Goal: Task Accomplishment & Management: Manage account settings

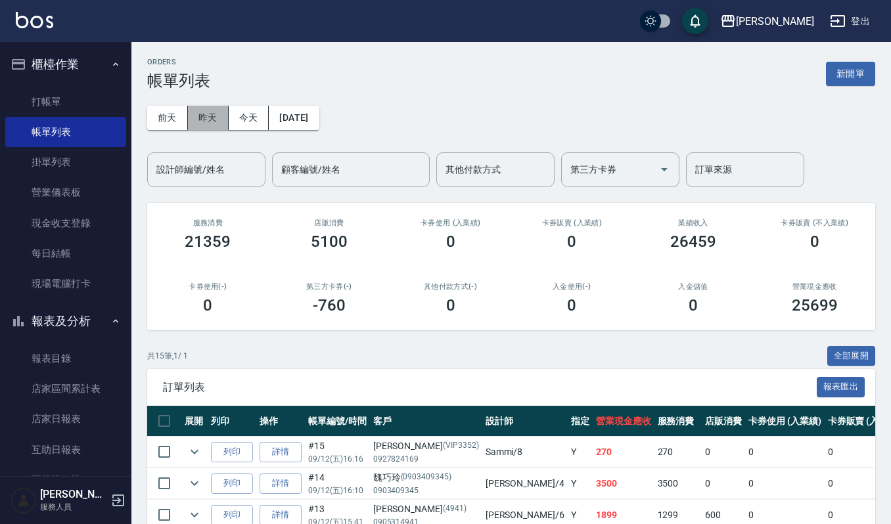
click at [206, 110] on button "昨天" at bounding box center [208, 118] width 41 height 24
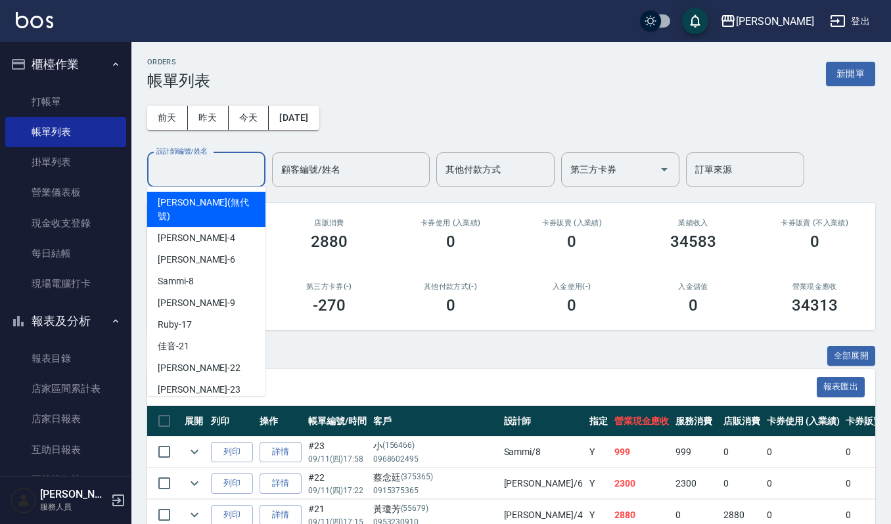
click at [214, 159] on input "設計師編號/姓名" at bounding box center [206, 169] width 106 height 23
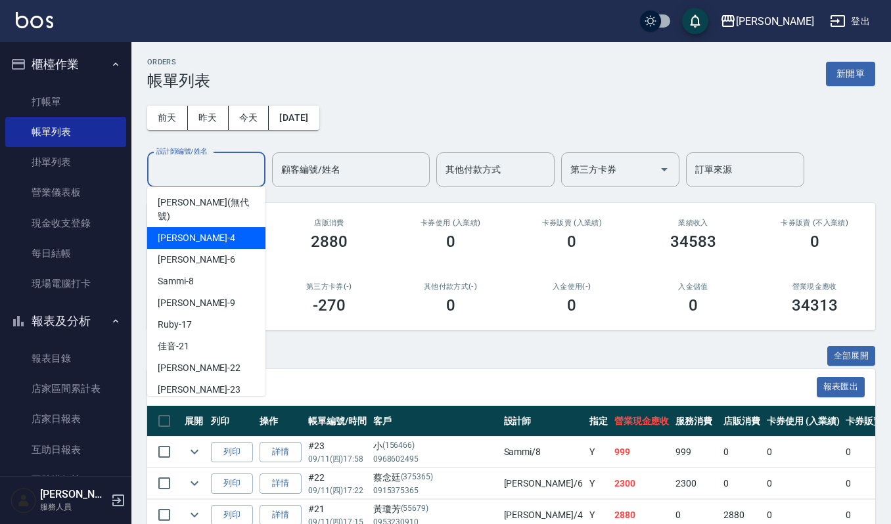
click at [205, 227] on div "吉兒 -4" at bounding box center [206, 238] width 118 height 22
type input "吉兒-4"
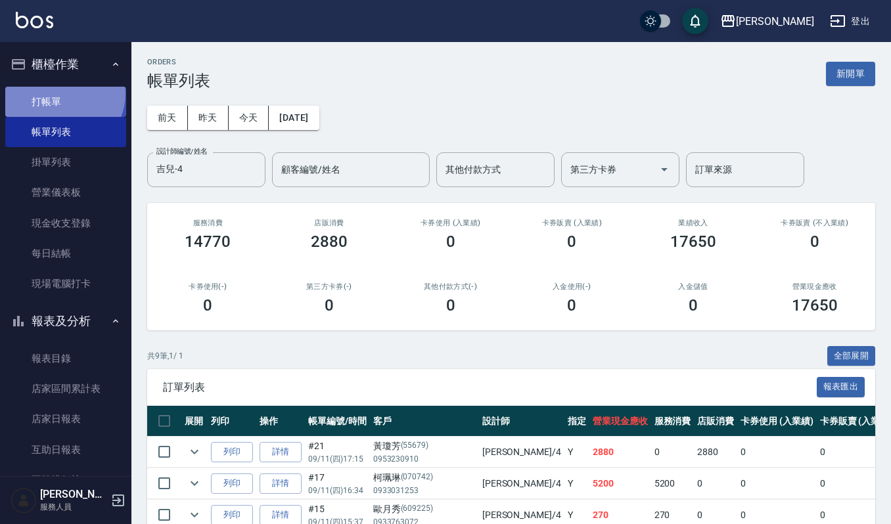
click at [62, 93] on link "打帳單" at bounding box center [65, 102] width 121 height 30
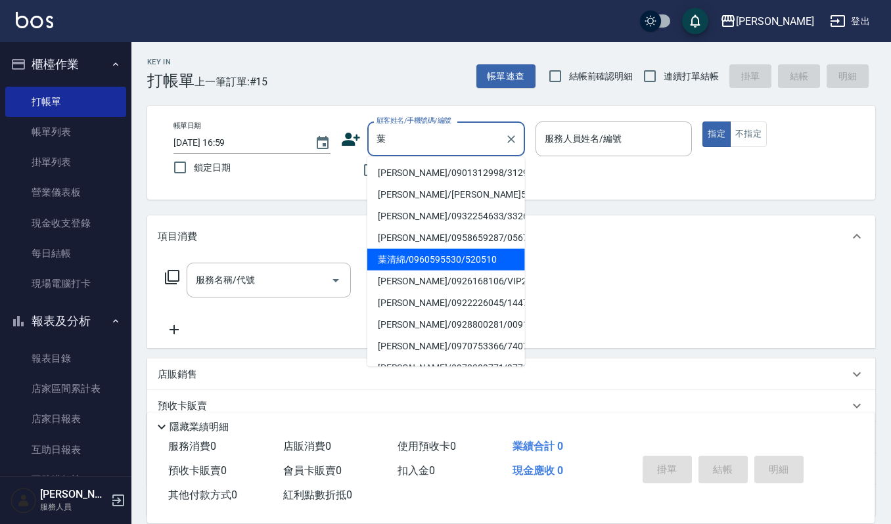
click at [423, 260] on li "葉清綿/0960595530/520510" at bounding box center [446, 260] width 158 height 22
type input "葉清綿/0960595530/520510"
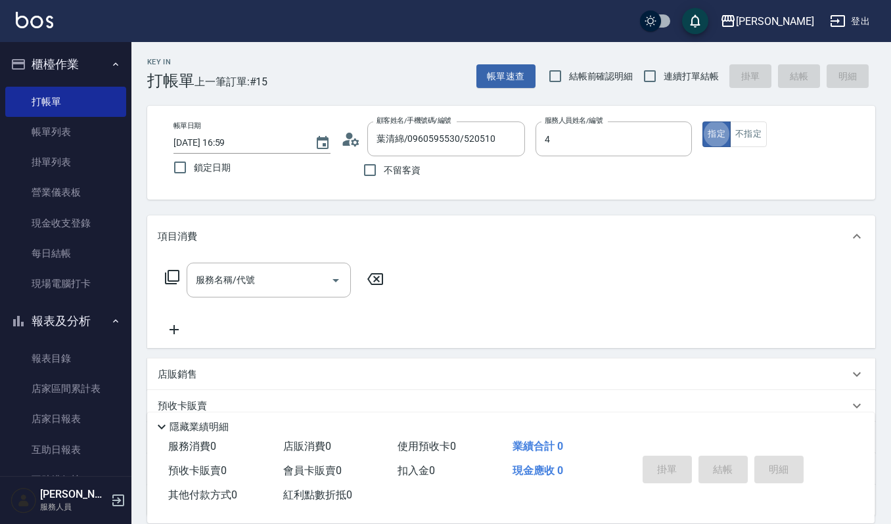
type input "吉兒-4"
type button "true"
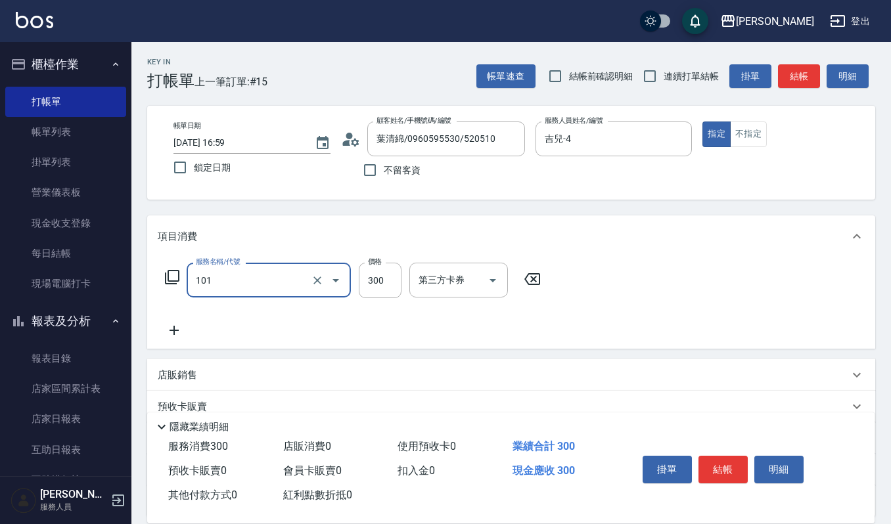
type input "一般洗髮(101)"
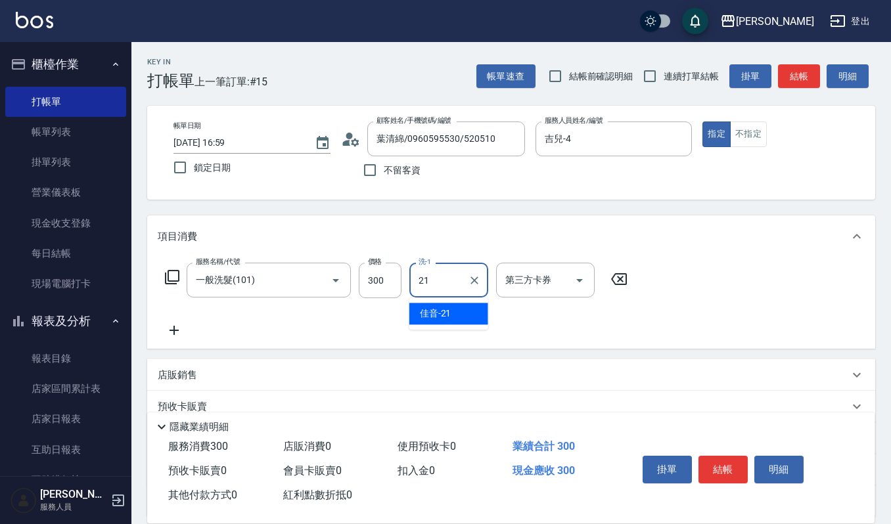
type input "佳音-21"
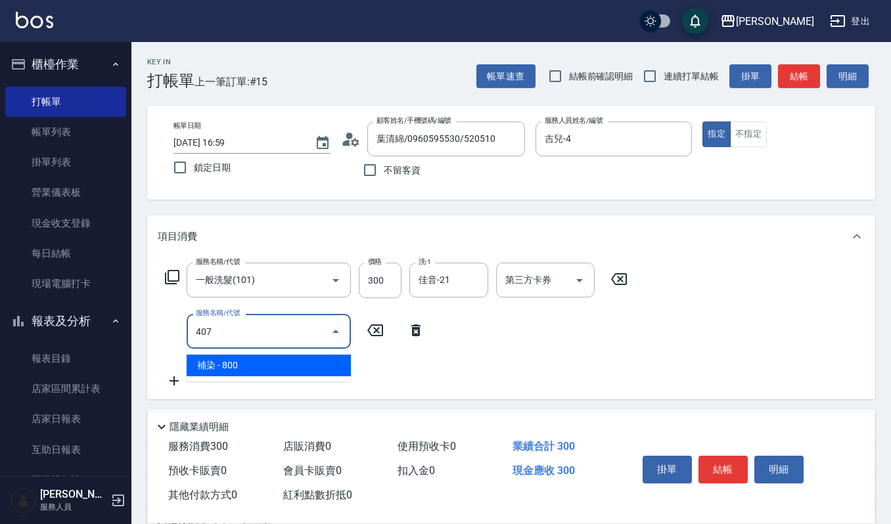
type input "補染(407)"
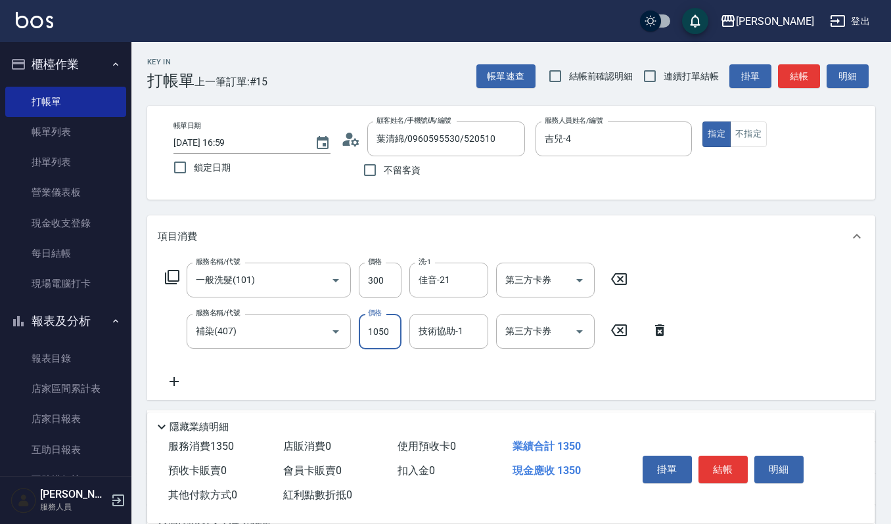
type input "1050"
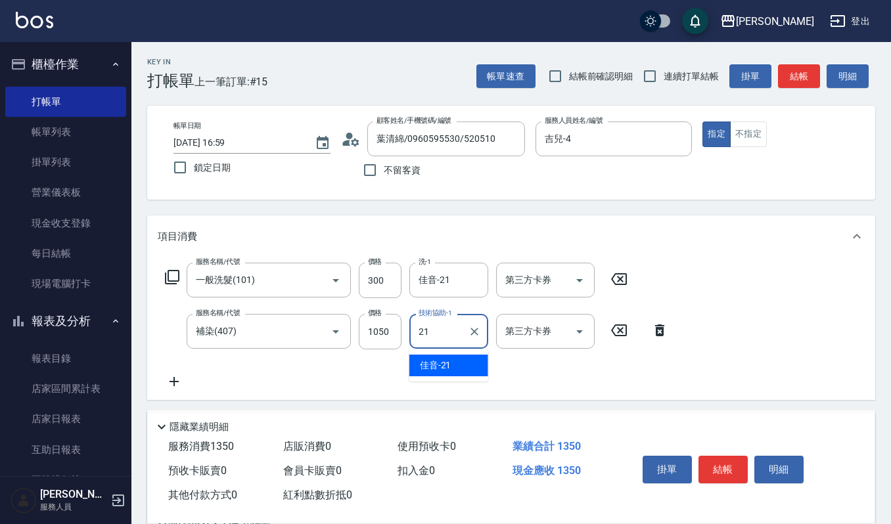
type input "佳音-21"
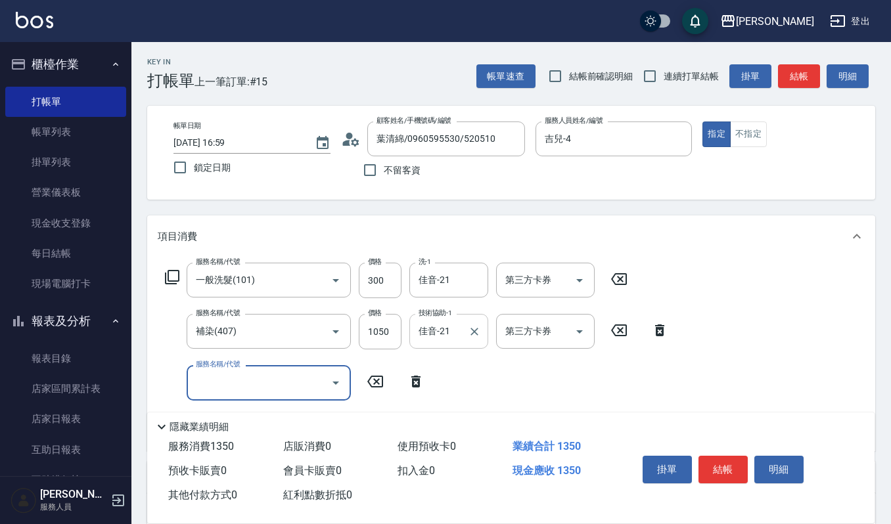
click at [458, 339] on input "佳音-21" at bounding box center [438, 331] width 47 height 23
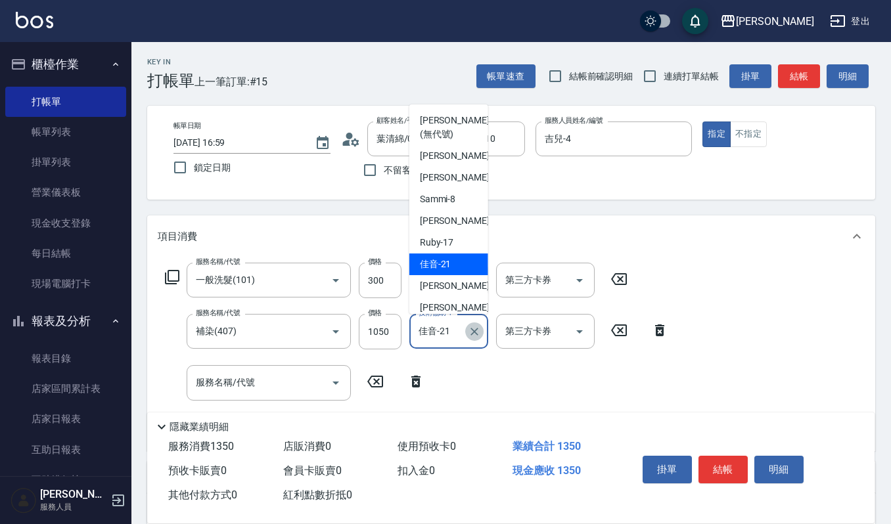
click at [478, 330] on icon "Clear" at bounding box center [474, 331] width 13 height 13
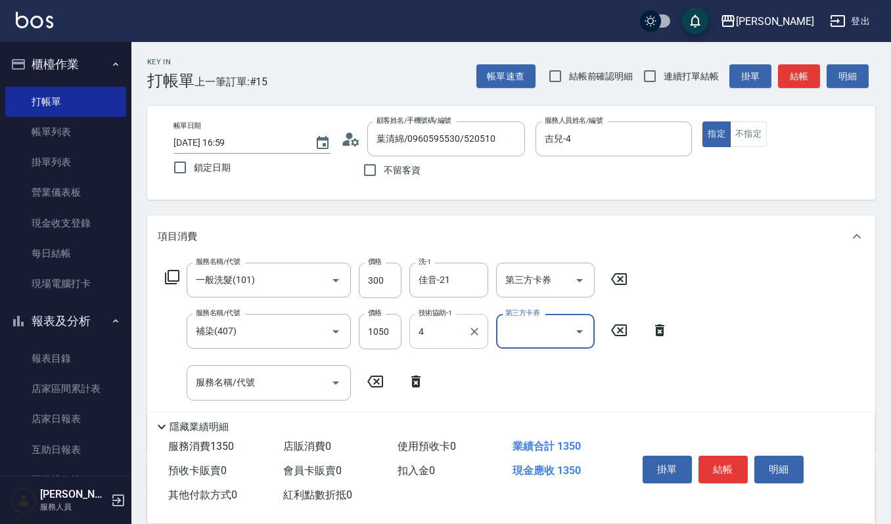
type input "吉兒-4"
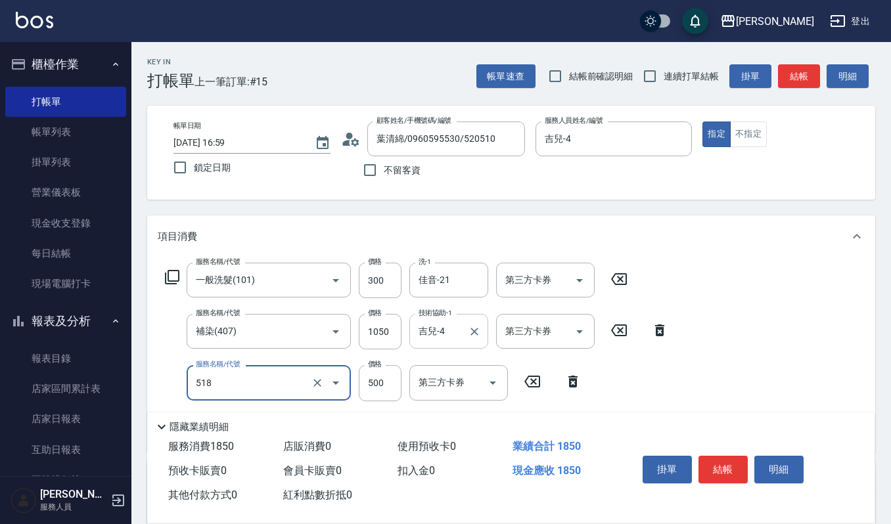
type input "(雲提)燙染前頭皮防護(518)"
type input "(設計師自備)藍色小精靈(570)"
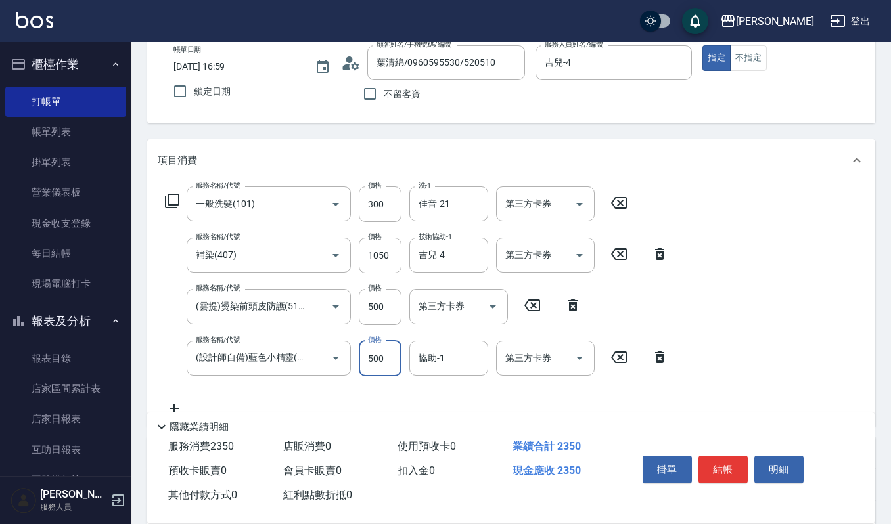
scroll to position [175, 0]
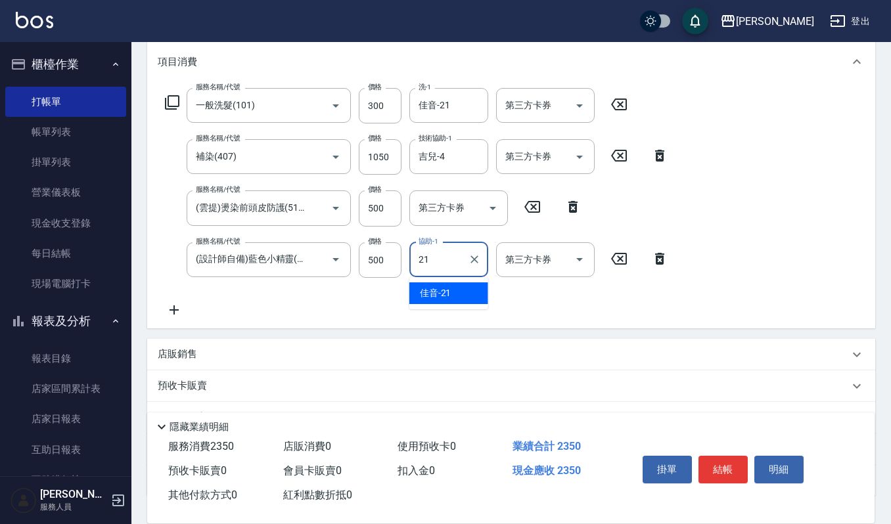
type input "佳音-21"
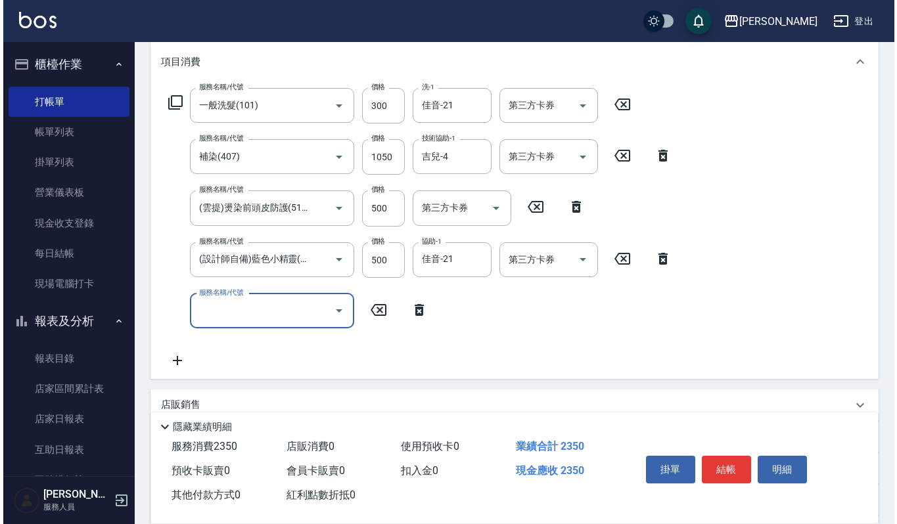
scroll to position [0, 0]
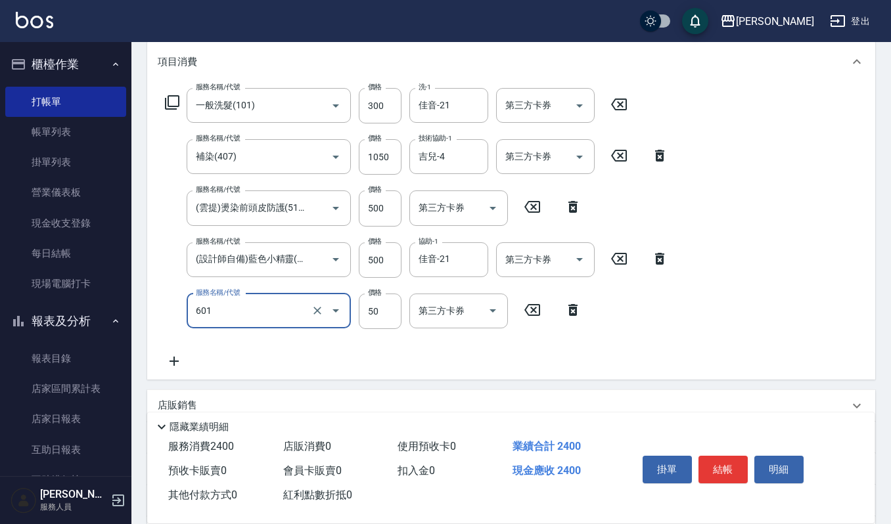
type input "上捲子(601)"
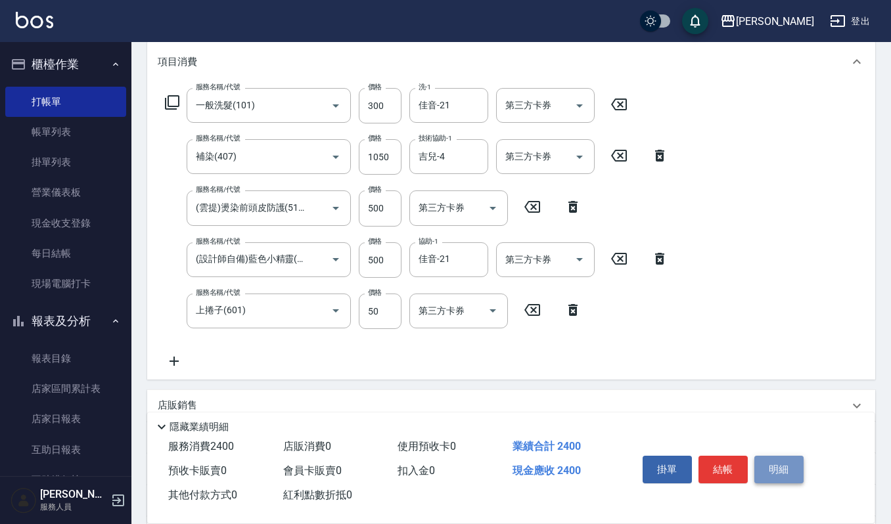
click at [769, 465] on button "明細" at bounding box center [778, 470] width 49 height 28
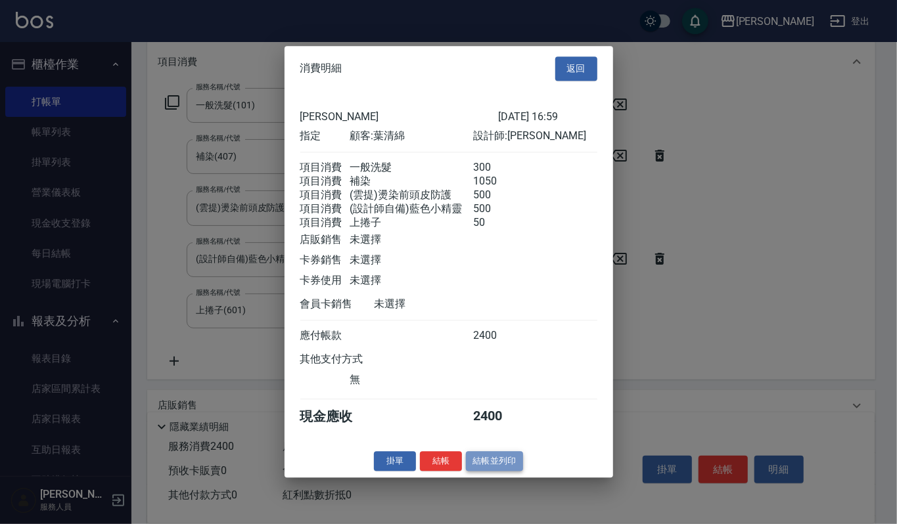
click at [508, 472] on button "結帳並列印" at bounding box center [494, 461] width 57 height 20
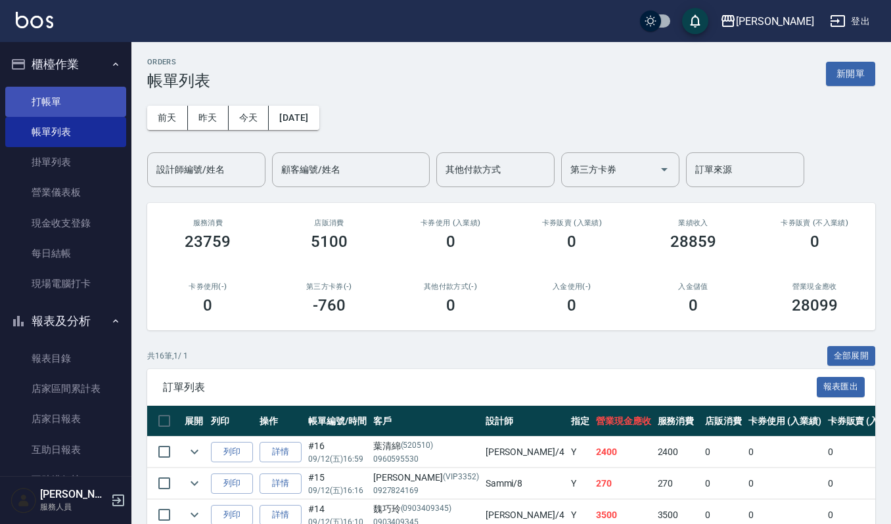
click at [109, 104] on link "打帳單" at bounding box center [65, 102] width 121 height 30
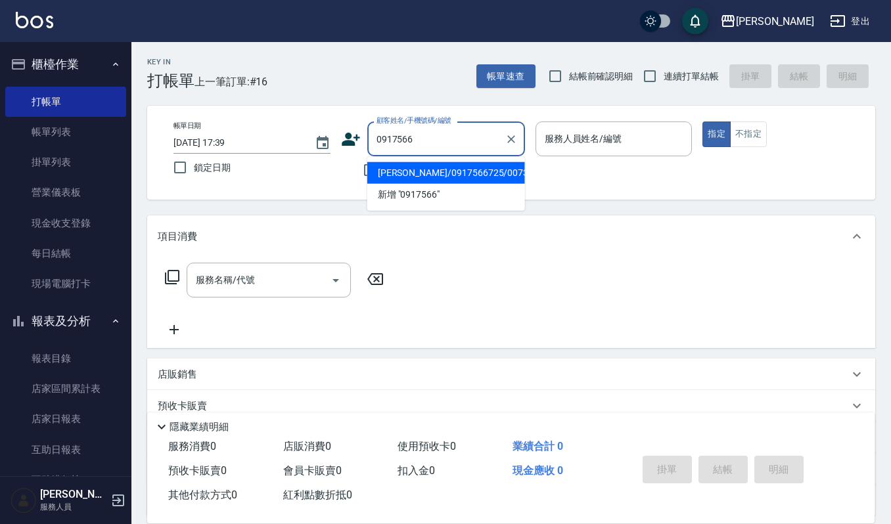
click at [435, 172] on li "盧義明/0917566725/00737" at bounding box center [446, 173] width 158 height 22
type input "盧義明/0917566725/00737"
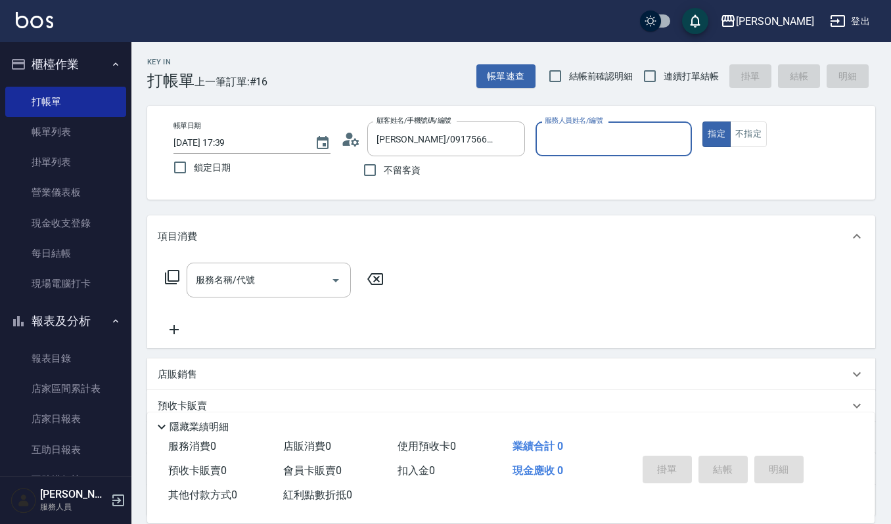
type input "吉兒-4"
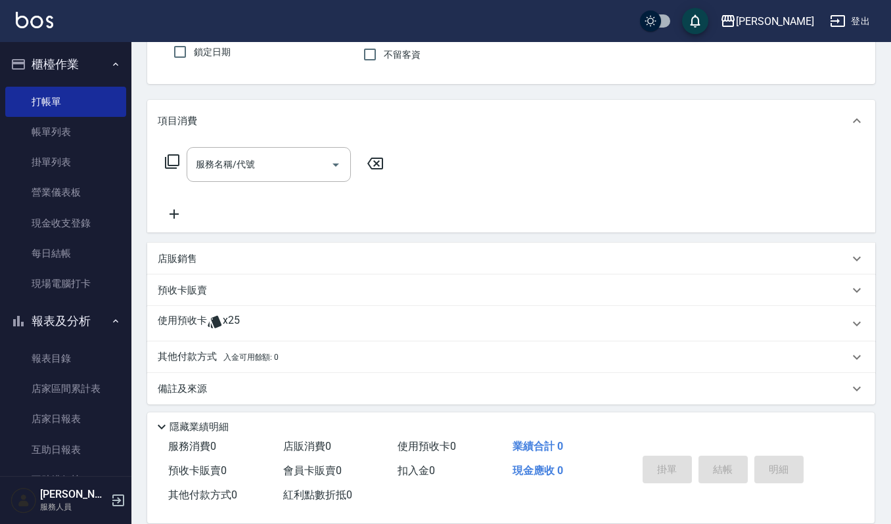
scroll to position [119, 0]
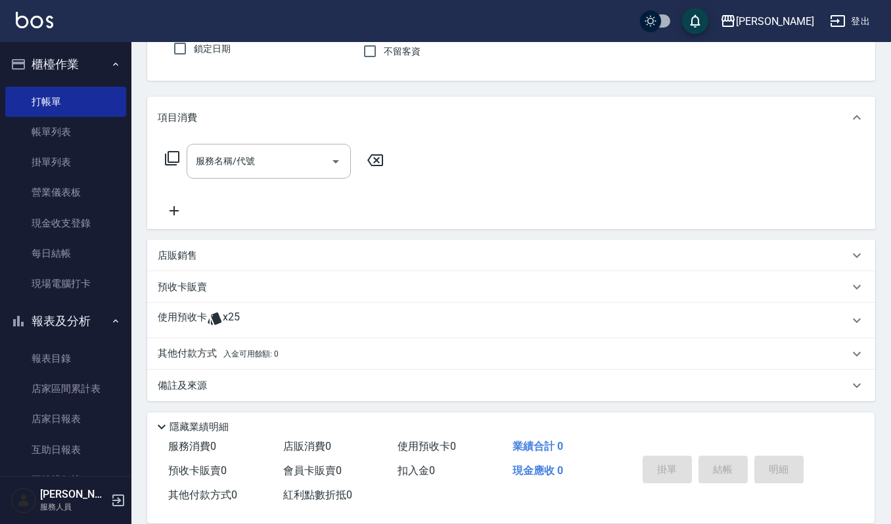
click at [208, 281] on div "預收卡販賣" at bounding box center [503, 288] width 691 height 14
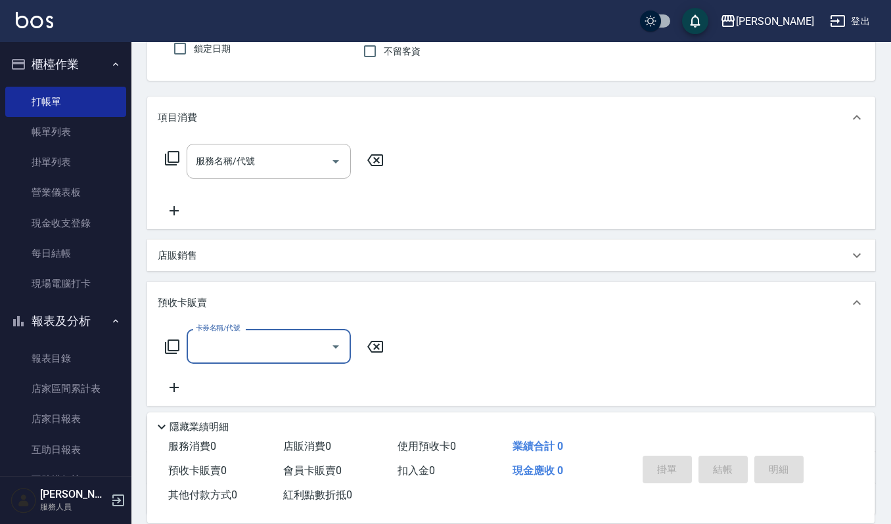
scroll to position [0, 0]
click at [271, 348] on input "卡券名稱/代號" at bounding box center [259, 346] width 133 height 23
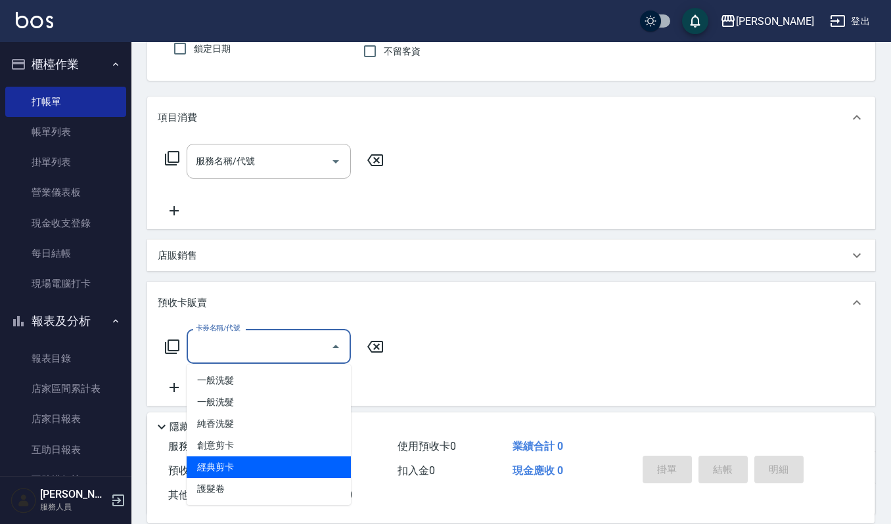
click at [244, 465] on span "經典剪卡" at bounding box center [269, 468] width 164 height 22
type input "經典剪卡(206)"
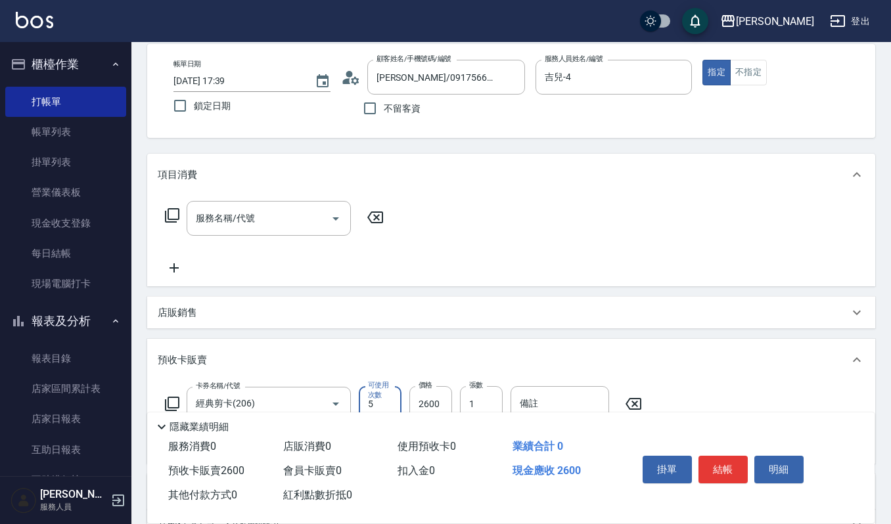
scroll to position [32, 0]
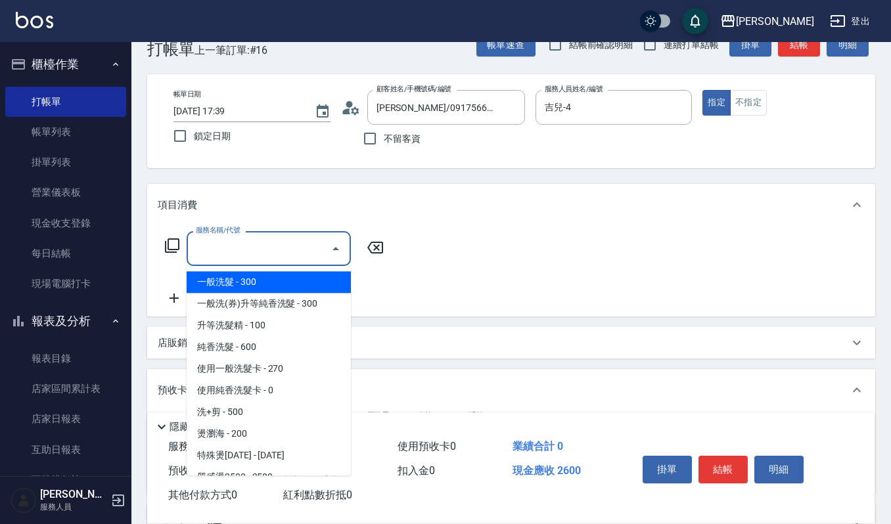
click at [287, 242] on input "服務名稱/代號" at bounding box center [259, 248] width 133 height 23
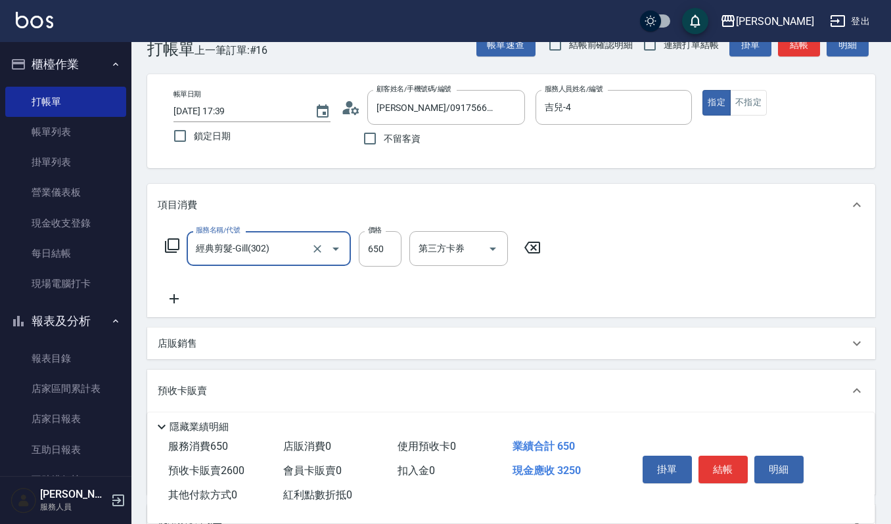
type input "經典剪髮-Gill(302)"
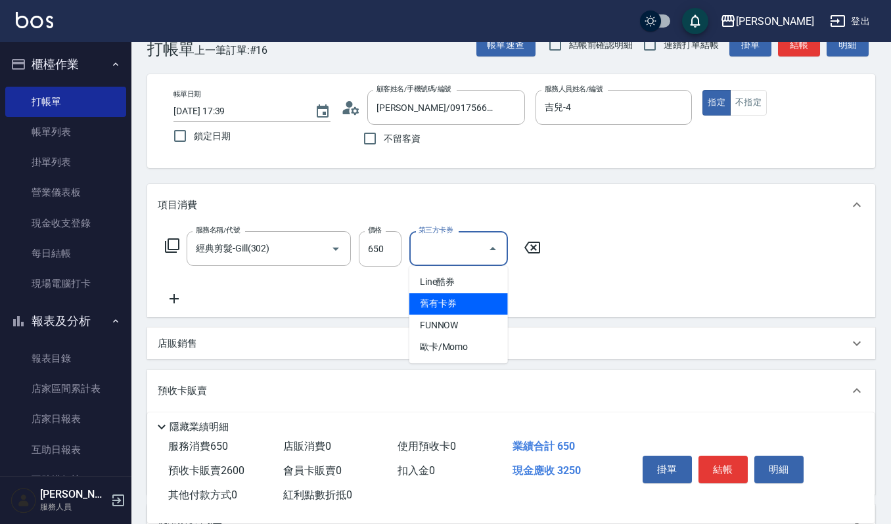
type input "舊有卡券"
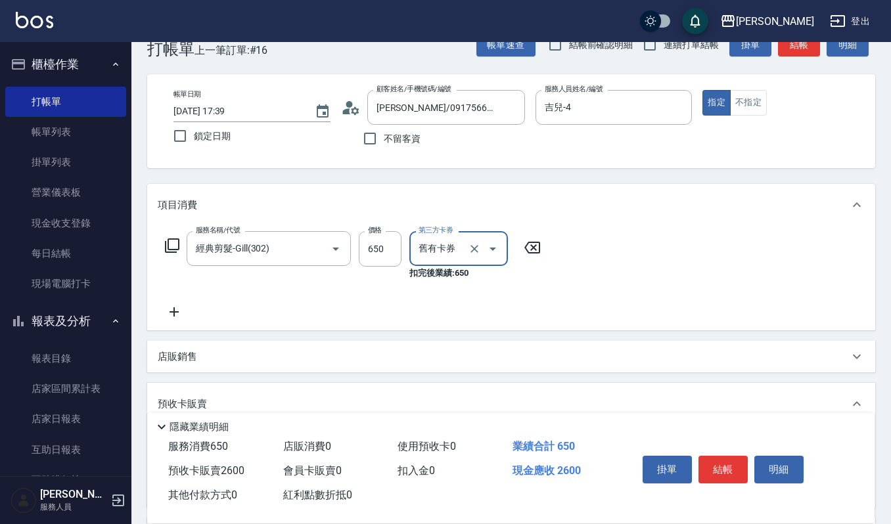
scroll to position [119, 0]
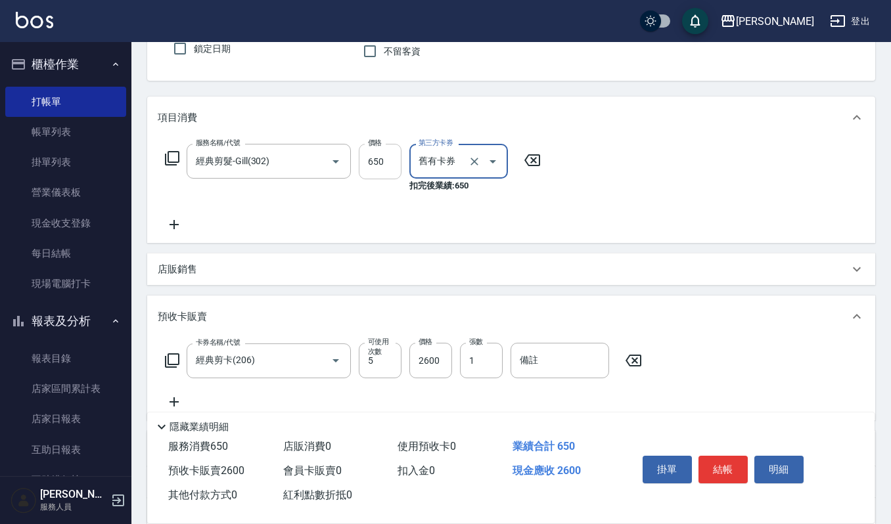
click at [384, 162] on input "650" at bounding box center [380, 161] width 43 height 35
type input "520"
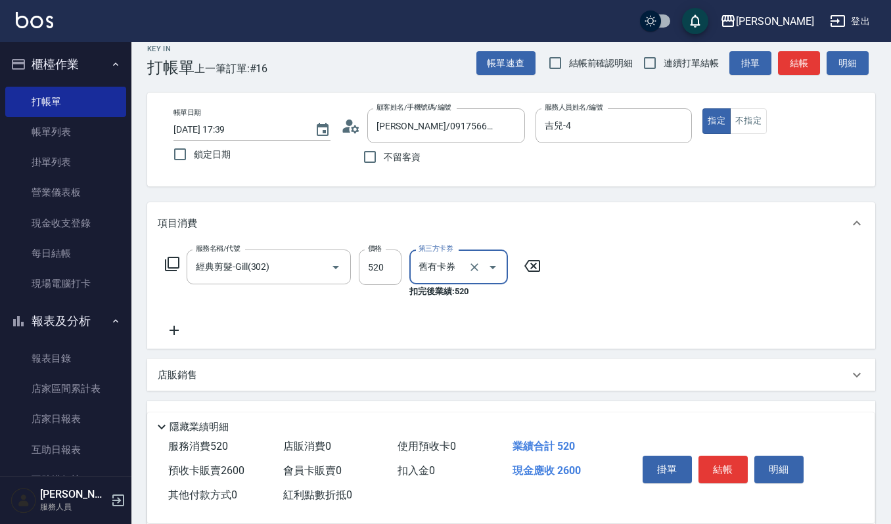
scroll to position [0, 0]
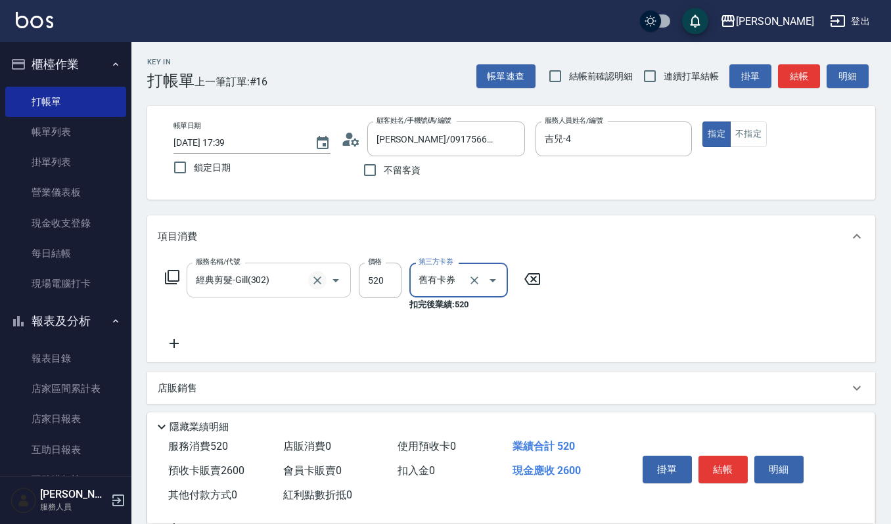
click at [313, 277] on icon "Clear" at bounding box center [317, 280] width 13 height 13
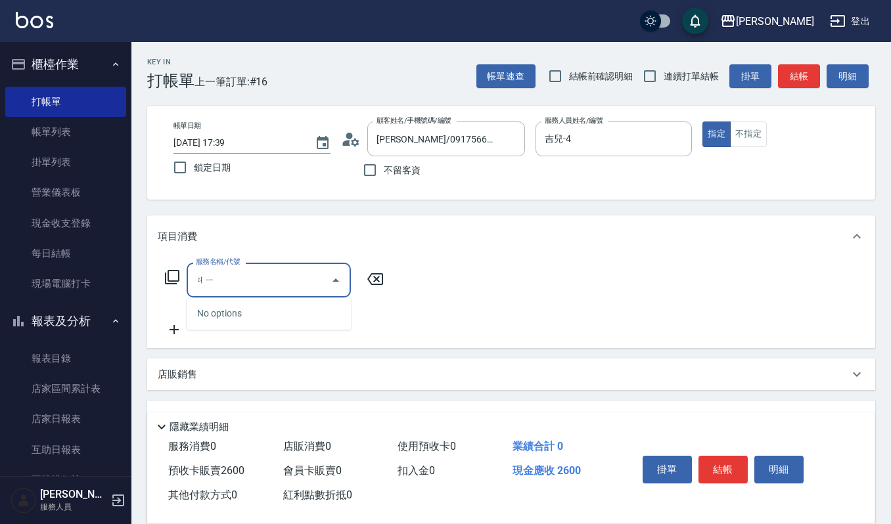
type input "ㄐ"
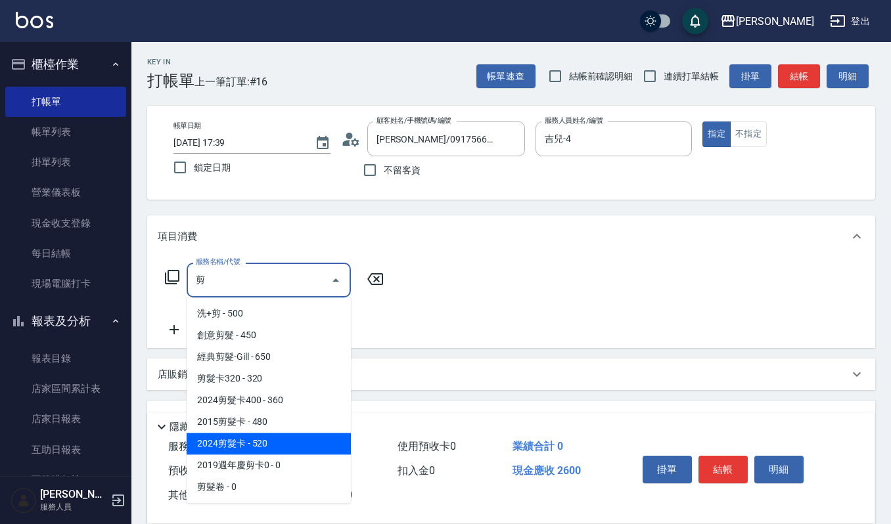
click at [269, 444] on span "2024剪髮卡 - 520" at bounding box center [269, 444] width 164 height 22
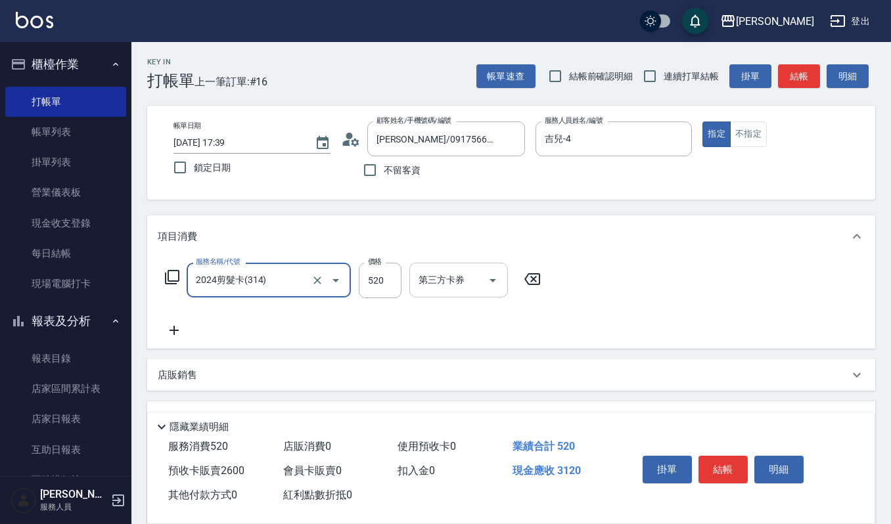
type input "2024剪髮卡(314)"
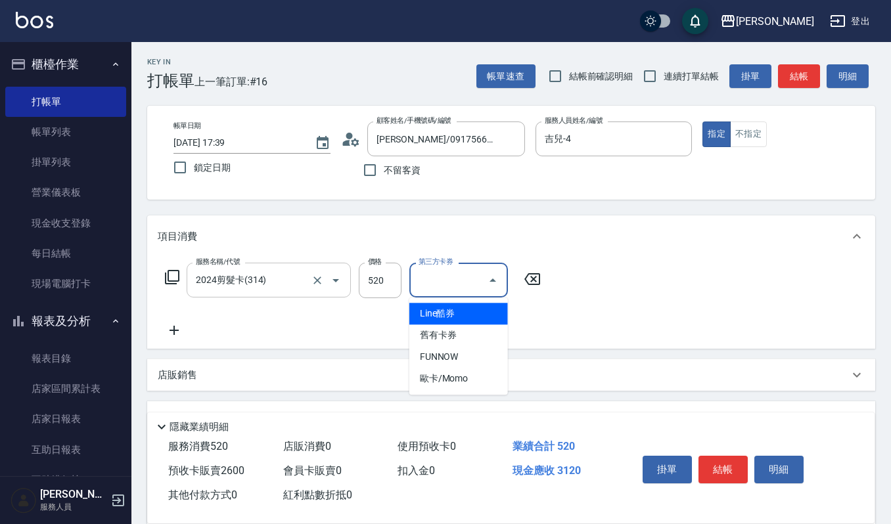
click at [469, 275] on input "第三方卡券" at bounding box center [448, 280] width 67 height 23
click at [476, 336] on span "舊有卡券" at bounding box center [458, 336] width 99 height 22
type input "舊有卡券"
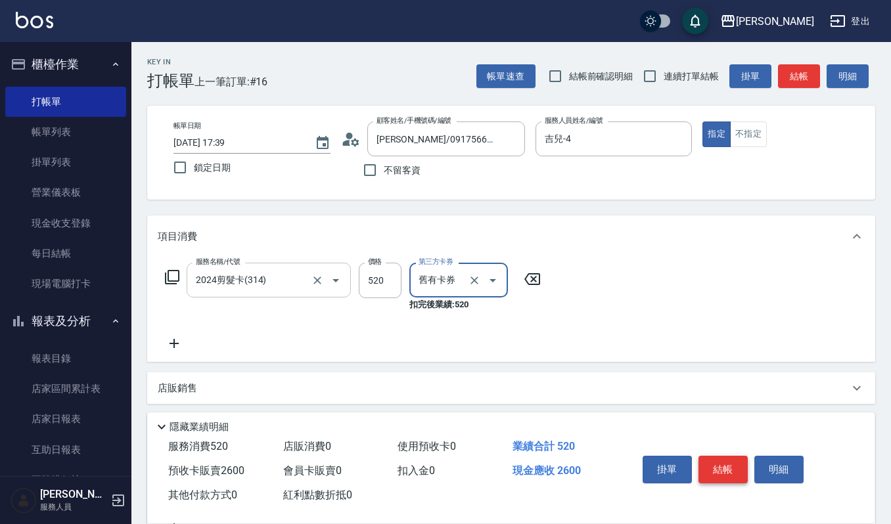
click at [726, 469] on button "結帳" at bounding box center [723, 470] width 49 height 28
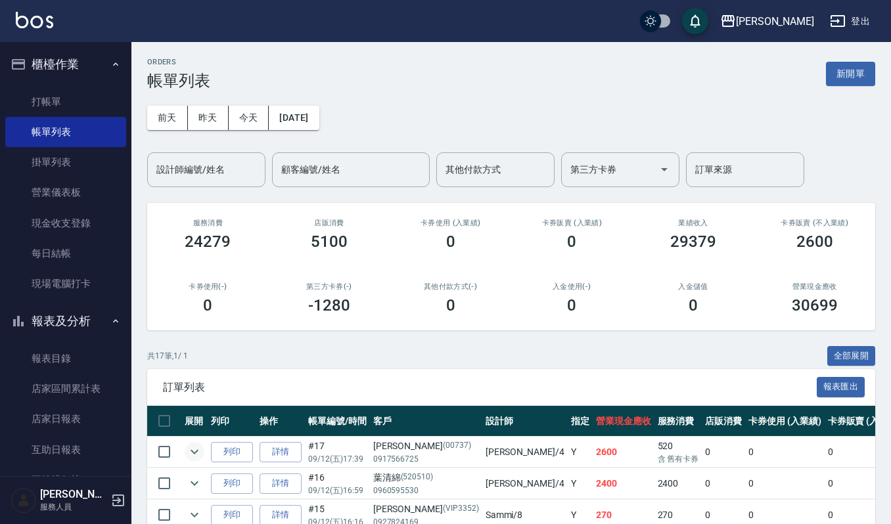
click at [187, 448] on icon "expand row" at bounding box center [195, 452] width 16 height 16
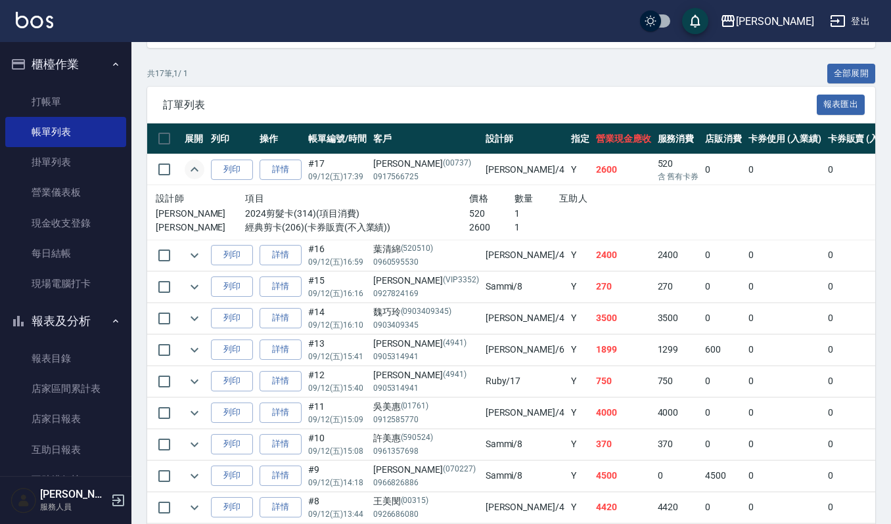
scroll to position [350, 0]
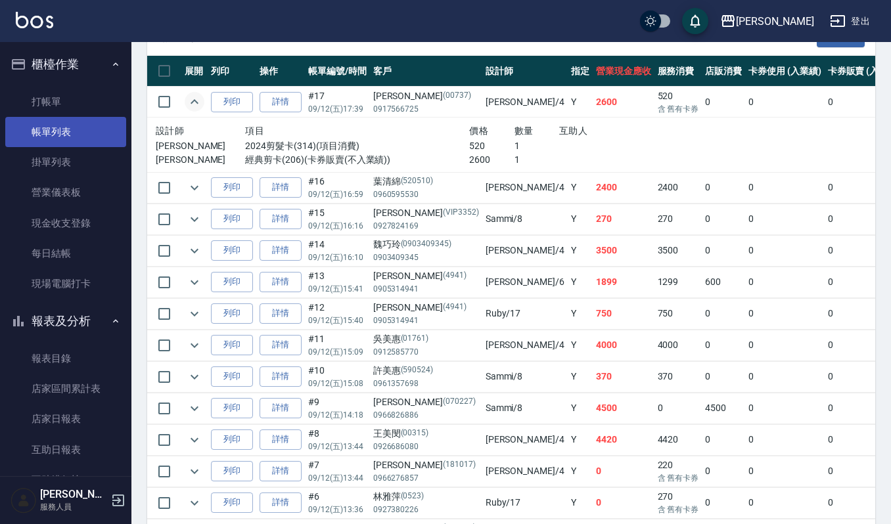
click at [64, 129] on link "帳單列表" at bounding box center [65, 132] width 121 height 30
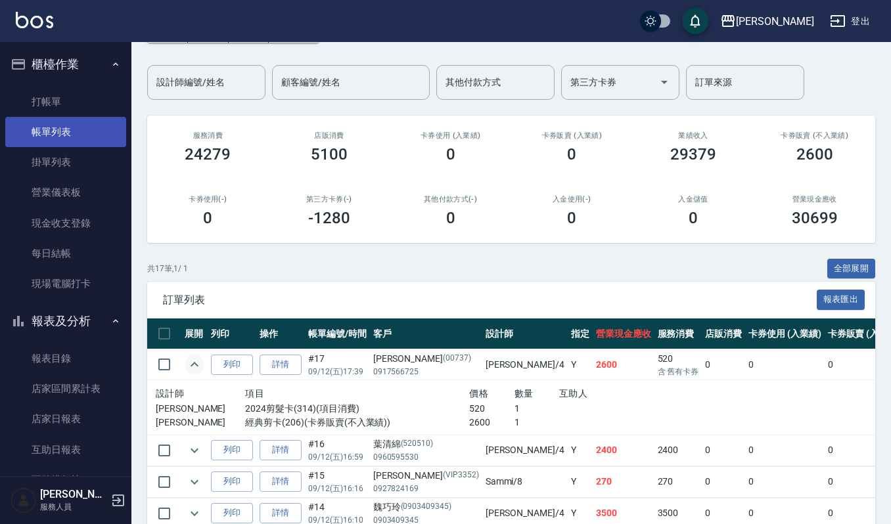
scroll to position [0, 0]
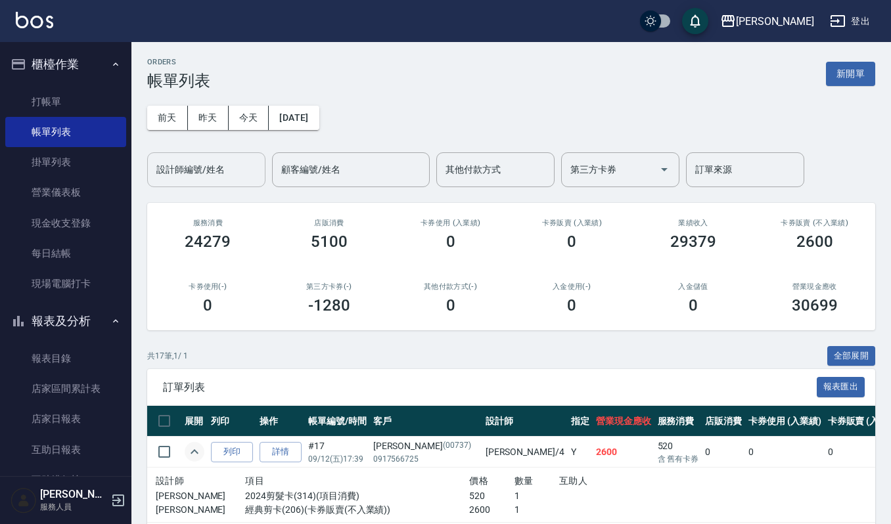
click at [179, 169] on input "設計師編號/姓名" at bounding box center [206, 169] width 106 height 23
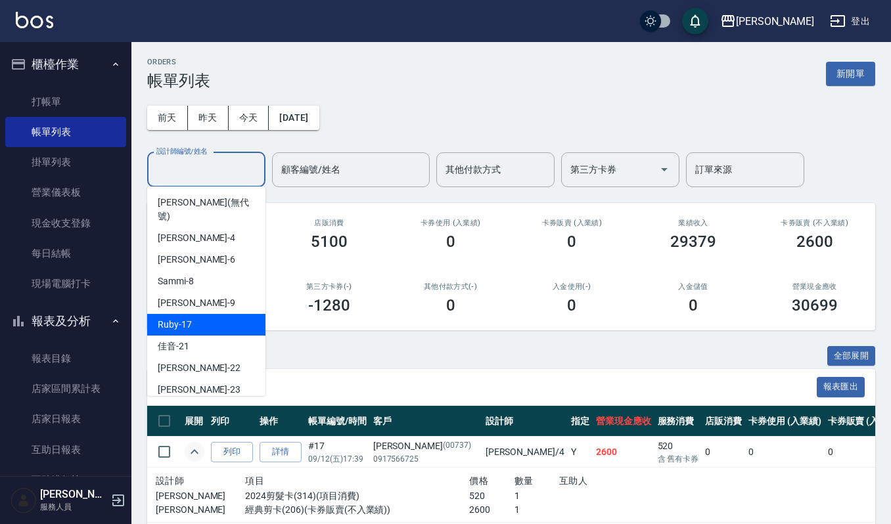
click at [201, 314] on div "Ruby -17" at bounding box center [206, 325] width 118 height 22
type input "Ruby-17"
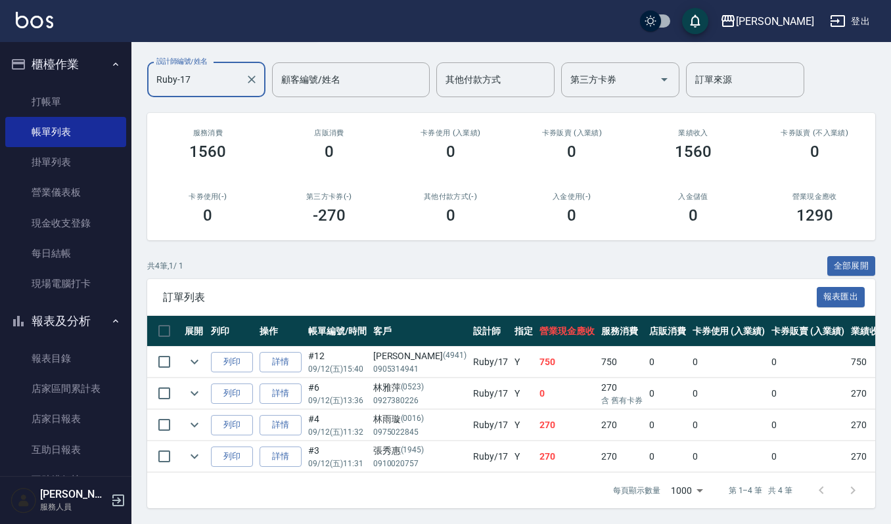
scroll to position [105, 0]
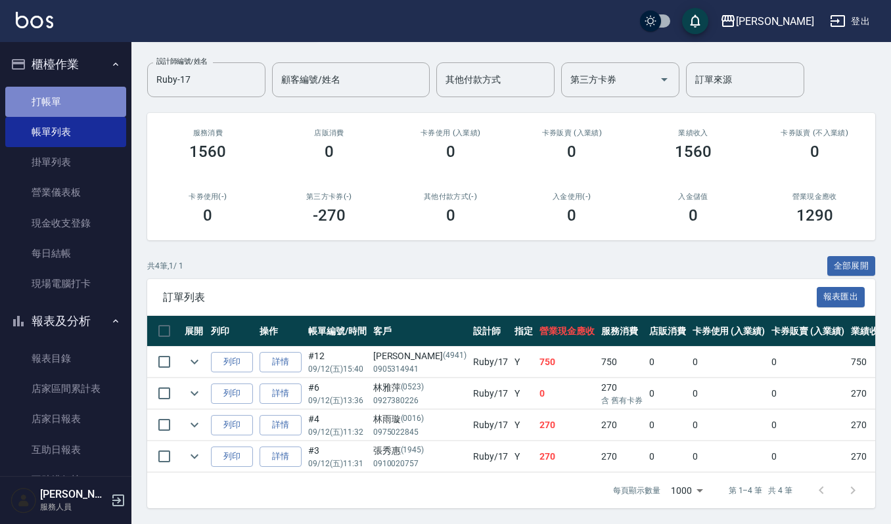
click at [67, 95] on link "打帳單" at bounding box center [65, 102] width 121 height 30
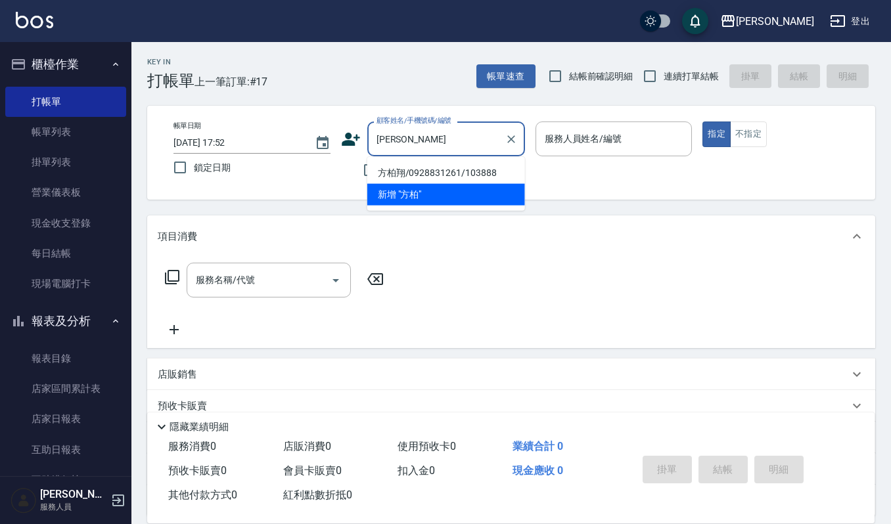
type input "方柏翔/0928831261/103888"
type input "Ruby-17"
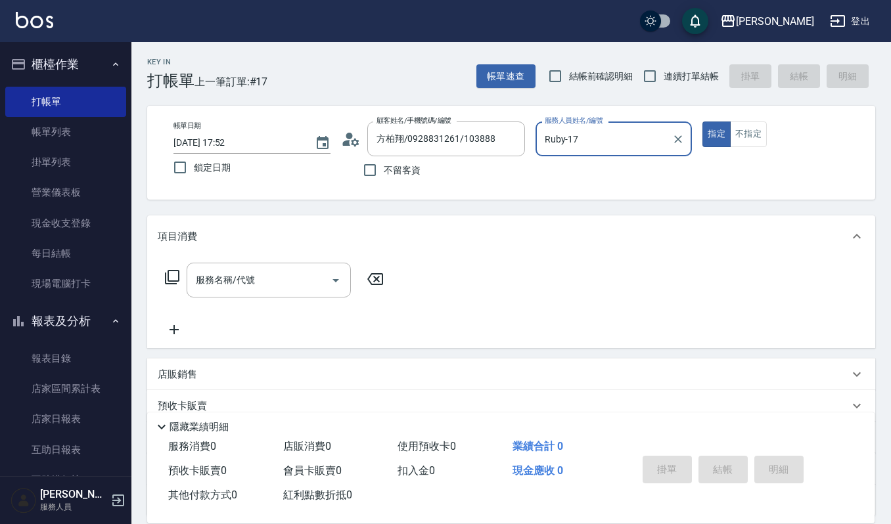
click at [703, 122] on button "指定" at bounding box center [717, 135] width 28 height 26
type button "true"
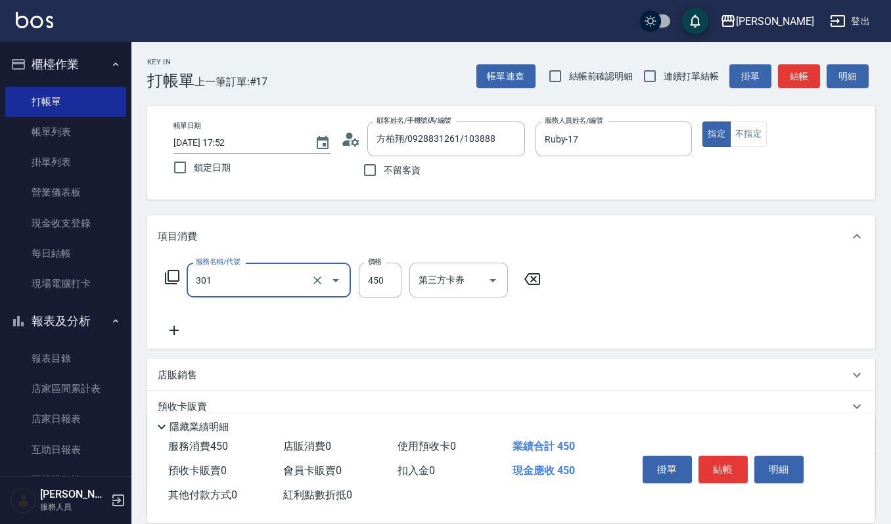
type input "創意剪髮(301)"
type input "400"
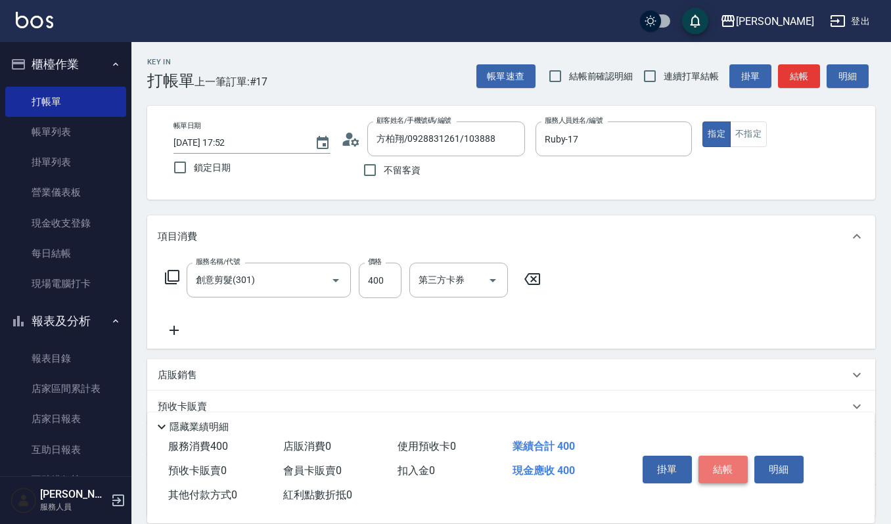
click at [731, 456] on button "結帳" at bounding box center [723, 470] width 49 height 28
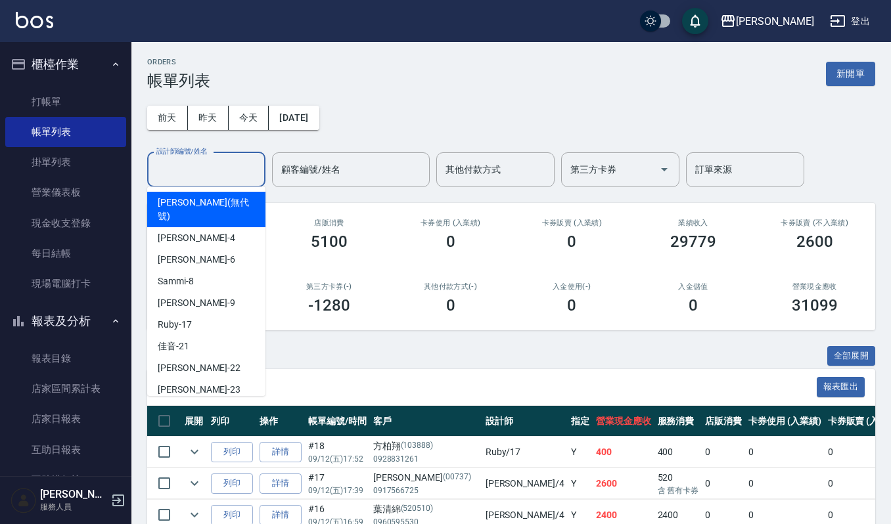
click at [227, 176] on input "設計師編號/姓名" at bounding box center [206, 169] width 106 height 23
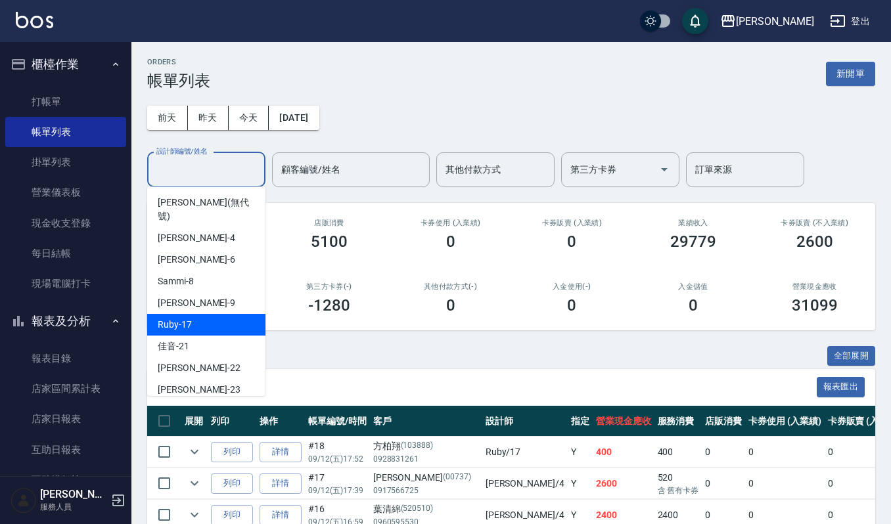
click at [218, 314] on div "Ruby -17" at bounding box center [206, 325] width 118 height 22
type input "Ruby-17"
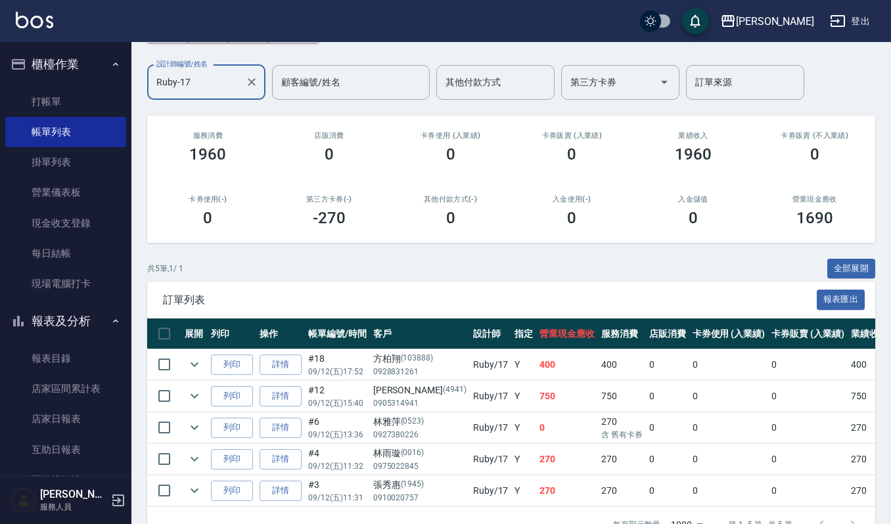
scroll to position [137, 0]
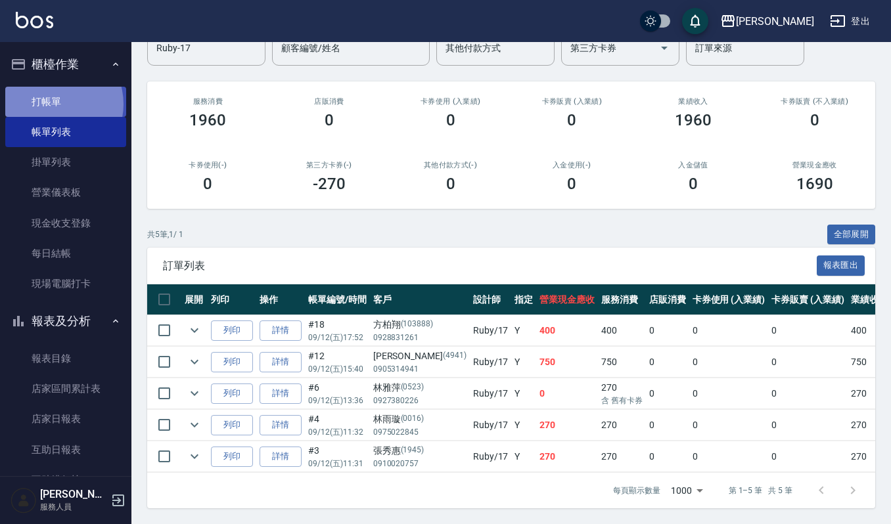
click at [53, 104] on link "打帳單" at bounding box center [65, 102] width 121 height 30
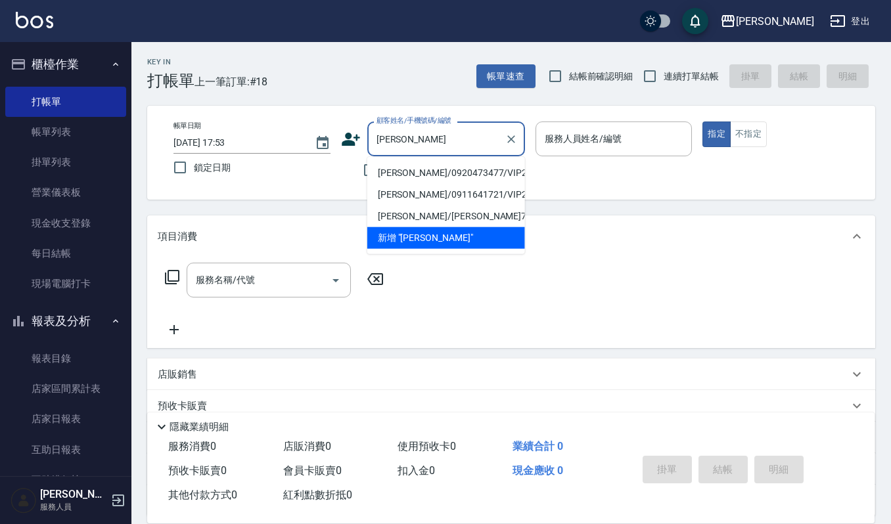
click at [501, 176] on li "劉宜侑/0920473477/VIP2337" at bounding box center [446, 173] width 158 height 22
type input "劉宜侑/0920473477/VIP2337"
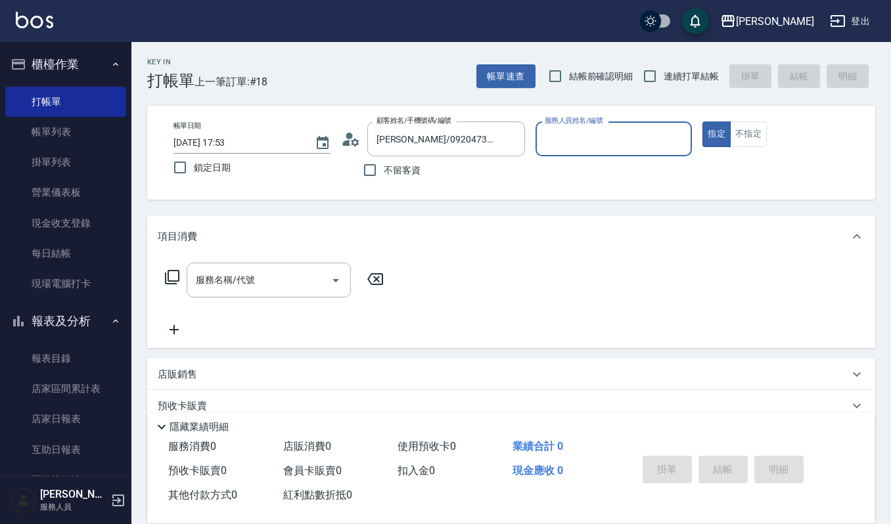
type input "吉兒-4"
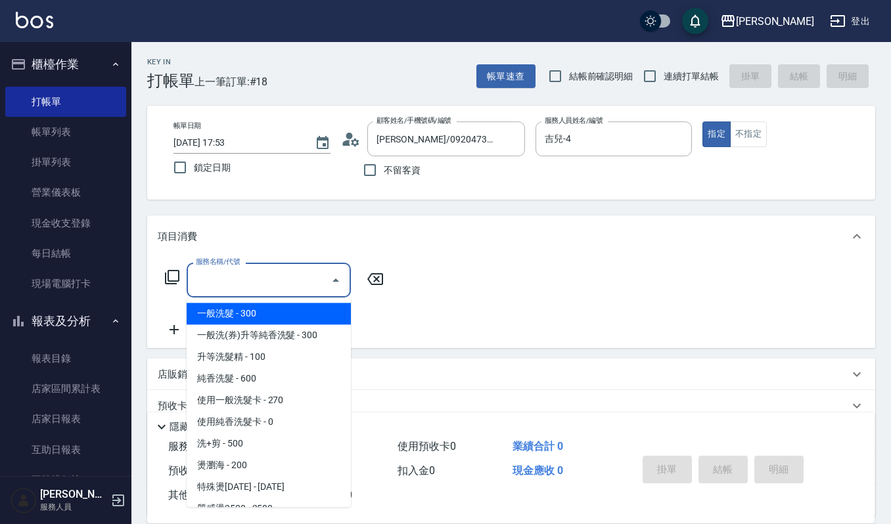
click at [294, 271] on input "服務名稱/代號" at bounding box center [259, 280] width 133 height 23
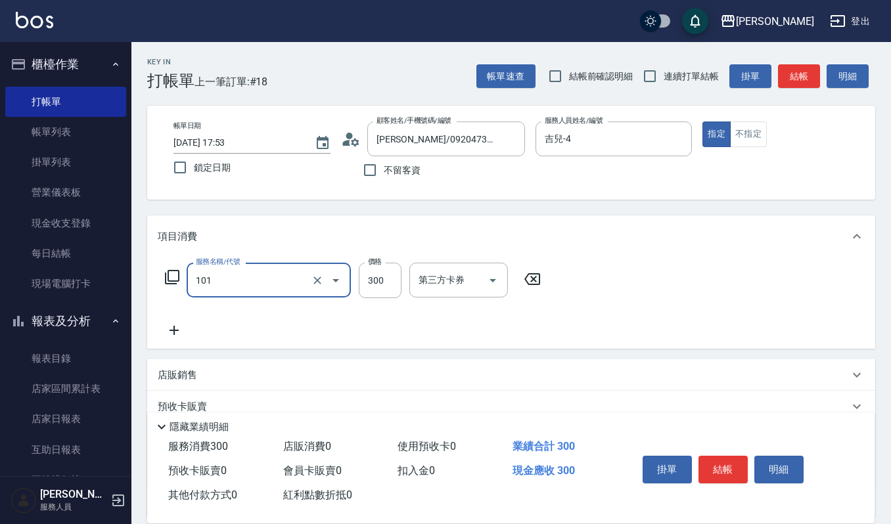
type input "一般洗髮(101)"
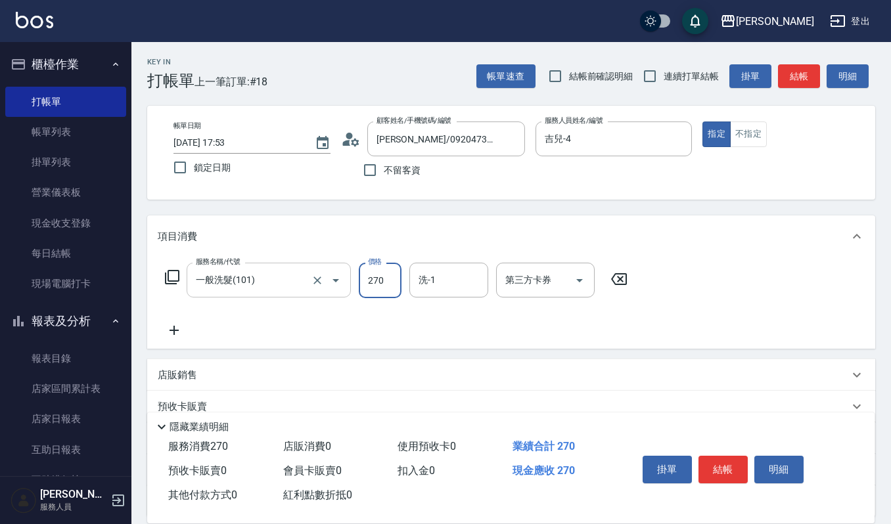
type input "270"
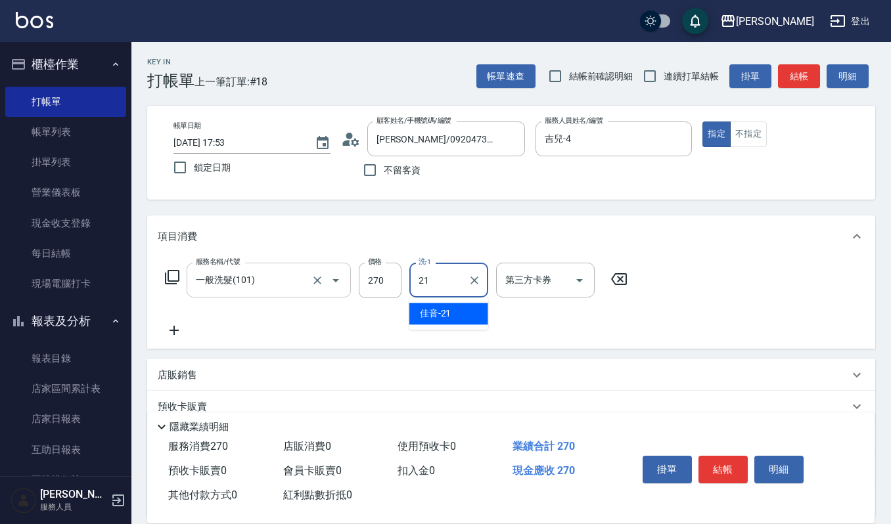
type input "佳音-21"
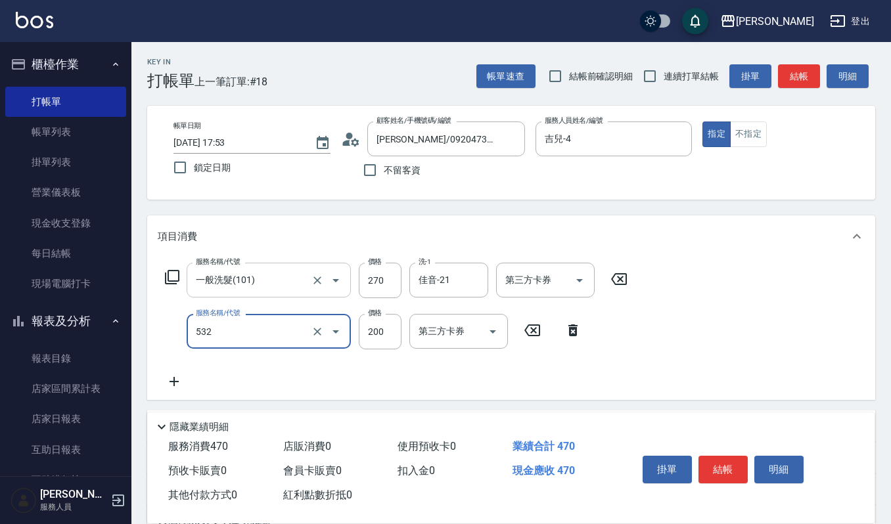
type input "自備複方.亞士(532)"
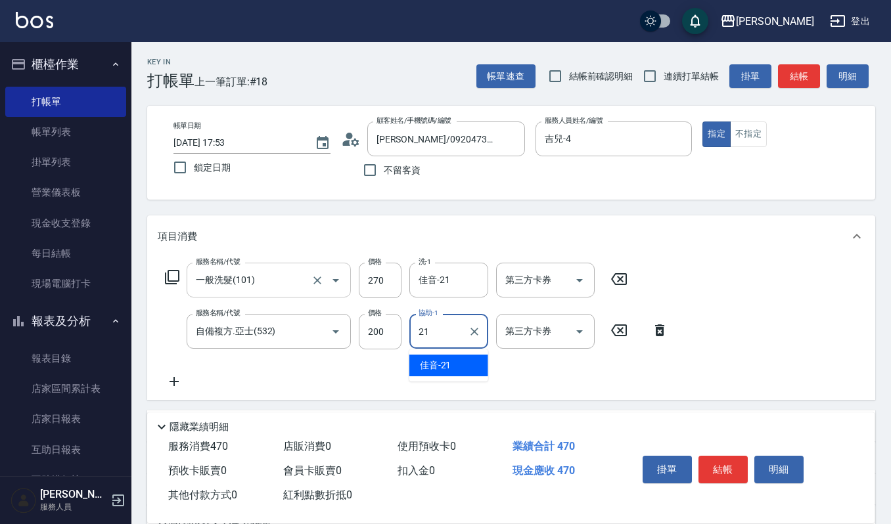
type input "佳音-21"
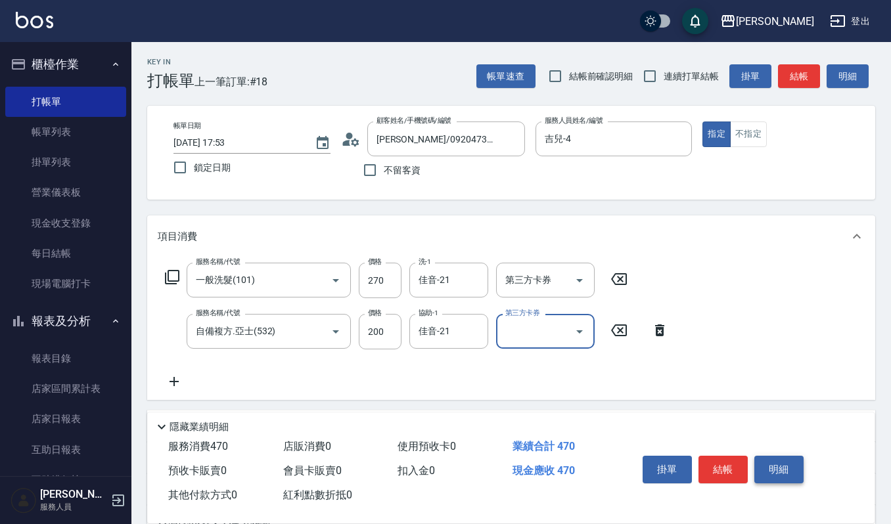
click at [764, 463] on button "明細" at bounding box center [778, 470] width 49 height 28
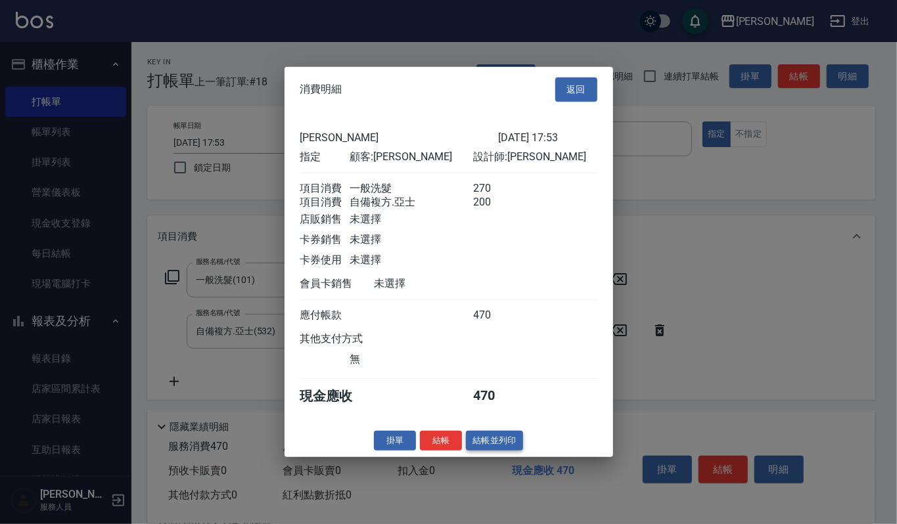
click at [489, 446] on button "結帳並列印" at bounding box center [494, 440] width 57 height 20
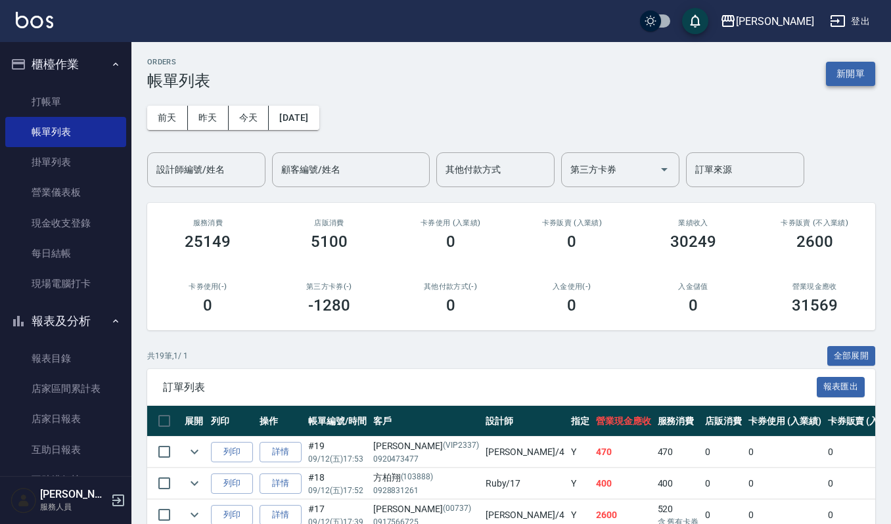
click at [863, 72] on button "新開單" at bounding box center [850, 74] width 49 height 24
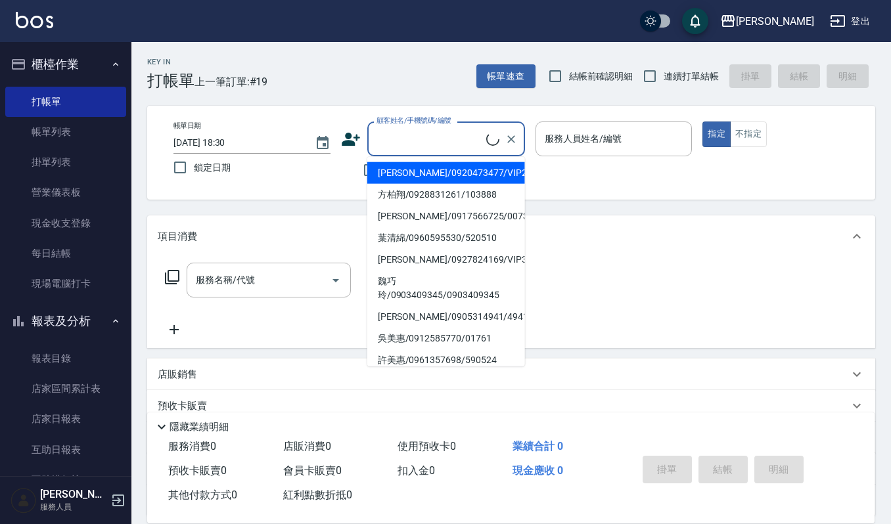
click at [405, 138] on input "顧客姓名/手機號碼/編號" at bounding box center [429, 138] width 113 height 23
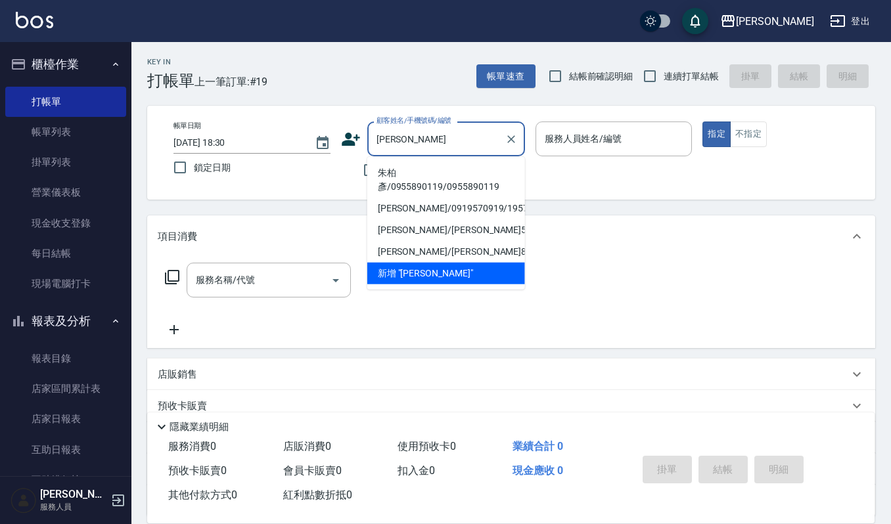
click at [450, 182] on li "朱柏彥/0955890119/0955890119" at bounding box center [446, 179] width 158 height 35
type input "朱柏彥/0955890119/0955890119"
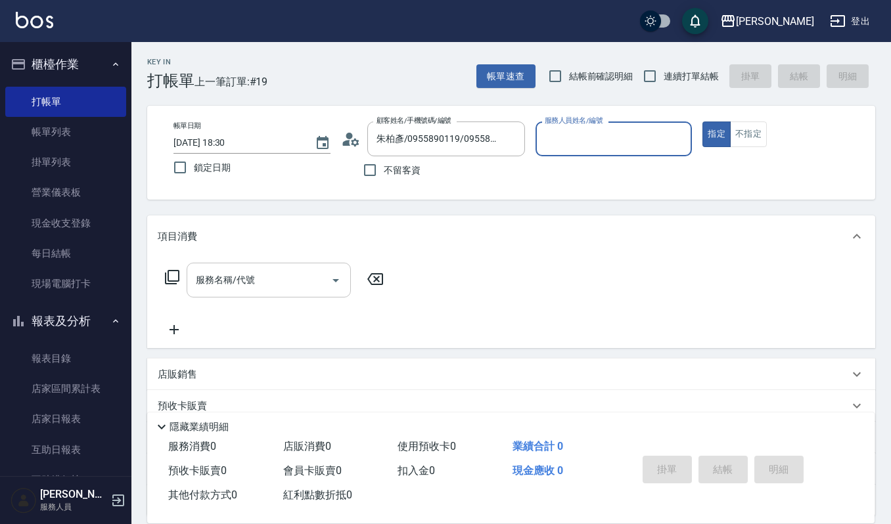
type input "Ivy艾薇-9"
click at [265, 266] on div "服務名稱/代號" at bounding box center [269, 280] width 164 height 35
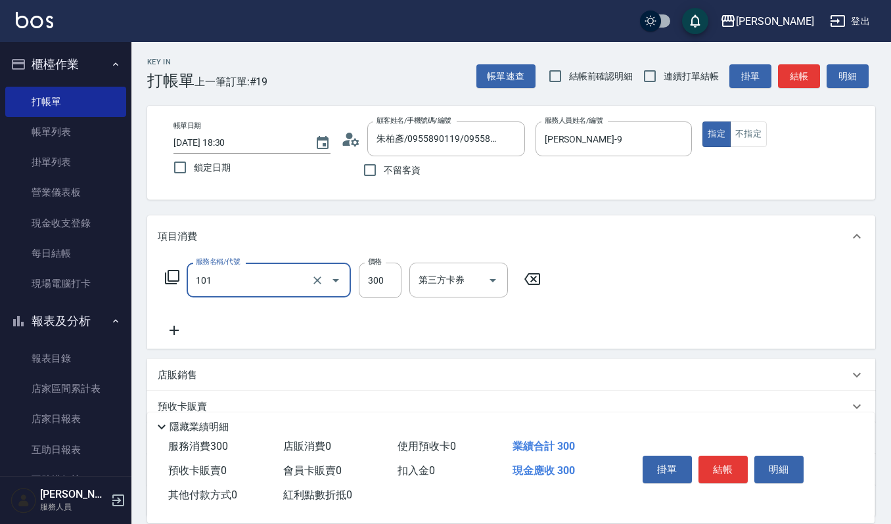
type input "一般洗髮(101)"
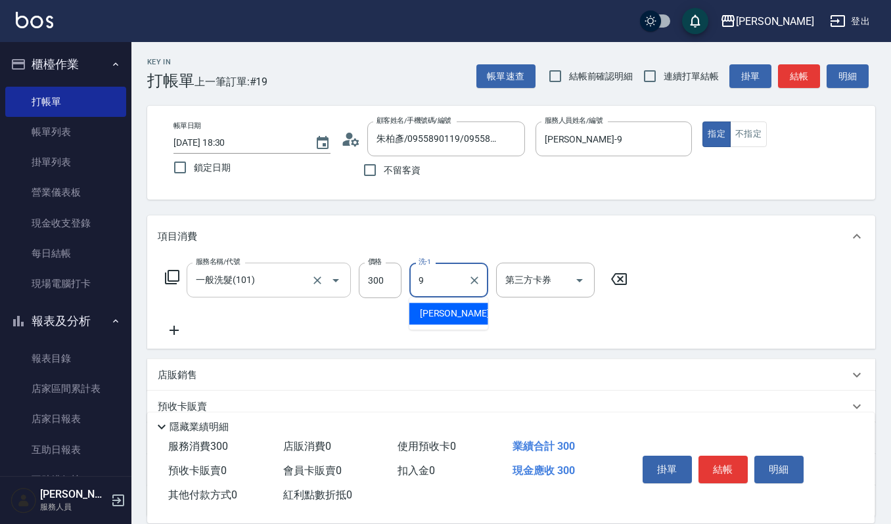
type input "Ivy艾薇-9"
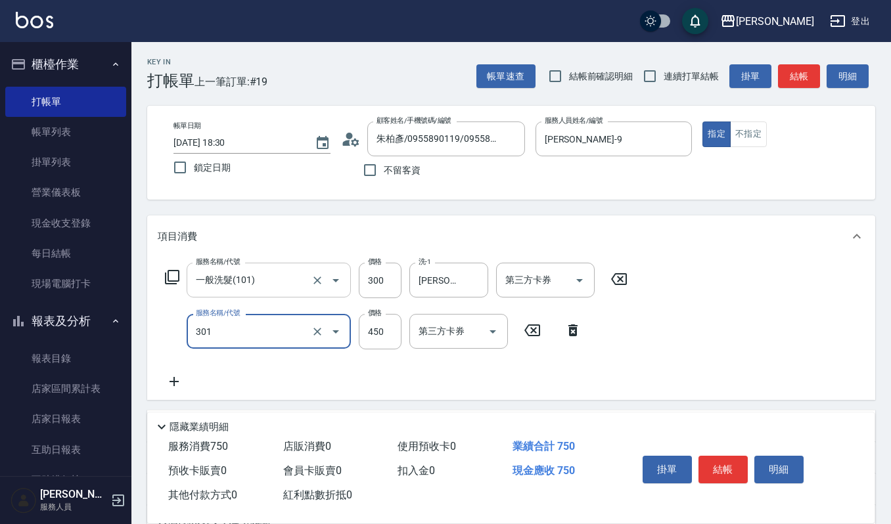
type input "創意剪髮(301)"
type input "405"
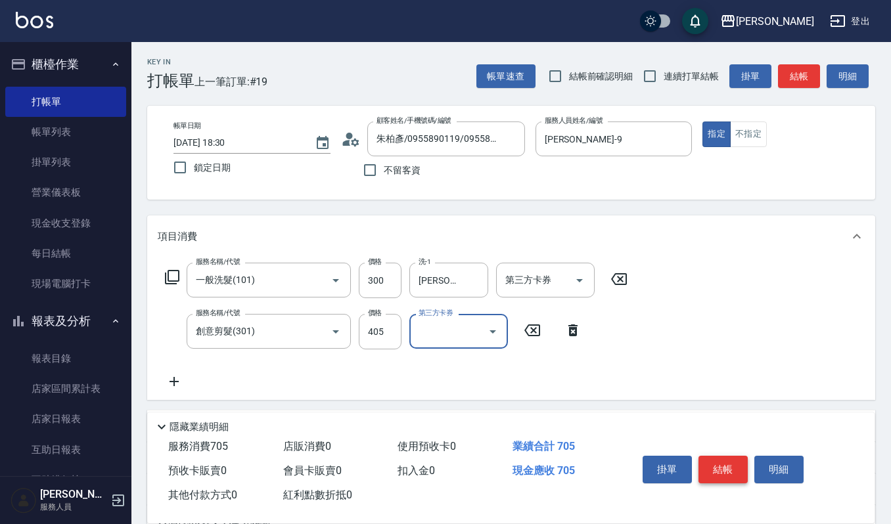
click at [728, 460] on button "結帳" at bounding box center [723, 470] width 49 height 28
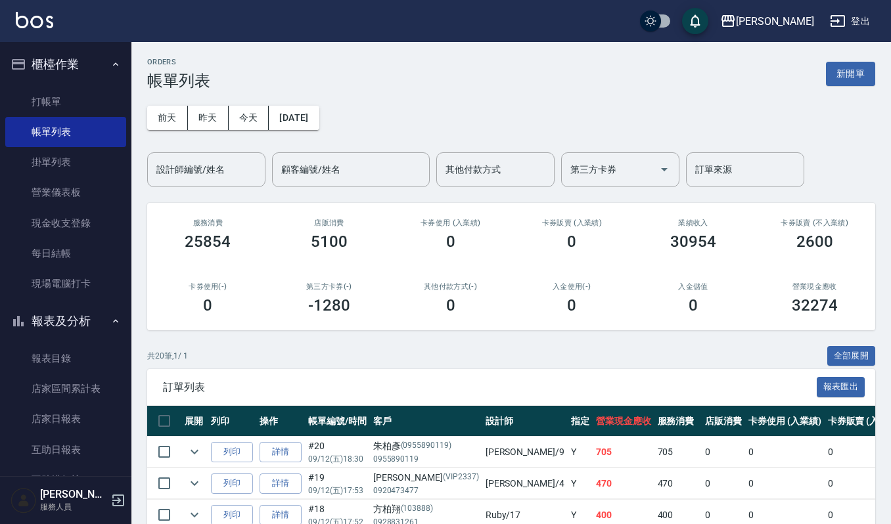
click at [365, 222] on h2 "店販消費" at bounding box center [330, 223] width 90 height 9
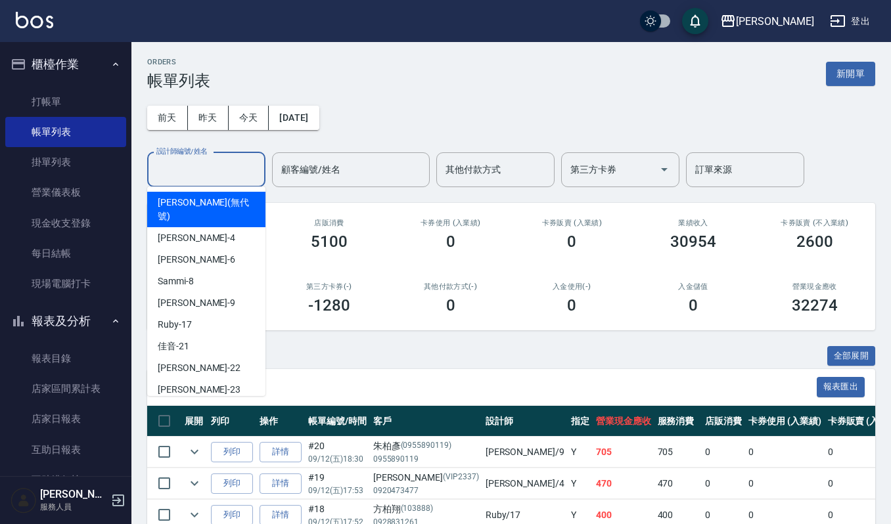
click at [247, 180] on input "設計師編號/姓名" at bounding box center [206, 169] width 106 height 23
click at [214, 172] on input "設計師編號/姓名" at bounding box center [206, 169] width 106 height 23
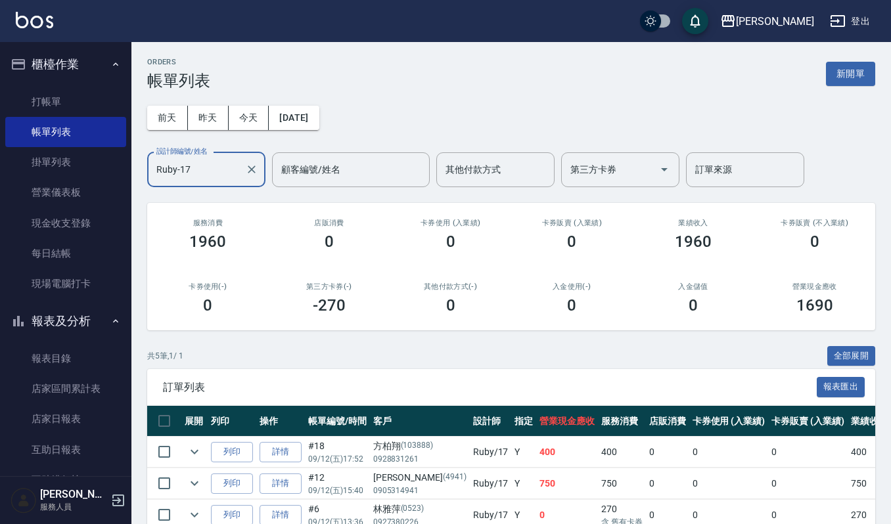
type input "Ruby-17"
drag, startPoint x: 821, startPoint y: 81, endPoint x: 876, endPoint y: 55, distance: 61.1
click at [836, 74] on div "ORDERS 帳單列表 新開單" at bounding box center [511, 74] width 728 height 32
click at [876, 55] on div "ORDERS 帳單列表 新開單 前天 昨天 今天 2025/09/12 設計師編號/姓名 Ruby-17 設計師編號/姓名 顧客編號/姓名 顧客編號/姓名 其…" at bounding box center [511, 344] width 760 height 604
click at [856, 66] on button "新開單" at bounding box center [850, 74] width 49 height 24
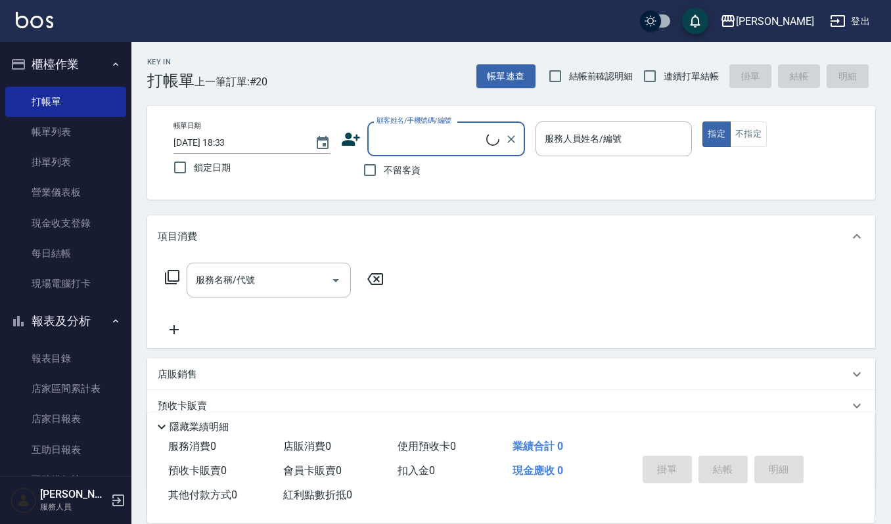
click at [434, 138] on input "顧客姓名/手機號碼/編號" at bounding box center [429, 138] width 113 height 23
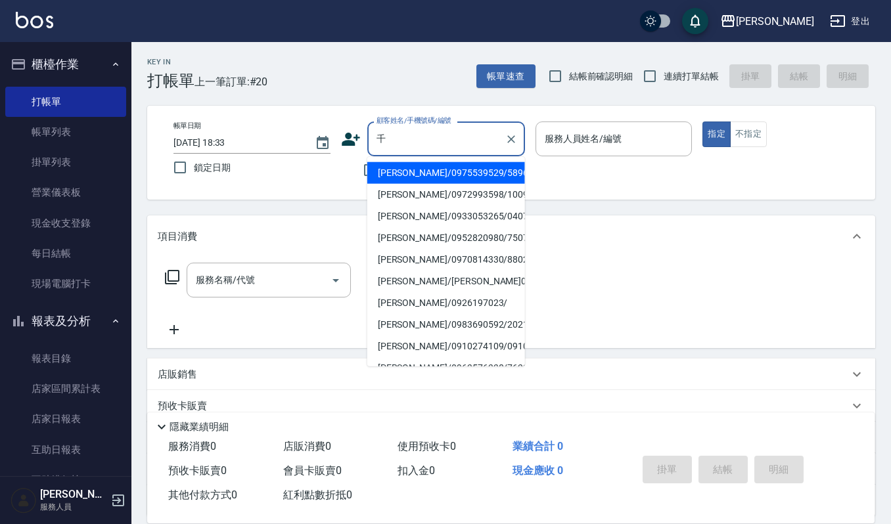
click at [426, 172] on li "盧千惠/0975539529/5896" at bounding box center [446, 173] width 158 height 22
type input "盧千惠/0975539529/5896"
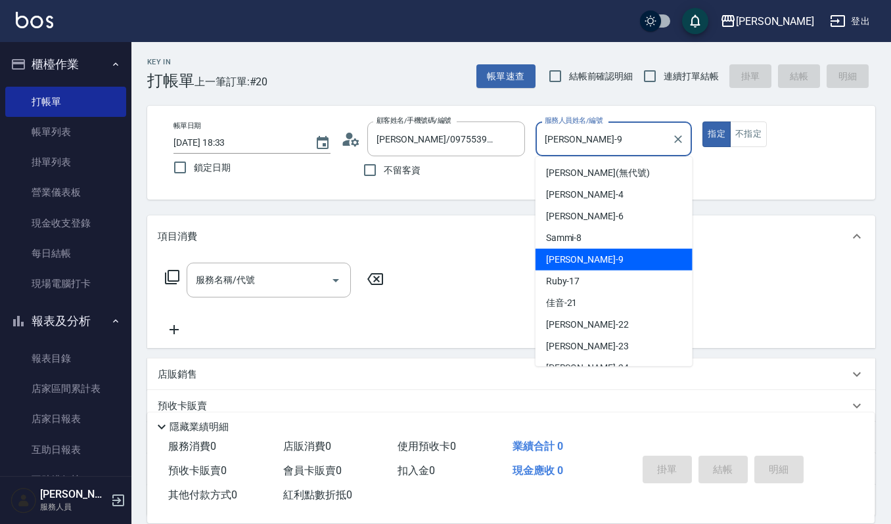
drag, startPoint x: 616, startPoint y: 145, endPoint x: 340, endPoint y: 147, distance: 276.0
click at [340, 147] on div "帳單日期 2025/09/12 18:33 鎖定日期 顧客姓名/手機號碼/編號 盧千惠/0975539529/5896 顧客姓名/手機號碼/編號 不留客資 服…" at bounding box center [511, 153] width 697 height 62
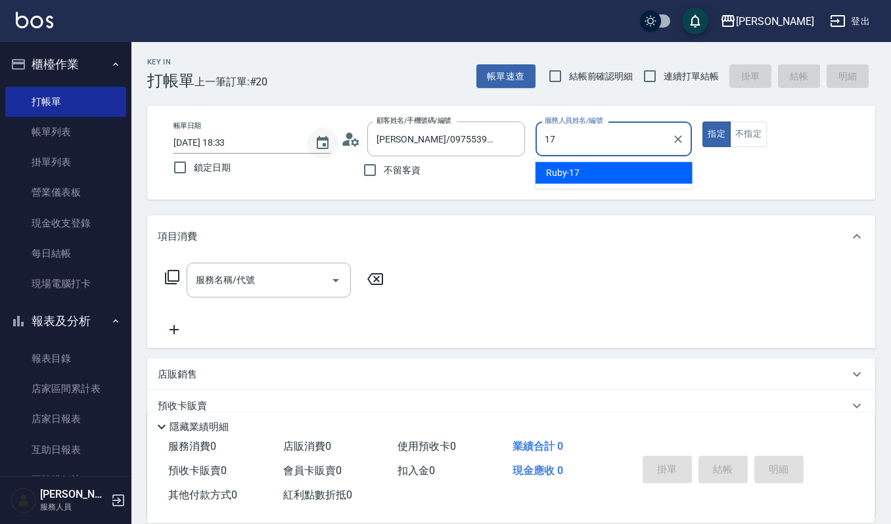
type input "Ruby-17"
type button "true"
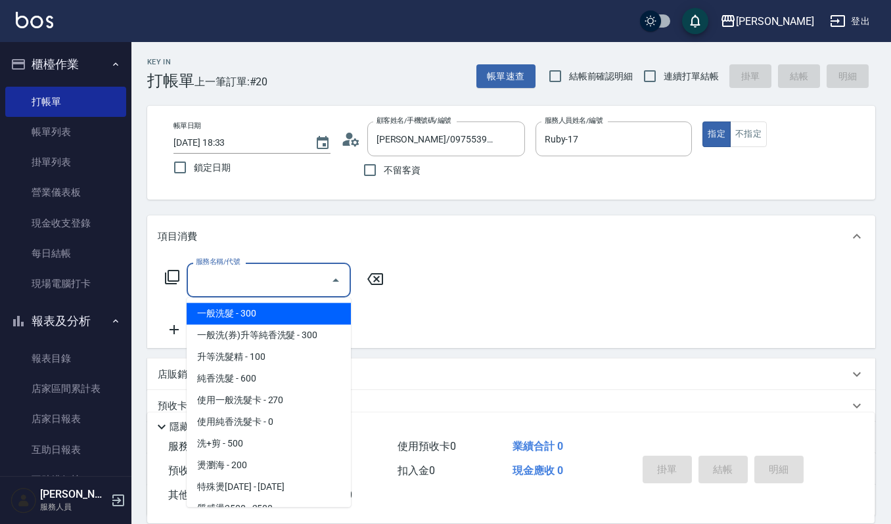
click at [294, 275] on input "服務名稱/代號" at bounding box center [259, 280] width 133 height 23
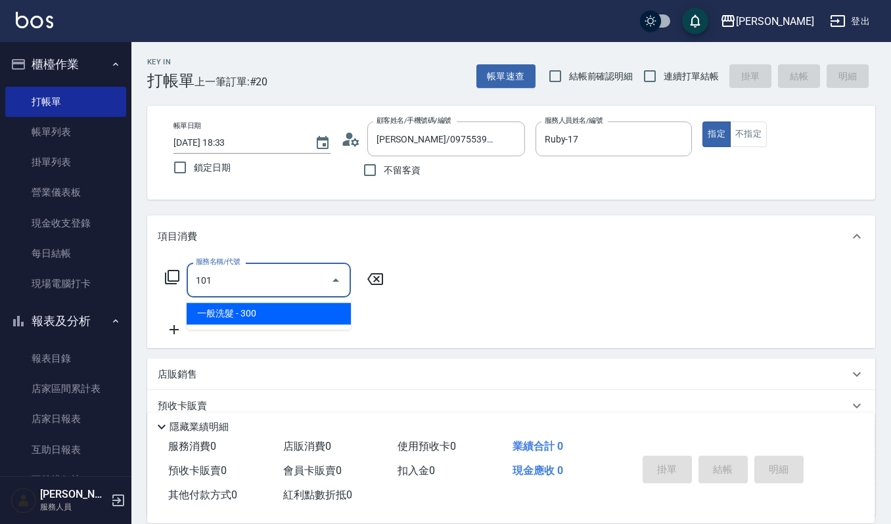
type input "一般洗髮(101)"
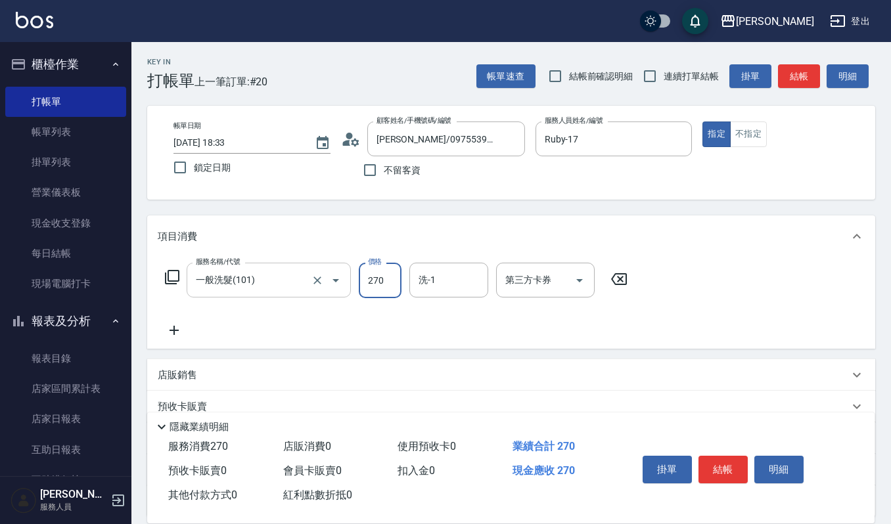
type input "270"
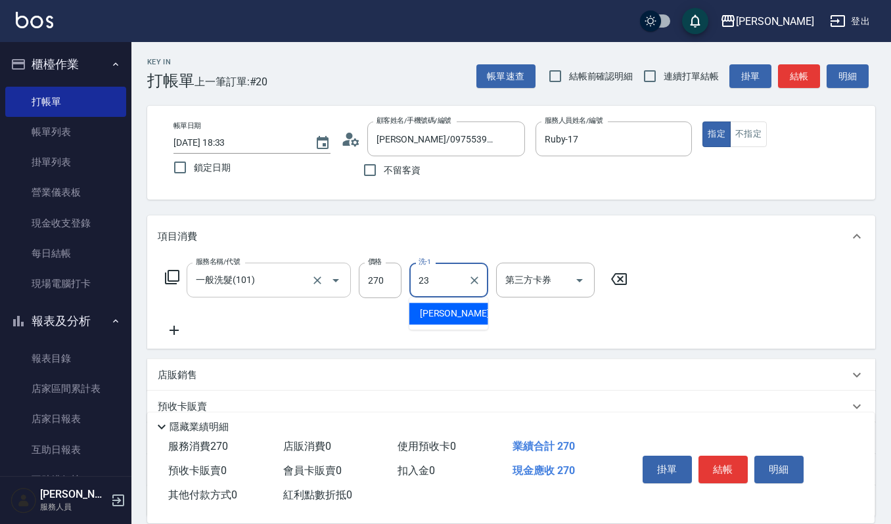
type input "郁涵-23"
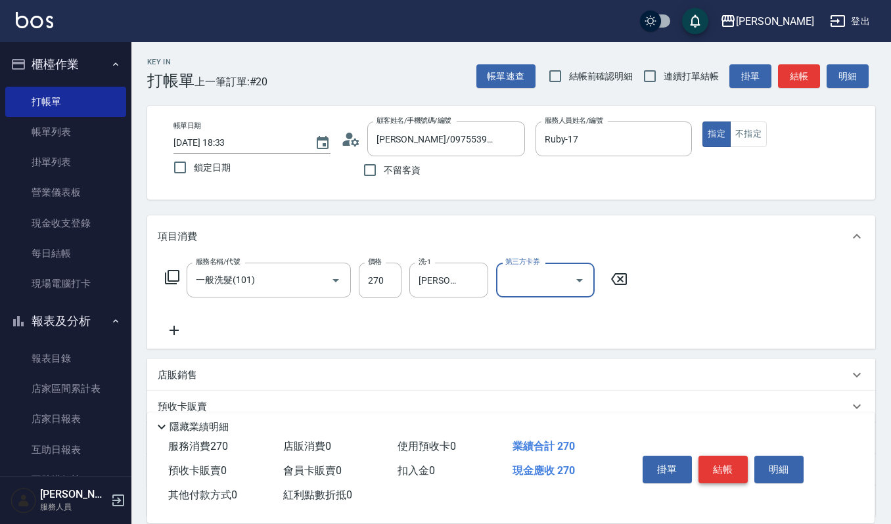
click at [731, 472] on div "掛單 結帳 明細" at bounding box center [723, 471] width 172 height 41
click at [731, 472] on button "結帳" at bounding box center [723, 470] width 49 height 28
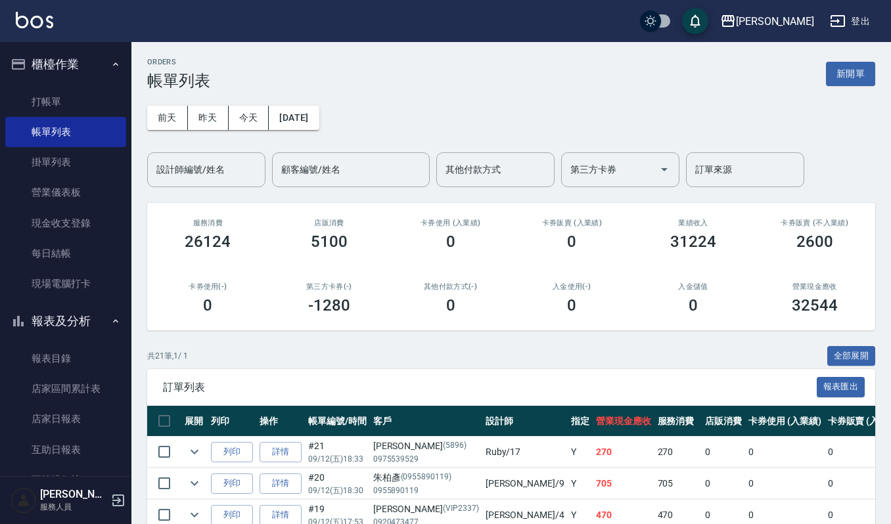
click at [845, 63] on button "新開單" at bounding box center [850, 74] width 49 height 24
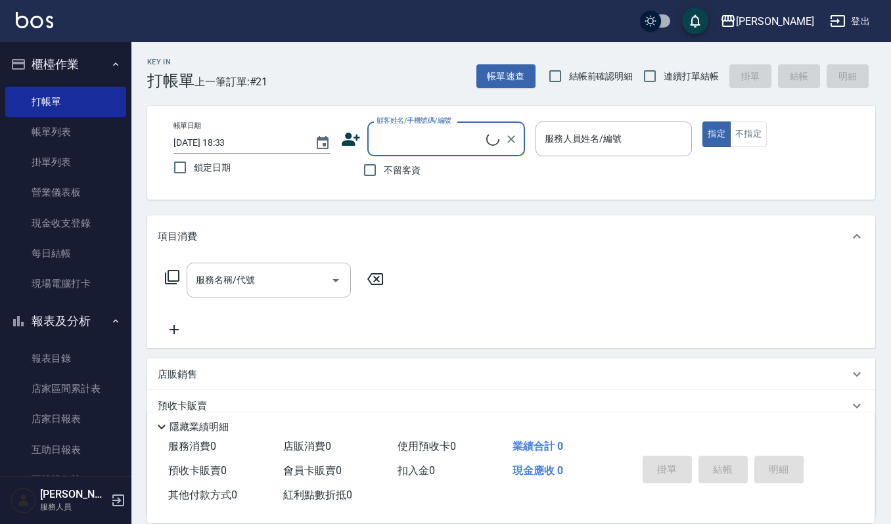
click at [413, 141] on input "顧客姓名/手機號碼/編號" at bounding box center [429, 138] width 113 height 23
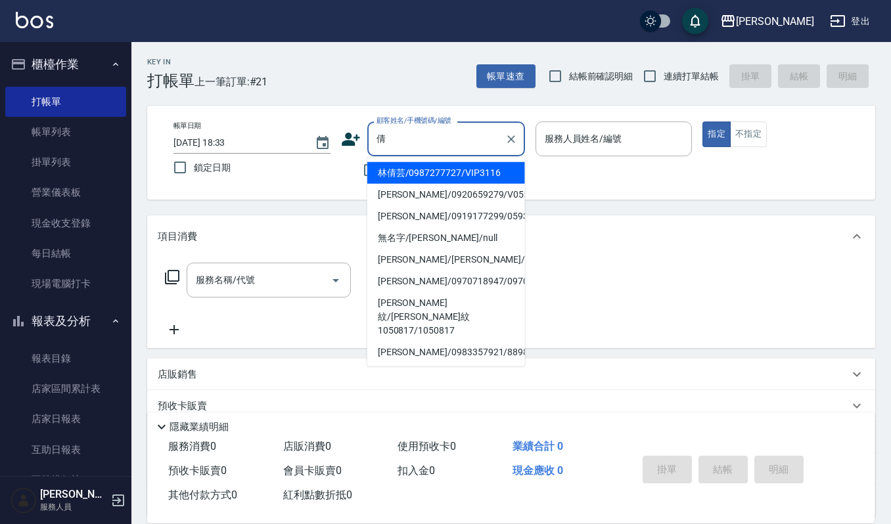
click at [422, 164] on li "林倩芸/0987277727/VIP3116" at bounding box center [446, 173] width 158 height 22
type input "林倩芸/0987277727/VIP3116"
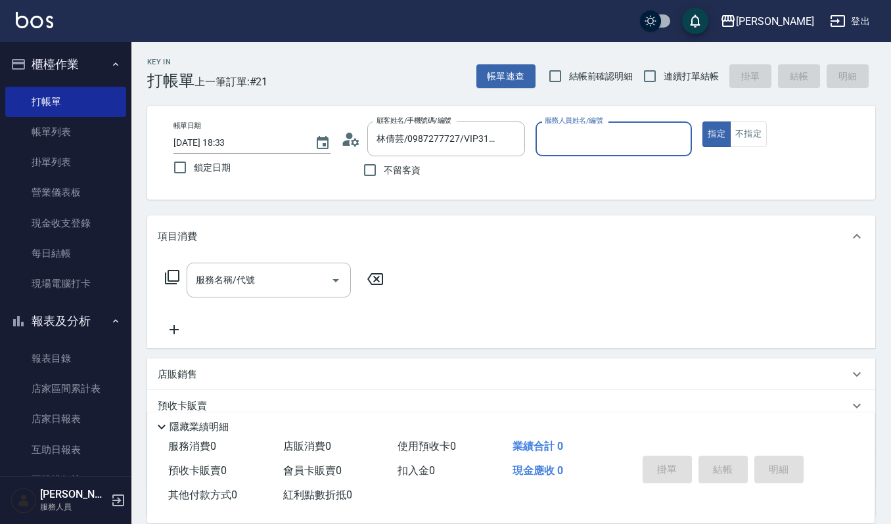
type input "Ruby-17"
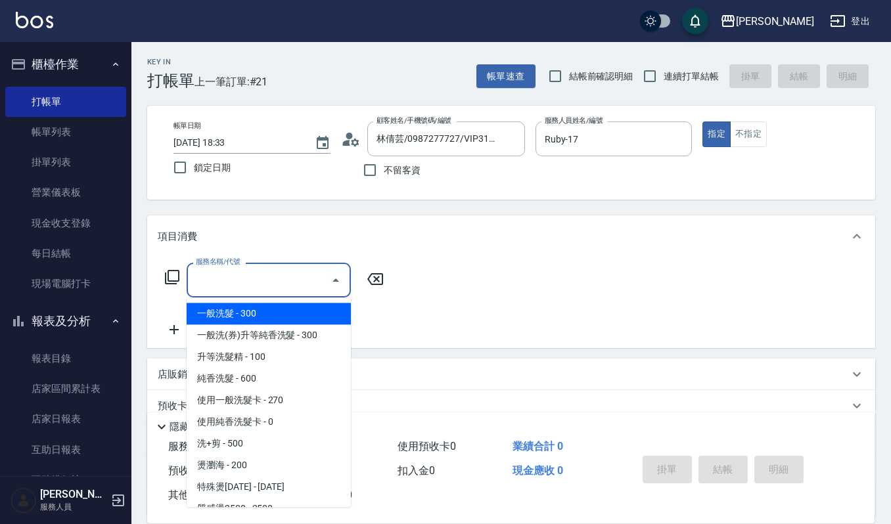
click at [287, 283] on input "服務名稱/代號" at bounding box center [259, 280] width 133 height 23
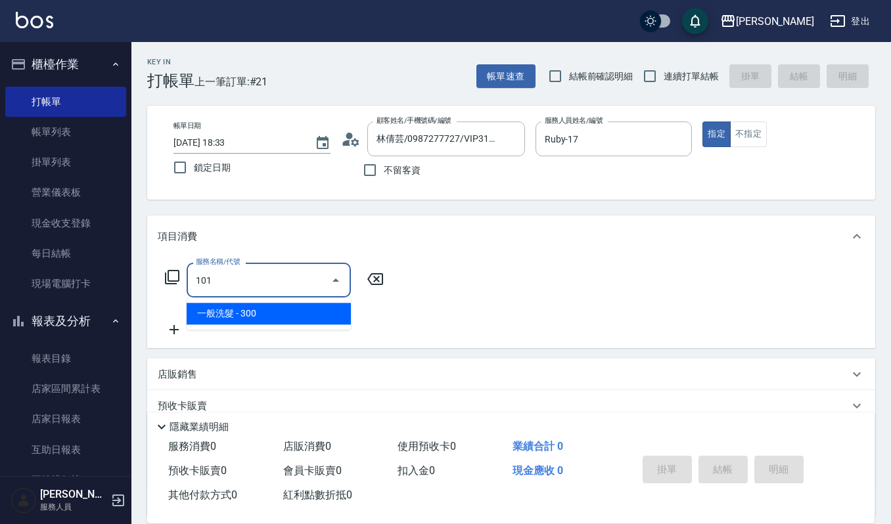
type input "一般洗髮(101)"
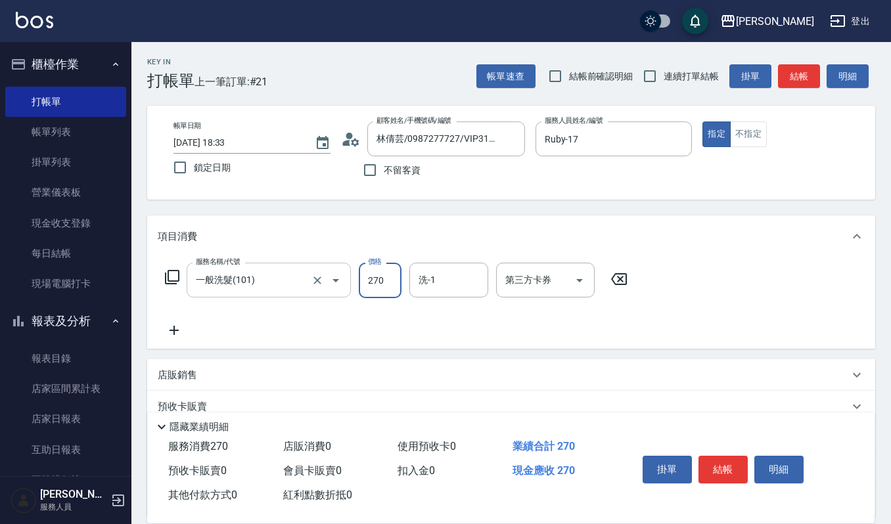
type input "270"
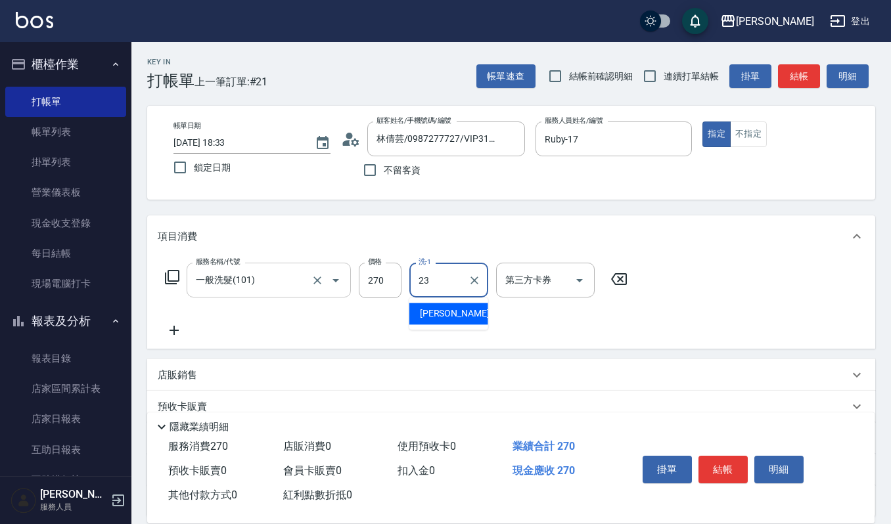
type input "郁涵-23"
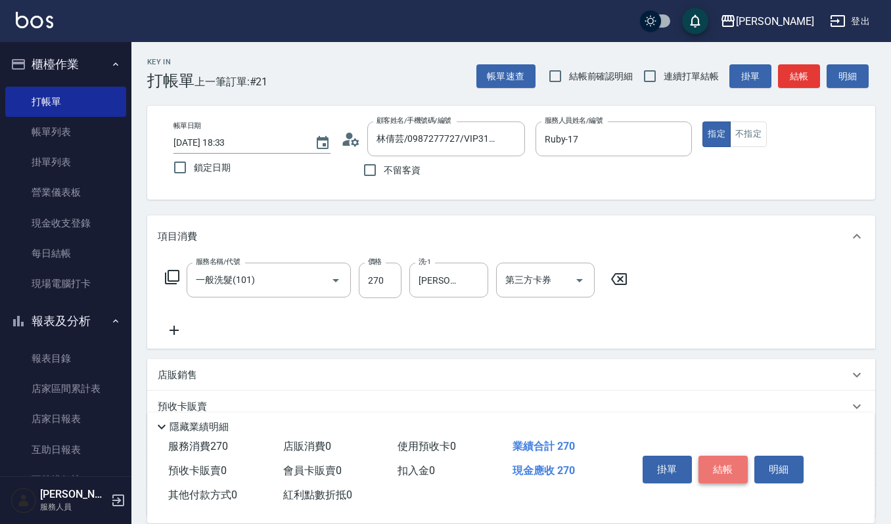
click at [737, 456] on button "結帳" at bounding box center [723, 470] width 49 height 28
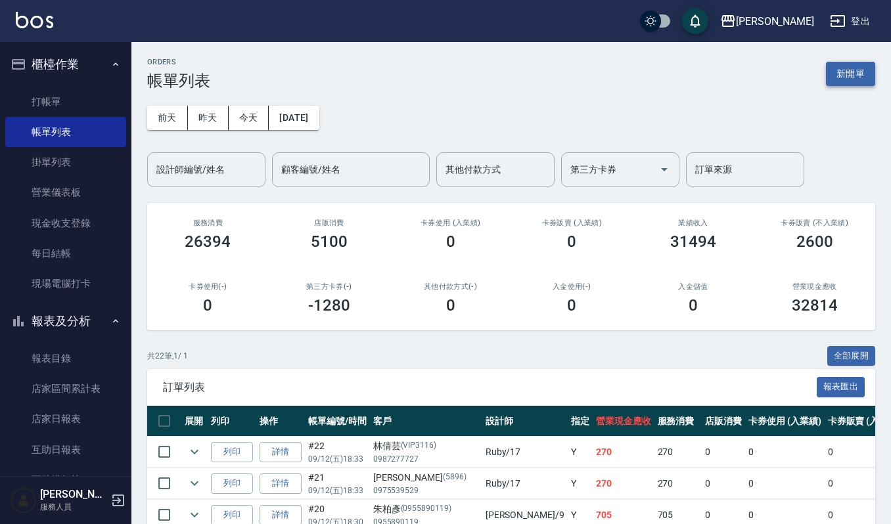
click at [870, 66] on button "新開單" at bounding box center [850, 74] width 49 height 24
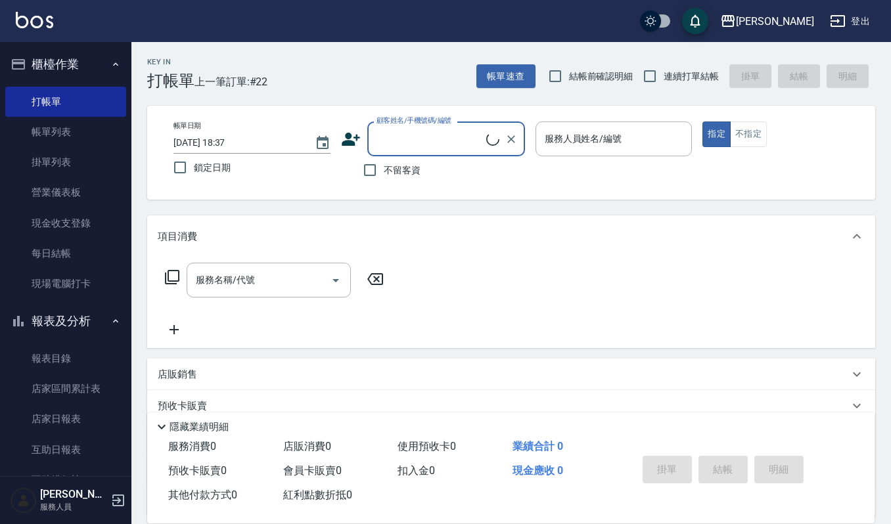
click at [460, 145] on input "顧客姓名/手機號碼/編號" at bounding box center [429, 138] width 113 height 23
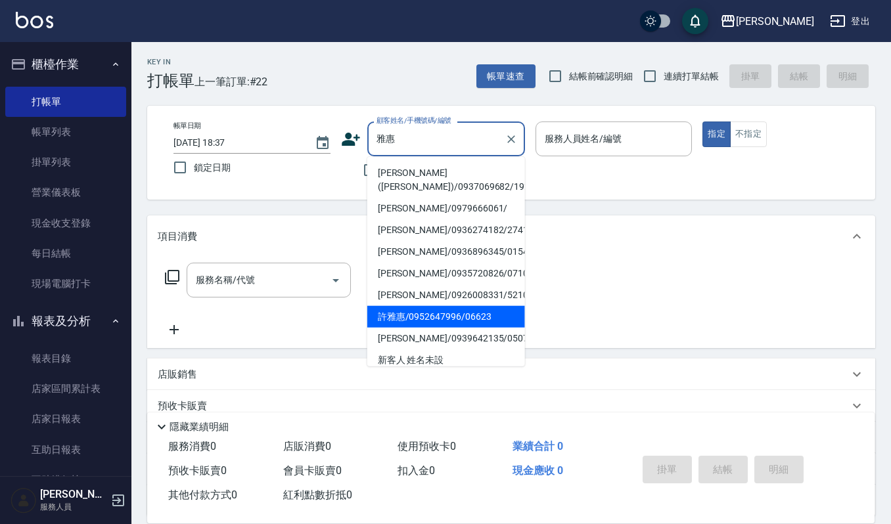
drag, startPoint x: 421, startPoint y: 321, endPoint x: 423, endPoint y: 311, distance: 9.6
click at [423, 311] on li "許雅惠/0952647996/06623" at bounding box center [446, 317] width 158 height 22
type input "許雅惠/0952647996/06623"
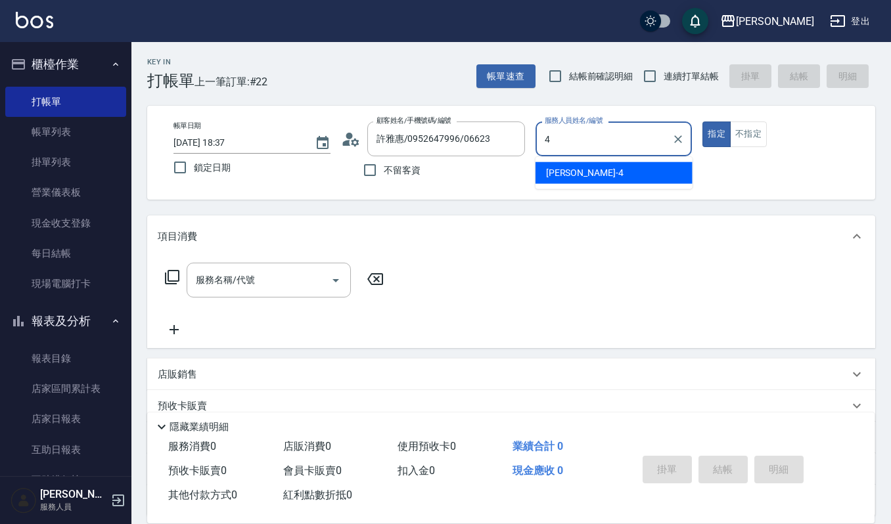
type input "吉兒-4"
type button "true"
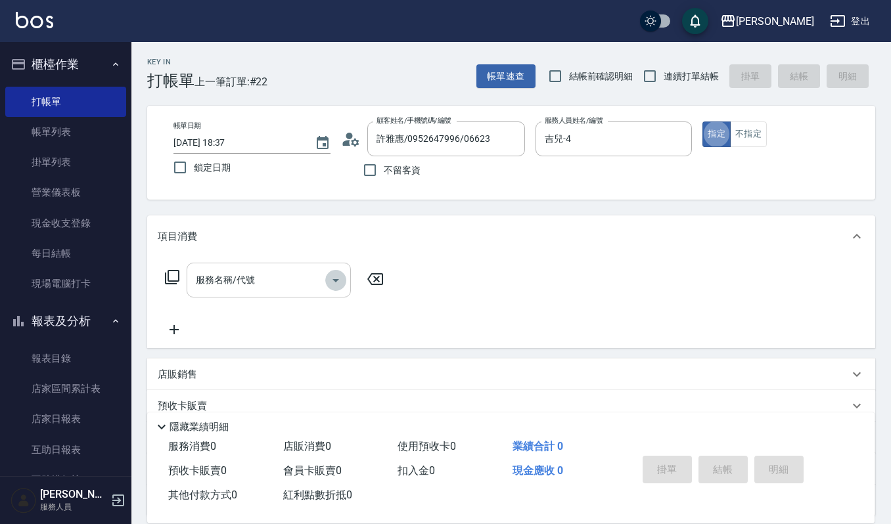
click at [332, 282] on icon "Open" at bounding box center [336, 281] width 16 height 16
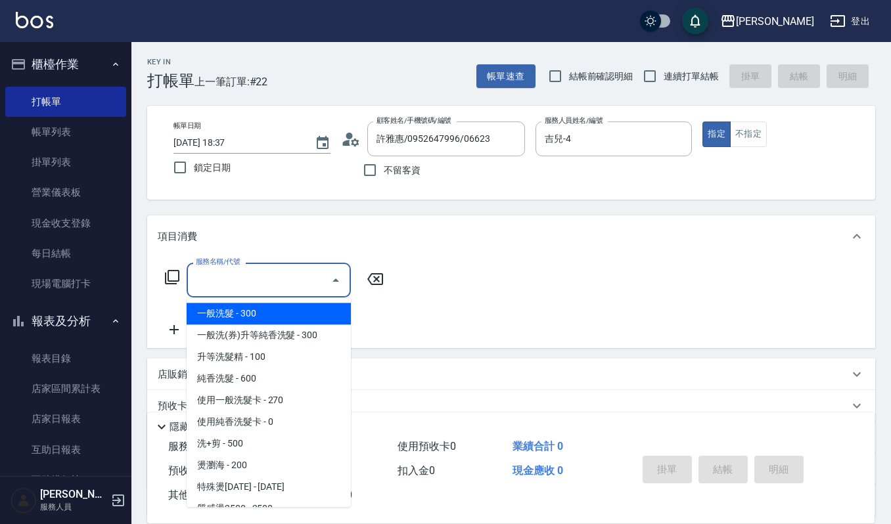
drag, startPoint x: 323, startPoint y: 276, endPoint x: 316, endPoint y: 274, distance: 7.5
click at [319, 275] on div "服務名稱/代號" at bounding box center [269, 280] width 164 height 35
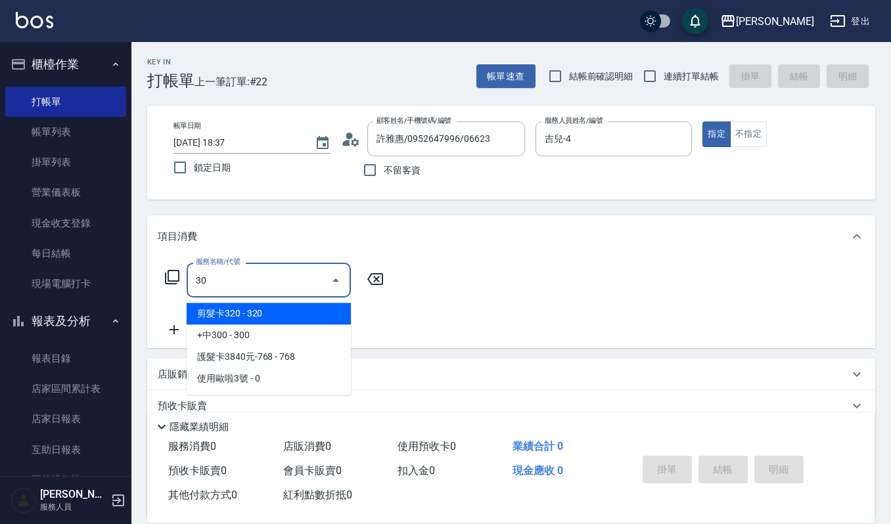
type input "301"
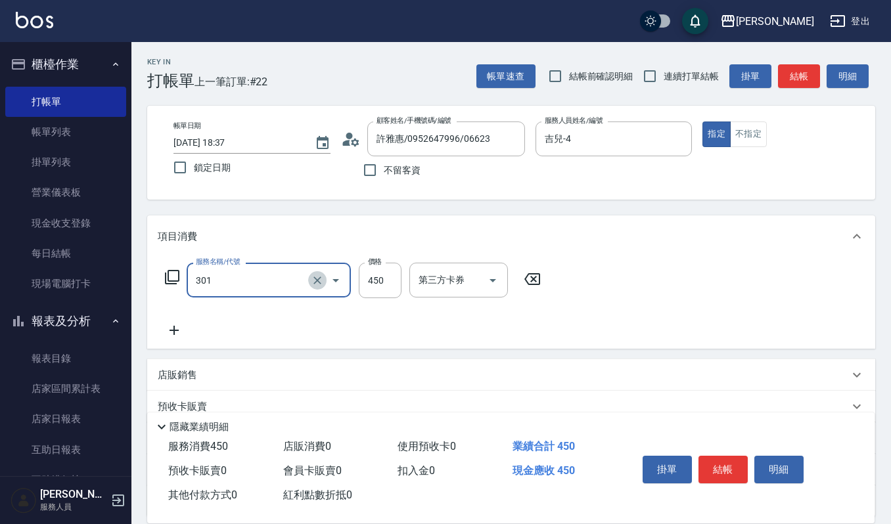
drag, startPoint x: 316, startPoint y: 274, endPoint x: 143, endPoint y: 282, distance: 173.7
click at [143, 282] on div "Key In 打帳單 上一筆訂單:#22 帳單速查 結帳前確認明細 連續打單結帳 掛單 結帳 明細 帳單日期 2025/09/12 18:37 鎖定日期 顧客…" at bounding box center [511, 341] width 760 height 599
click at [319, 284] on icon "Clear" at bounding box center [317, 280] width 13 height 13
type input "經典剪髮-Gill(302)"
type input "600"
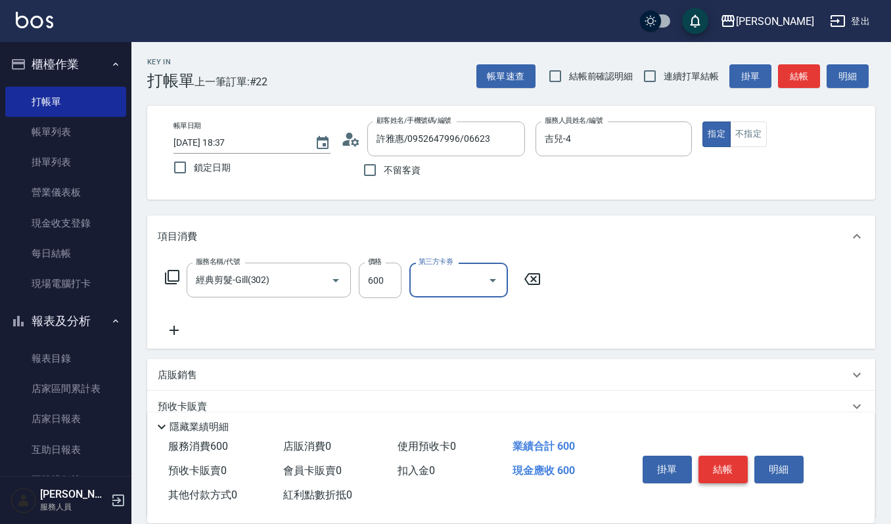
click at [733, 469] on button "結帳" at bounding box center [723, 470] width 49 height 28
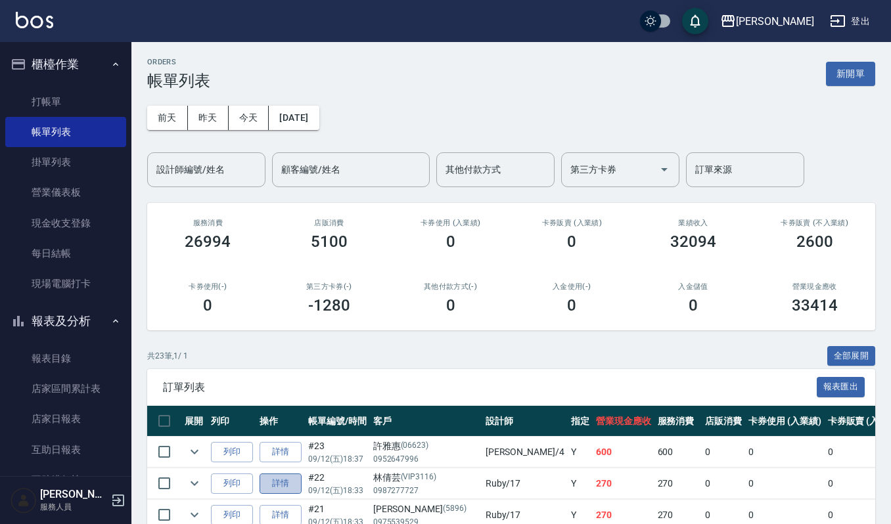
click at [279, 480] on link "詳情" at bounding box center [281, 484] width 42 height 20
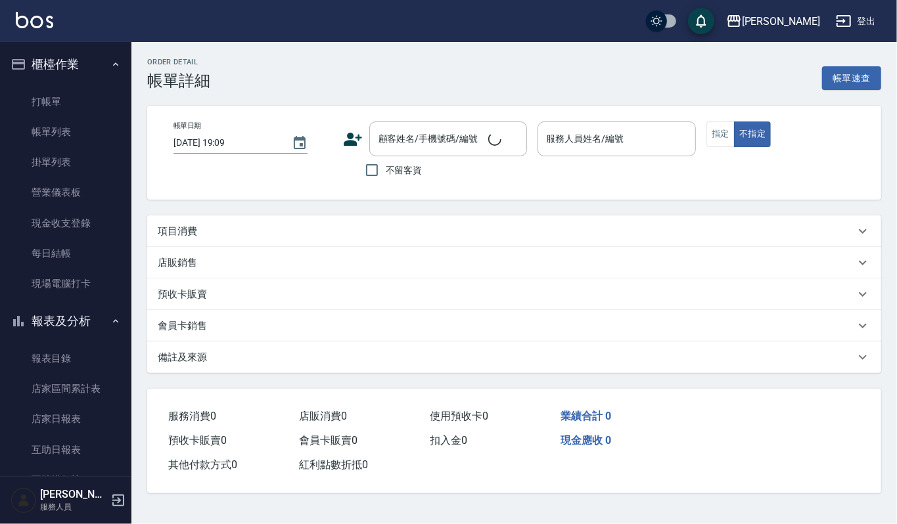
type input "2025/09/12 18:33"
type input "Ruby-17"
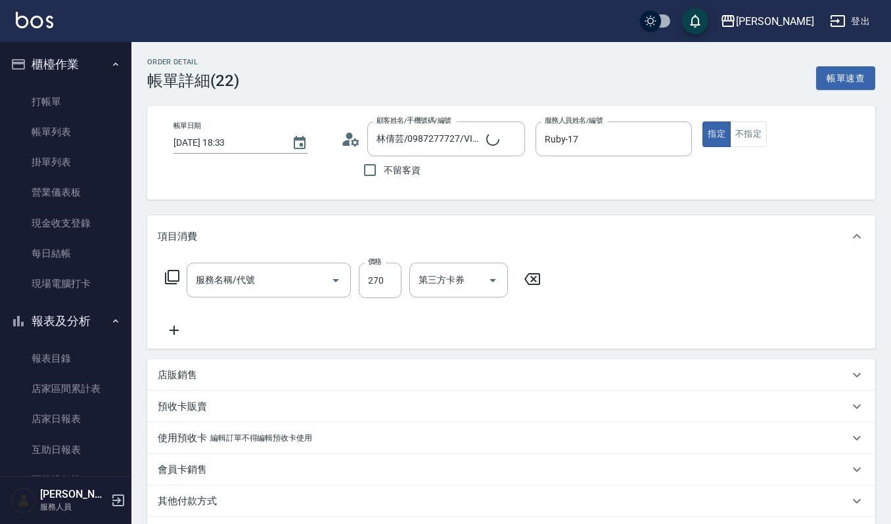
type input "林倩芸/0987277727/VIP3116"
type input "一般洗髮(101)"
click at [173, 329] on icon at bounding box center [174, 330] width 9 height 9
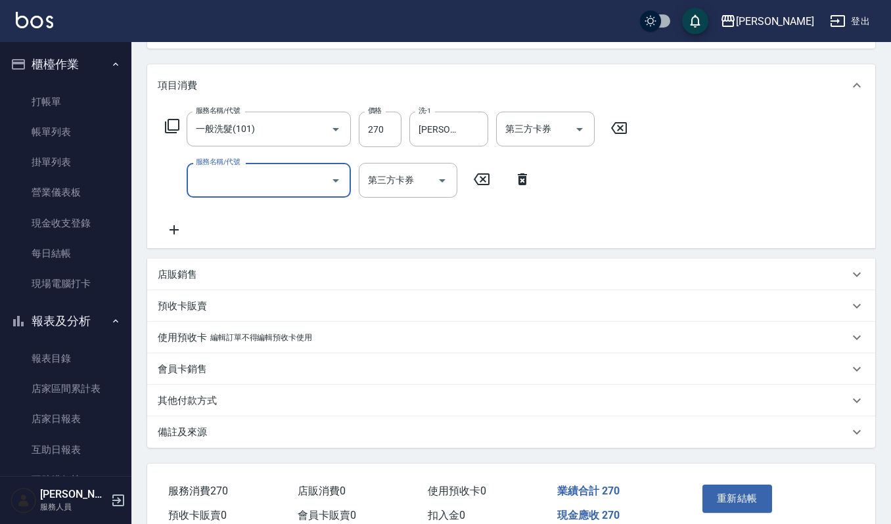
scroll to position [214, 0]
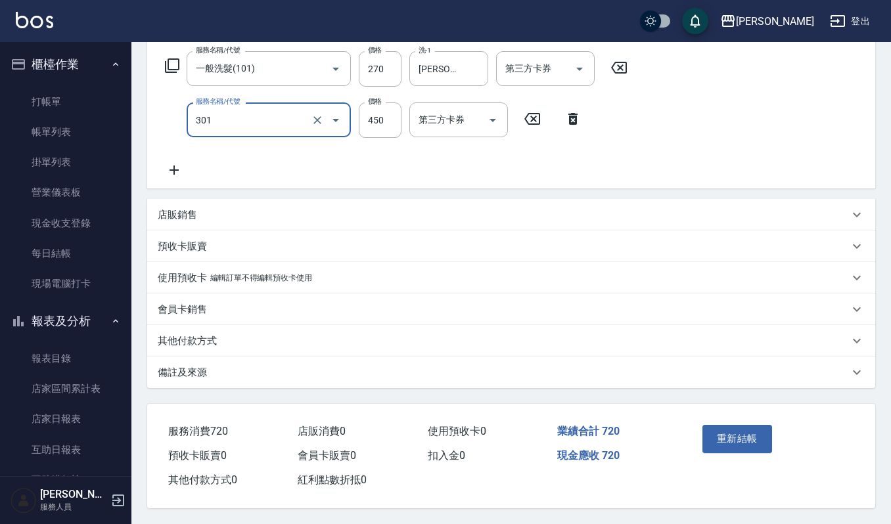
type input "創意剪髮(301)"
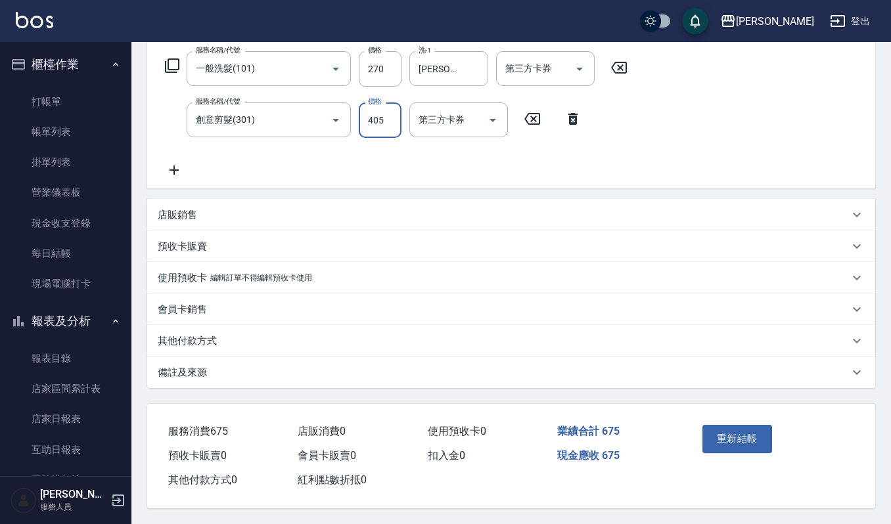
type input "405"
click at [745, 432] on button "重新結帳" at bounding box center [738, 439] width 70 height 28
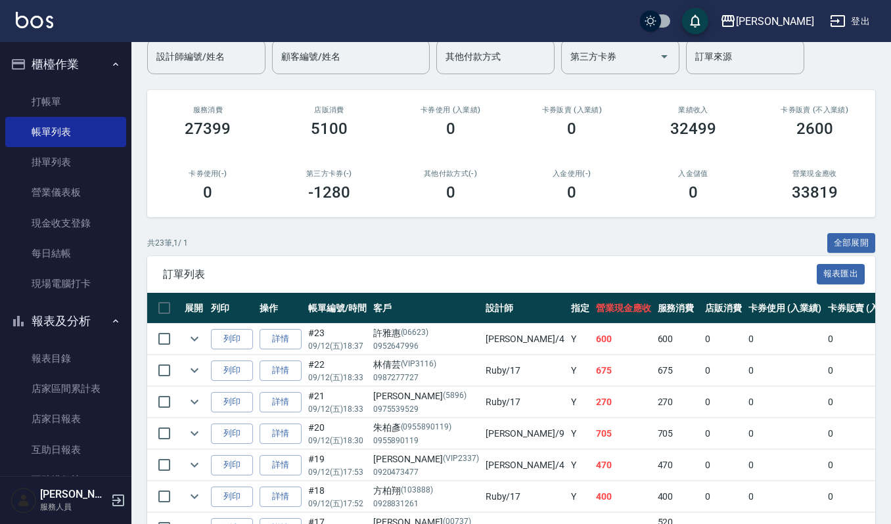
scroll to position [87, 0]
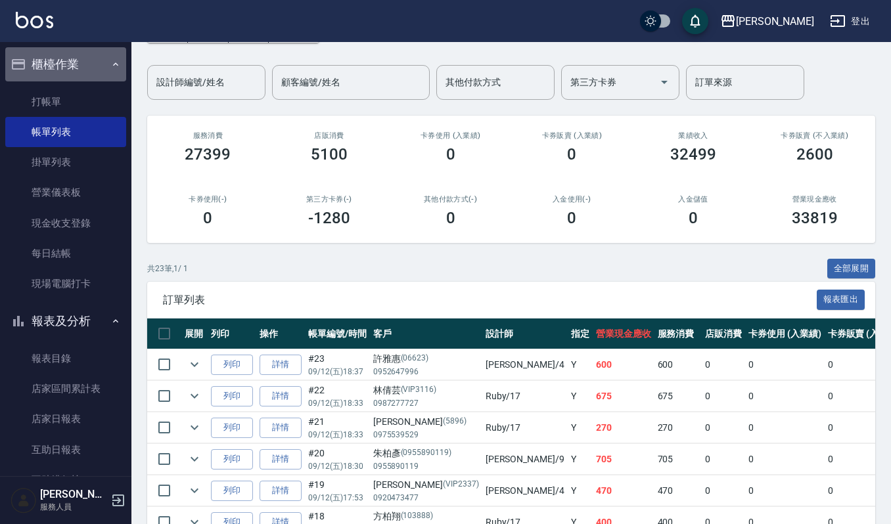
click at [66, 59] on button "櫃檯作業" at bounding box center [65, 64] width 121 height 34
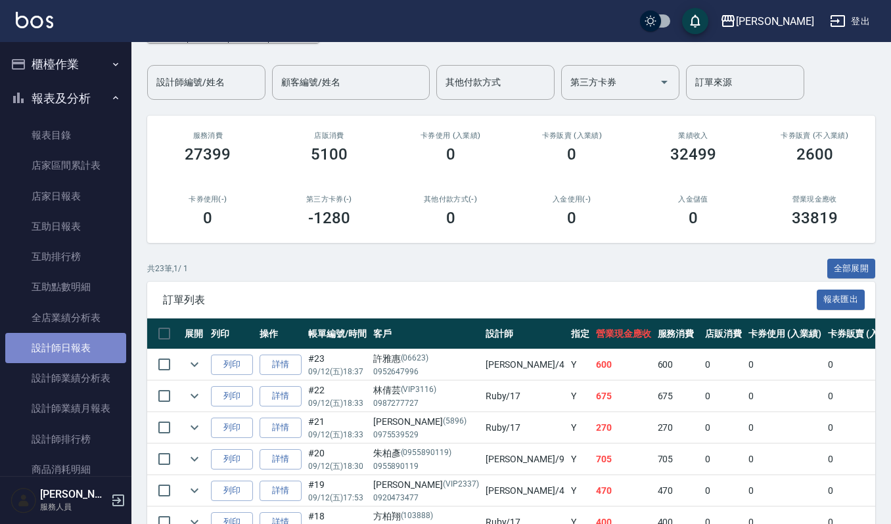
click at [84, 350] on link "設計師日報表" at bounding box center [65, 348] width 121 height 30
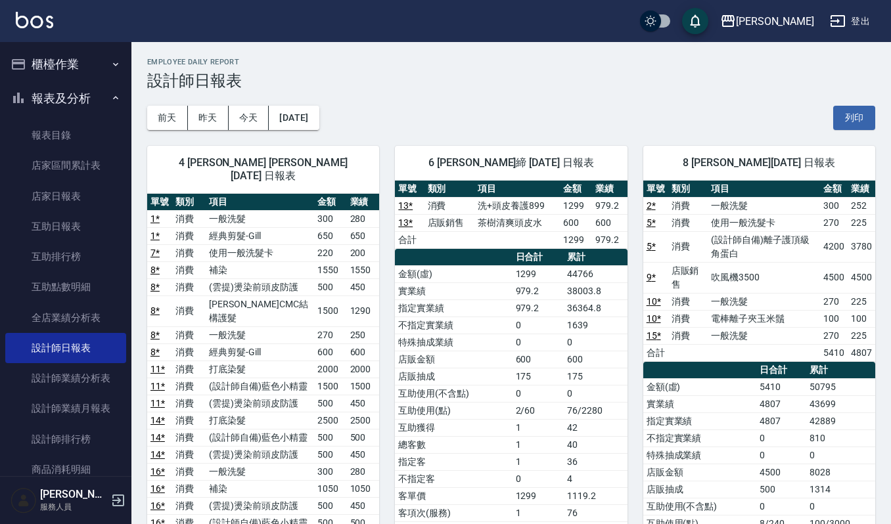
click at [92, 66] on button "櫃檯作業" at bounding box center [65, 64] width 121 height 34
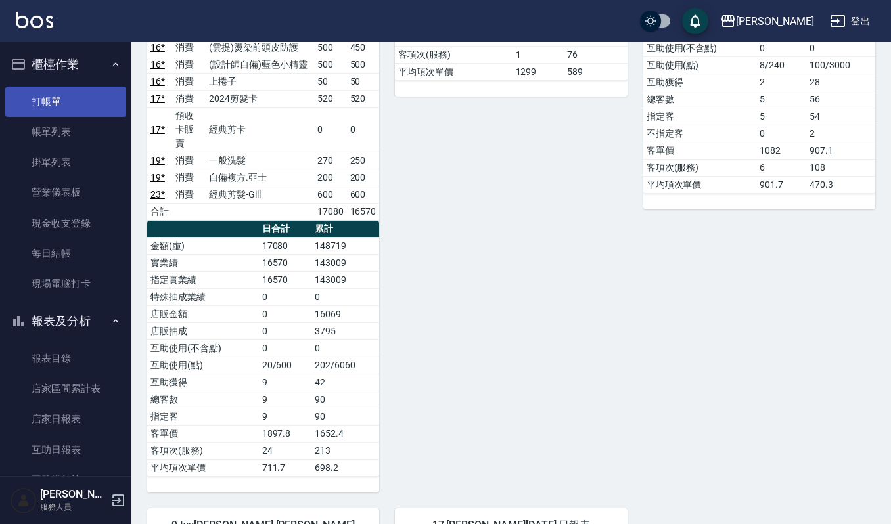
click at [64, 99] on link "打帳單" at bounding box center [65, 102] width 121 height 30
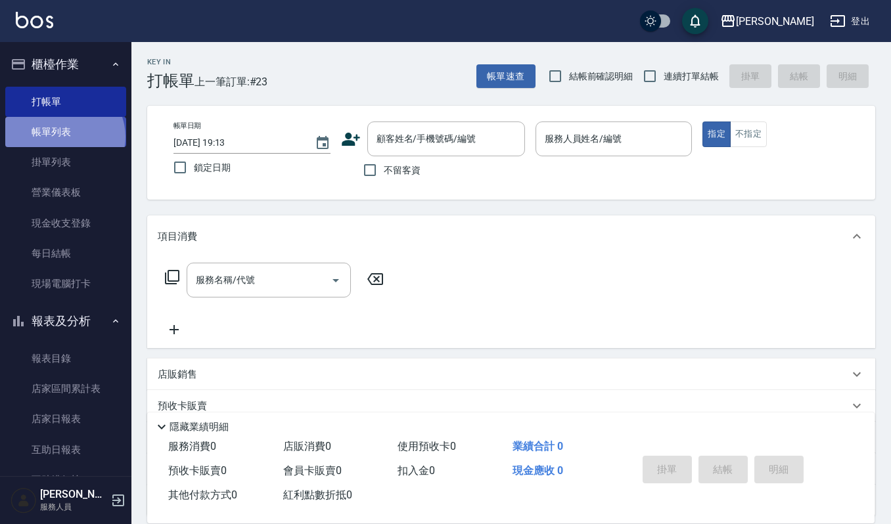
click at [63, 137] on link "帳單列表" at bounding box center [65, 132] width 121 height 30
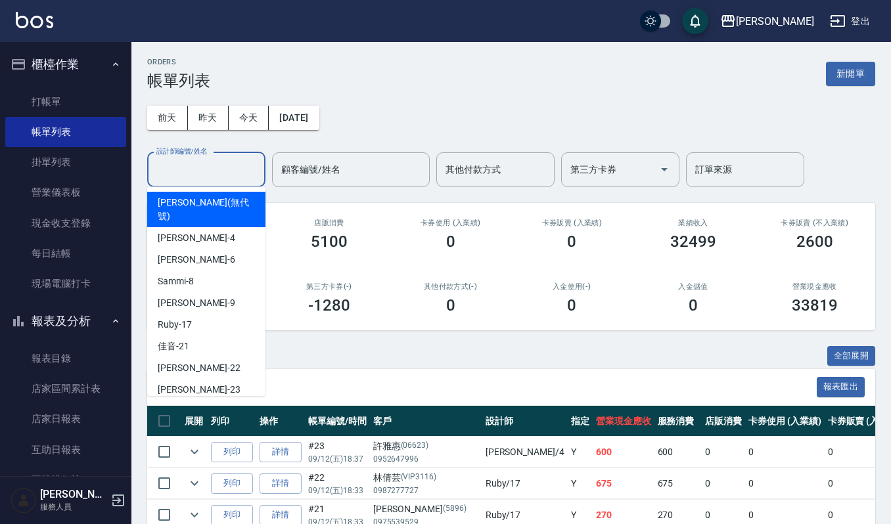
click at [227, 177] on input "設計師編號/姓名" at bounding box center [206, 169] width 106 height 23
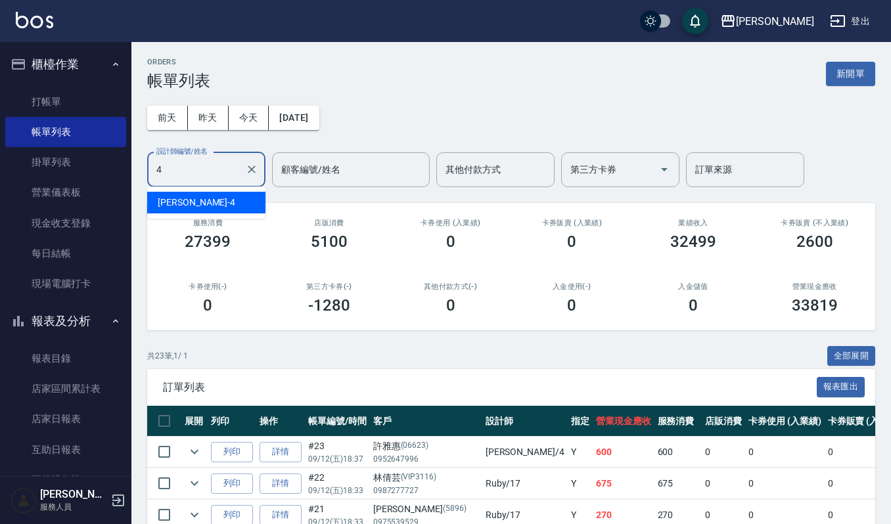
type input "吉兒-4"
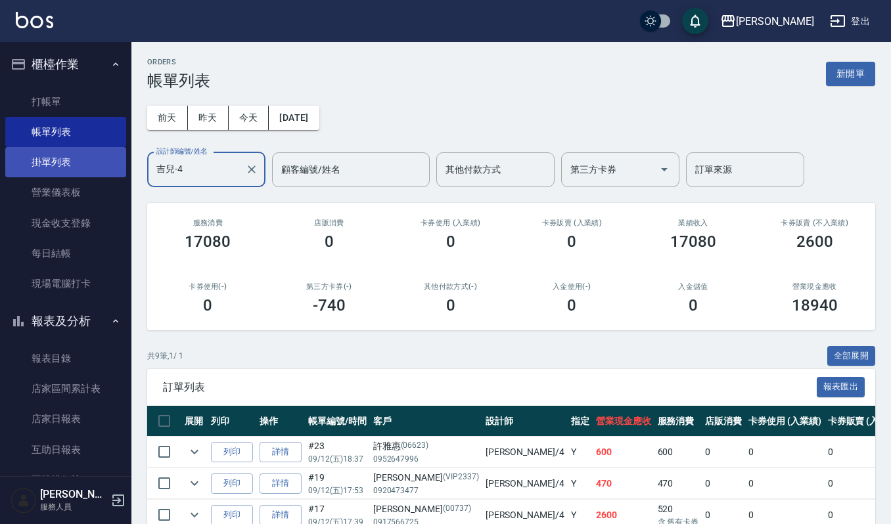
drag, startPoint x: 232, startPoint y: 168, endPoint x: 27, endPoint y: 167, distance: 205.0
click at [54, 164] on div "上越傑森 登出 櫃檯作業 打帳單 帳單列表 掛單列表 營業儀表板 現金收支登錄 每日結帳 現場電腦打卡 報表及分析 報表目錄 店家區間累計表 店家日報表 互助…" at bounding box center [445, 386] width 891 height 772
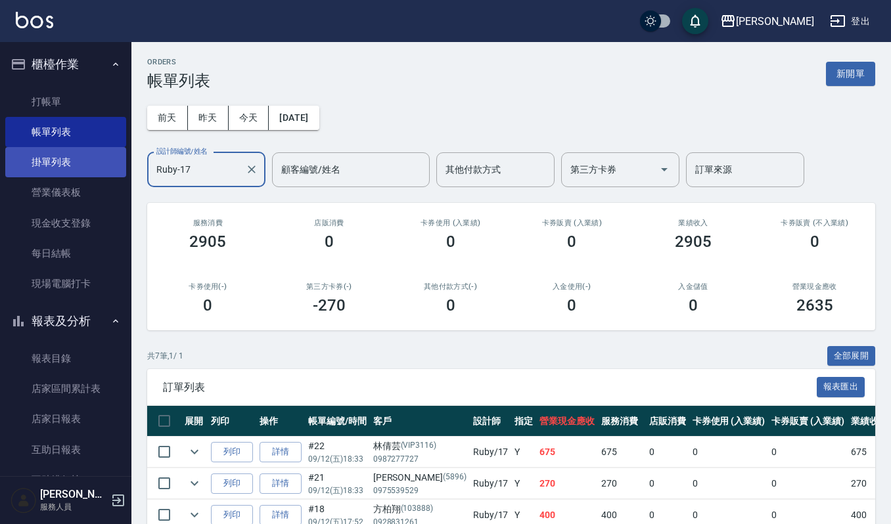
drag, startPoint x: 216, startPoint y: 167, endPoint x: 19, endPoint y: 164, distance: 197.2
click at [35, 164] on div "上越傑森 登出 櫃檯作業 打帳單 帳單列表 掛單列表 營業儀表板 現金收支登錄 每日結帳 現場電腦打卡 報表及分析 報表目錄 店家區間累計表 店家日報表 互助…" at bounding box center [445, 354] width 891 height 709
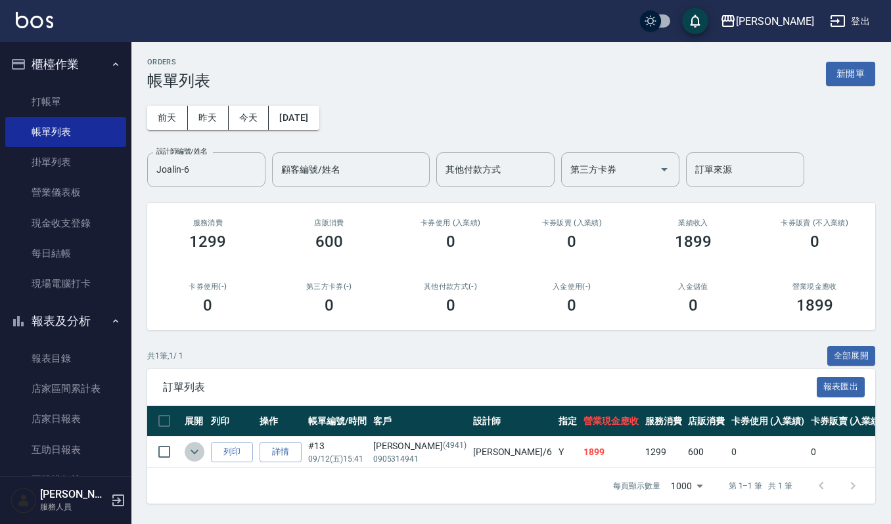
click at [203, 450] on button "expand row" at bounding box center [195, 452] width 20 height 20
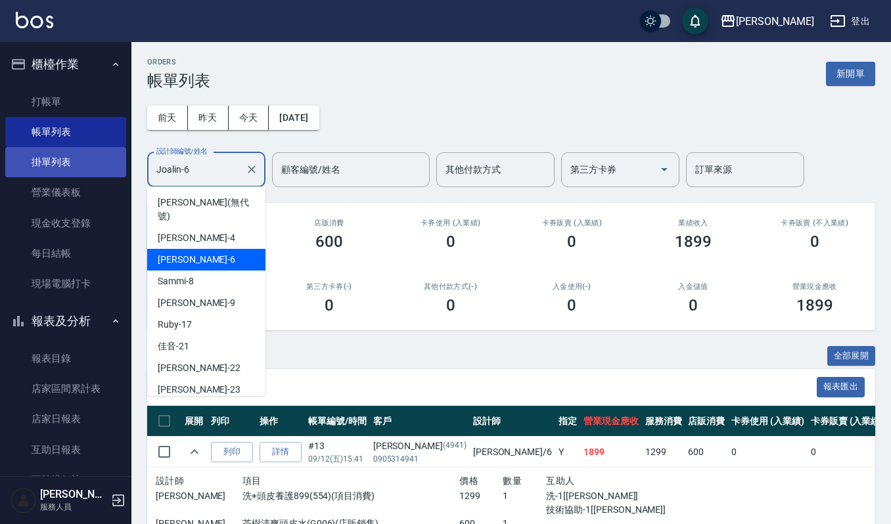
drag, startPoint x: 230, startPoint y: 163, endPoint x: 58, endPoint y: 152, distance: 172.5
click at [63, 153] on div "上越傑森 登出 櫃檯作業 打帳單 帳單列表 掛單列表 營業儀表板 現金收支登錄 每日結帳 現場電腦打卡 報表及分析 報表目錄 店家區間累計表 店家日報表 互助…" at bounding box center [445, 294] width 891 height 588
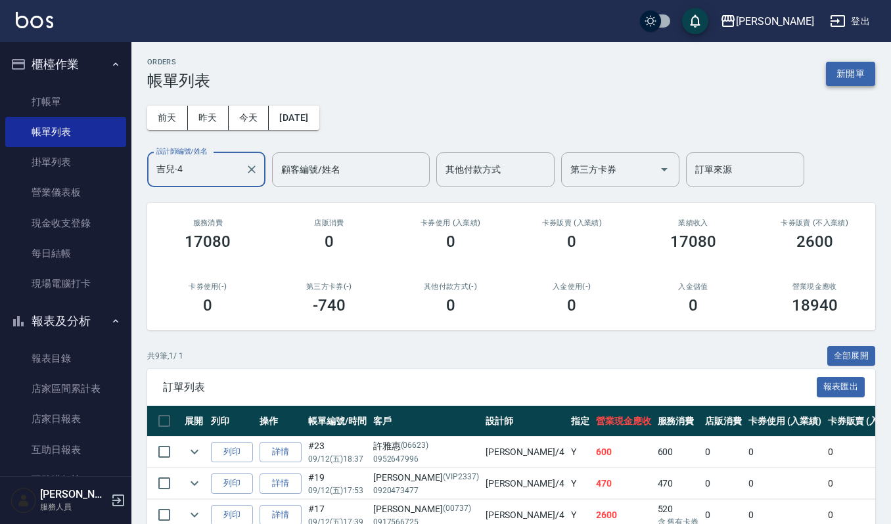
type input "吉兒-4"
click at [842, 77] on button "新開單" at bounding box center [850, 74] width 49 height 24
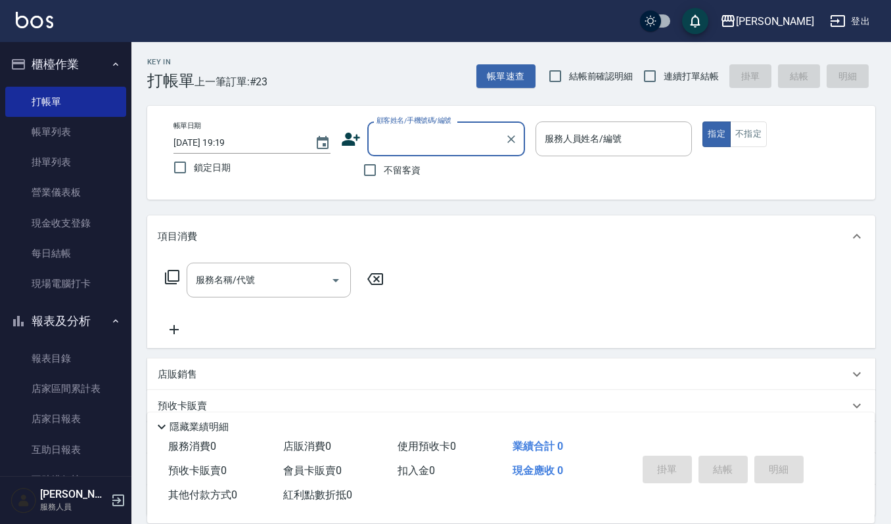
click at [417, 145] on input "顧客姓名/手機號碼/編號" at bounding box center [436, 138] width 126 height 23
type input "瓊"
click at [423, 142] on input "楊瓊" at bounding box center [436, 138] width 126 height 23
click at [410, 143] on input "楊瓊" at bounding box center [436, 138] width 126 height 23
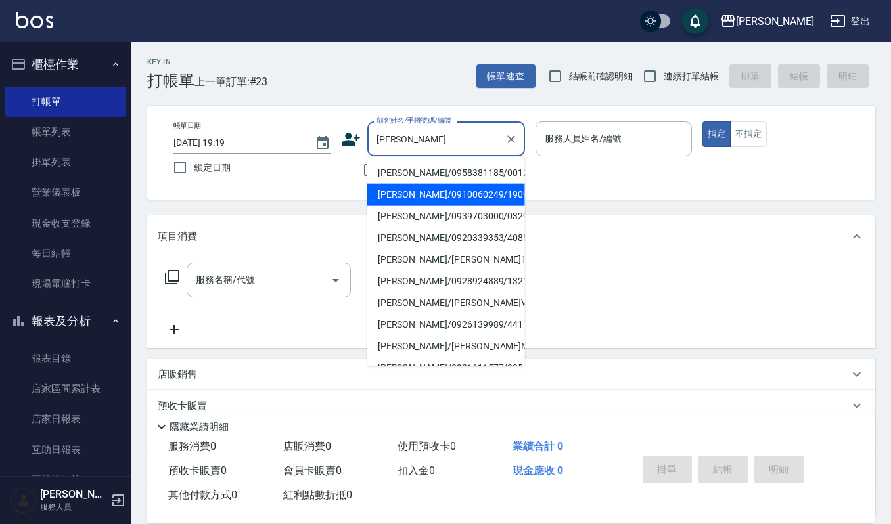
click at [453, 193] on li "楊美玉/0910060249/1909" at bounding box center [446, 195] width 158 height 22
type input "楊美玉/0910060249/1909"
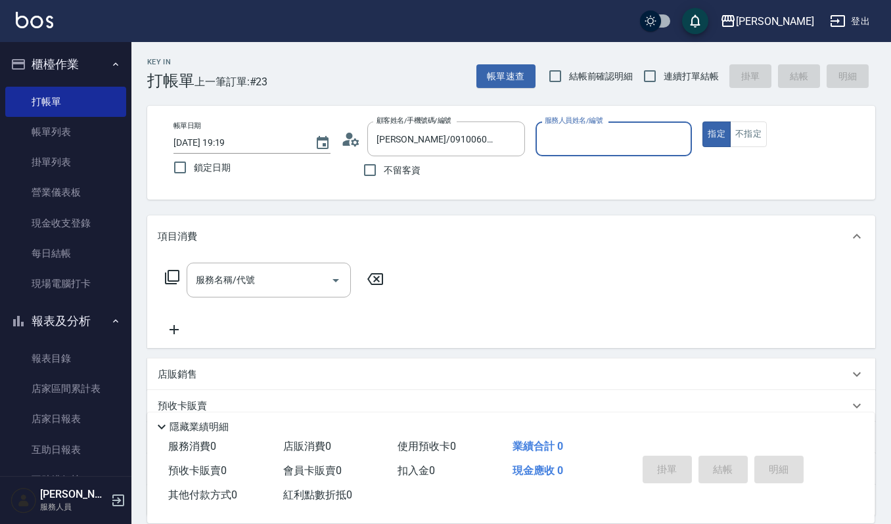
click at [574, 134] on input "服務人員姓名/編號" at bounding box center [614, 138] width 145 height 23
type input "吉兒-4"
type button "true"
click at [250, 297] on div "服務名稱/代號" at bounding box center [269, 280] width 164 height 35
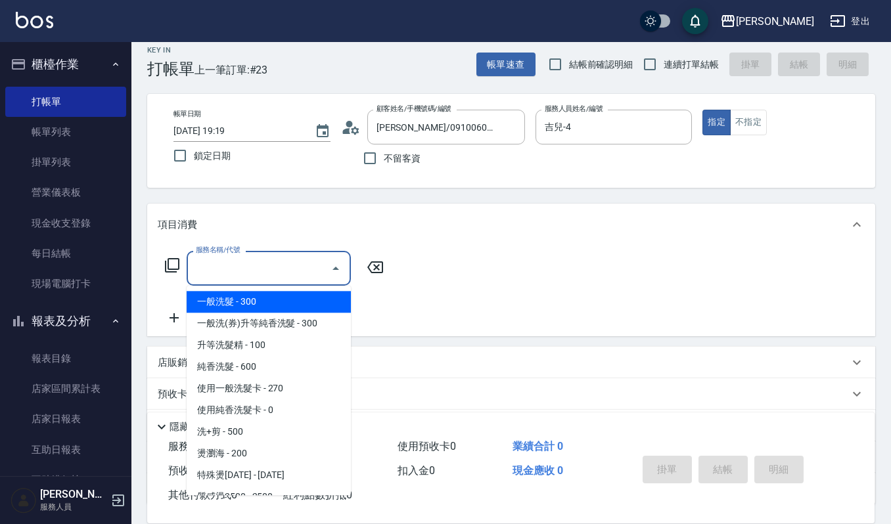
scroll to position [116, 0]
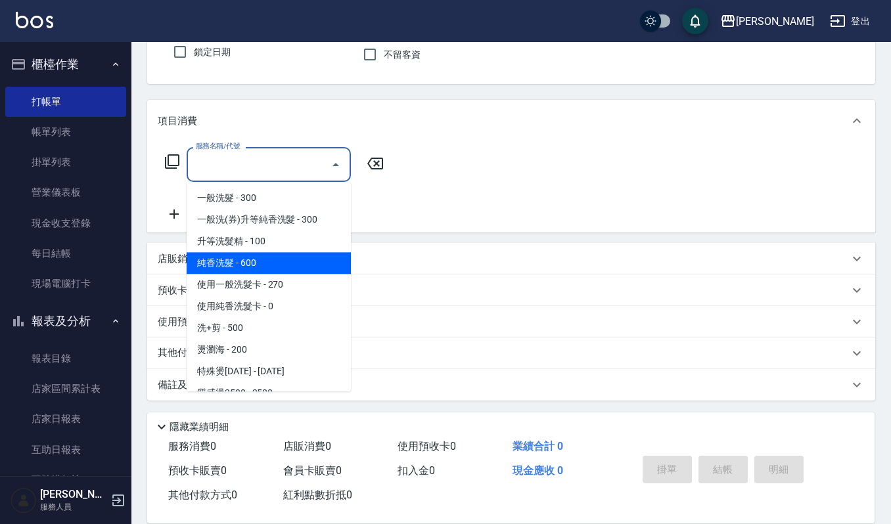
click at [461, 206] on div "服務名稱/代號 服務名稱/代號" at bounding box center [511, 187] width 728 height 91
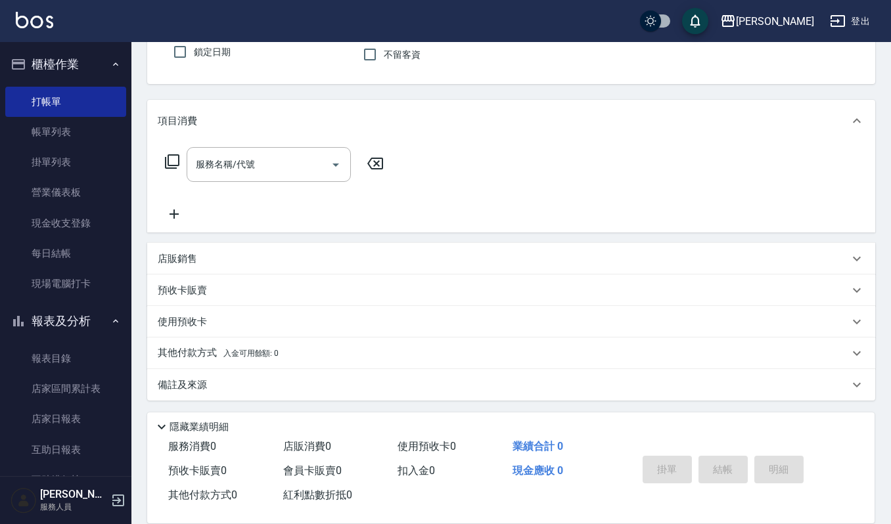
click at [252, 250] on div "店販銷售" at bounding box center [511, 259] width 728 height 32
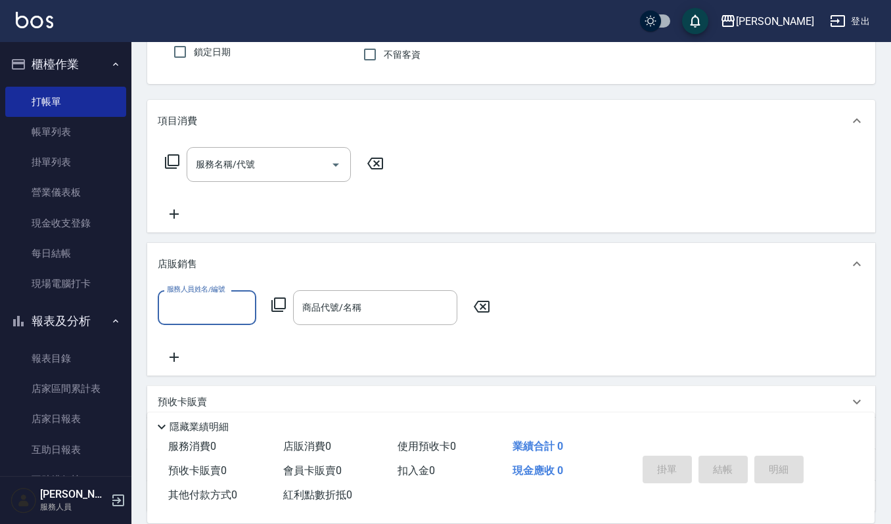
scroll to position [1, 0]
type input "吉兒-4"
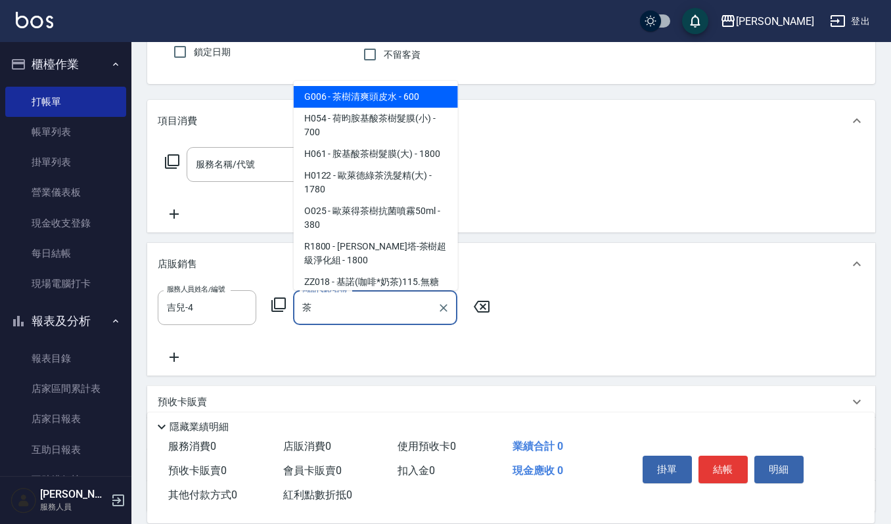
type input "茶"
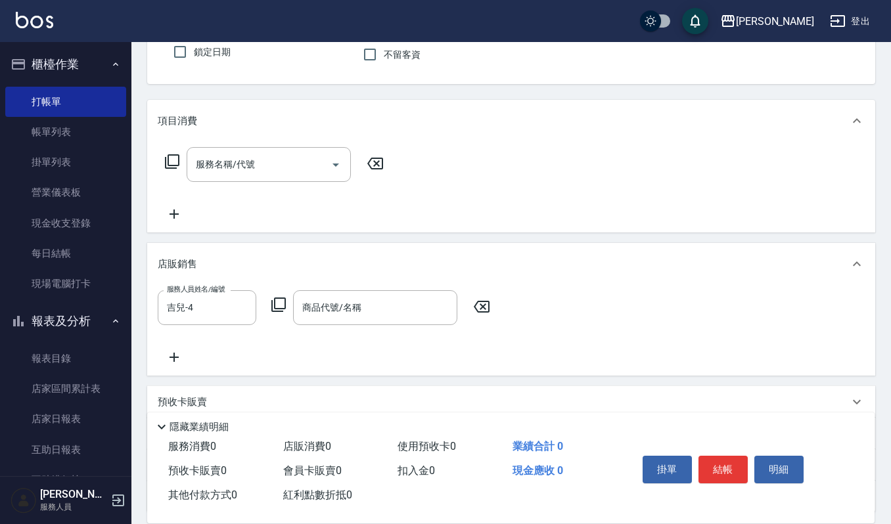
click at [434, 122] on div "項目消費" at bounding box center [503, 121] width 691 height 14
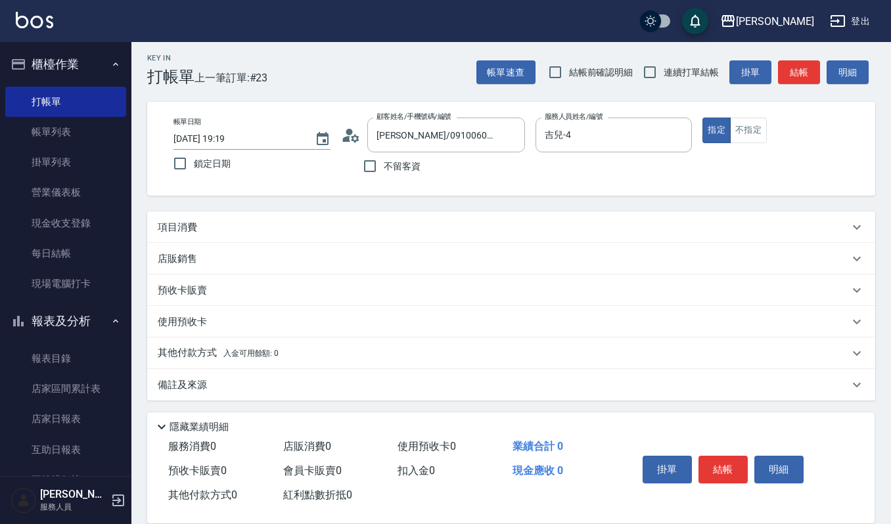
scroll to position [3, 0]
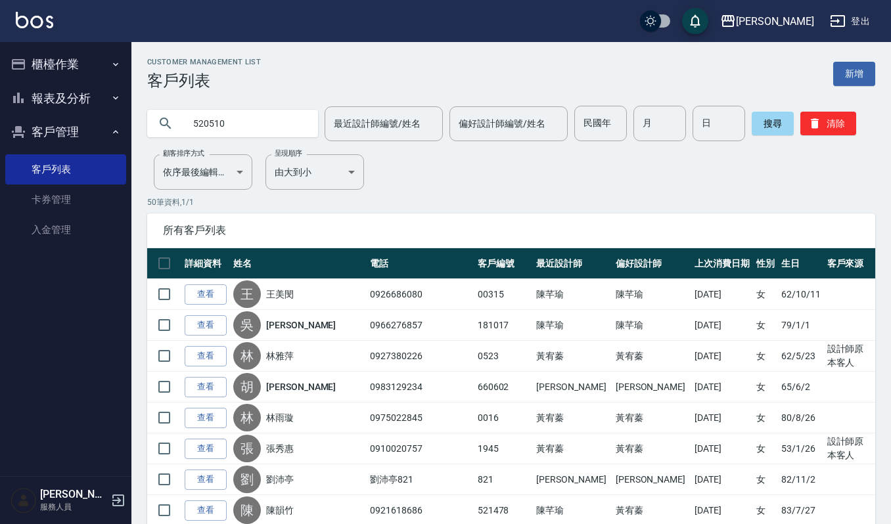
type input "520510"
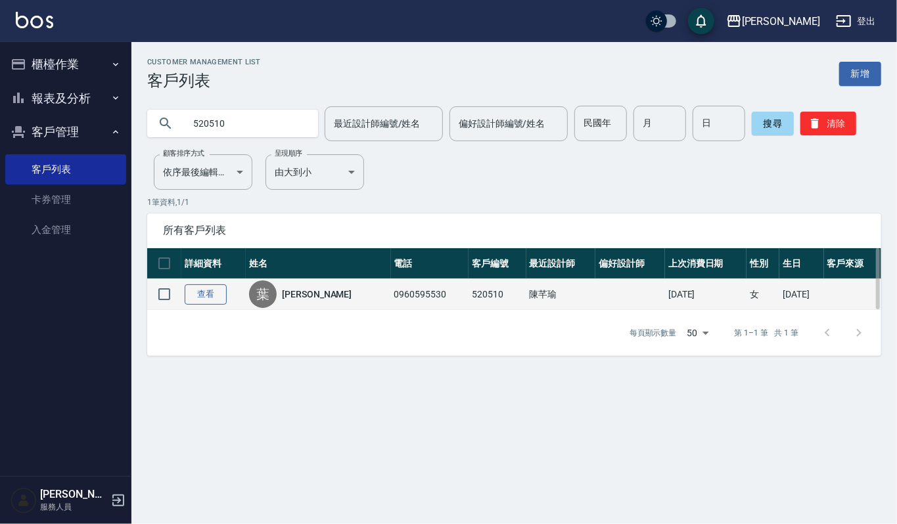
click at [216, 295] on link "查看" at bounding box center [206, 295] width 42 height 20
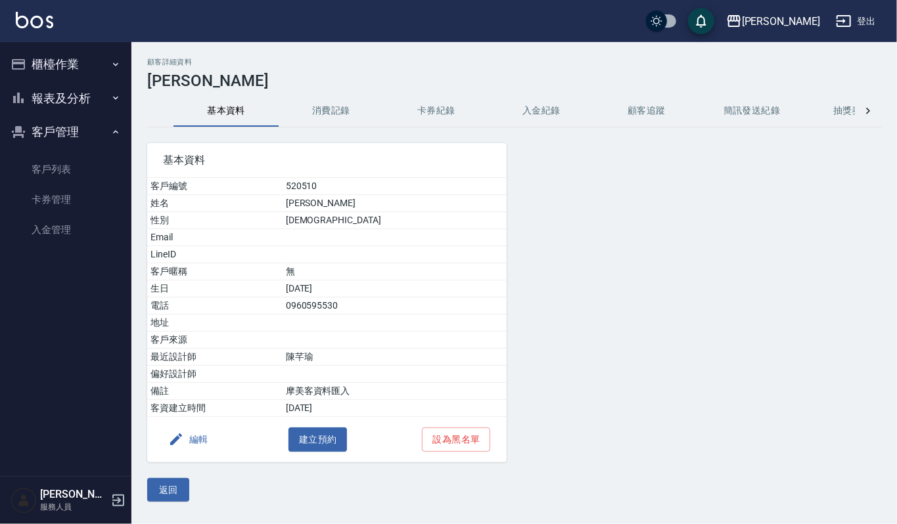
click at [327, 105] on button "消費記錄" at bounding box center [331, 111] width 105 height 32
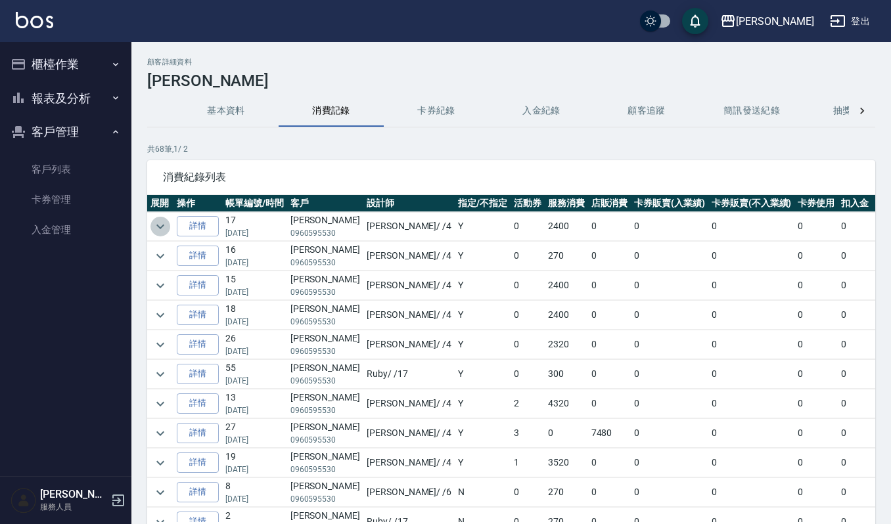
click at [156, 219] on icon "expand row" at bounding box center [160, 227] width 16 height 16
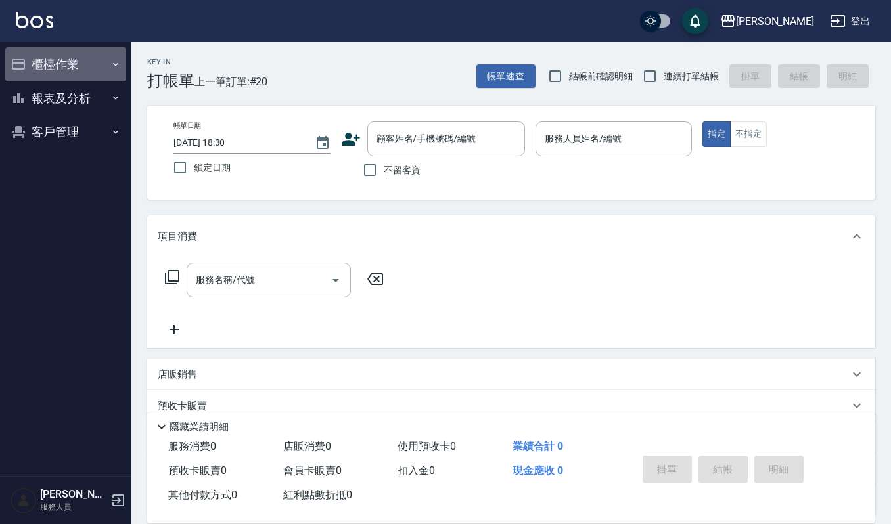
click at [85, 58] on button "櫃檯作業" at bounding box center [65, 64] width 121 height 34
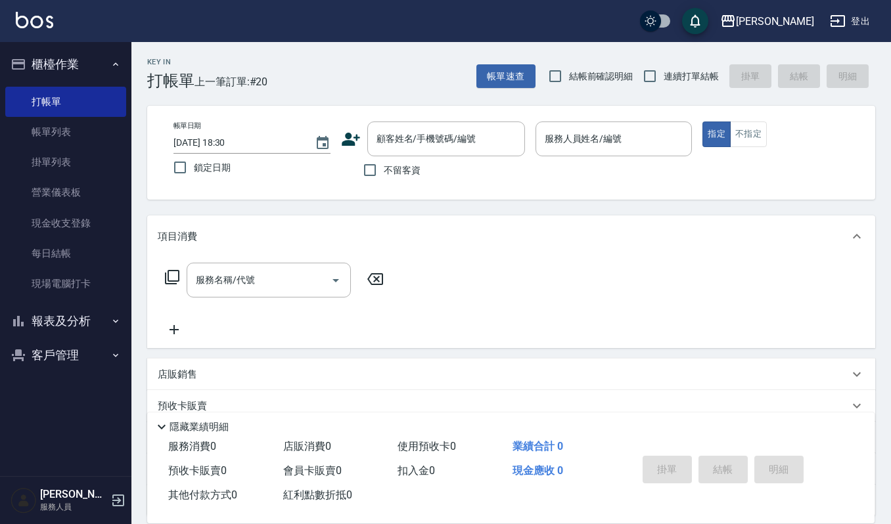
click at [72, 313] on button "報表及分析" at bounding box center [65, 321] width 121 height 34
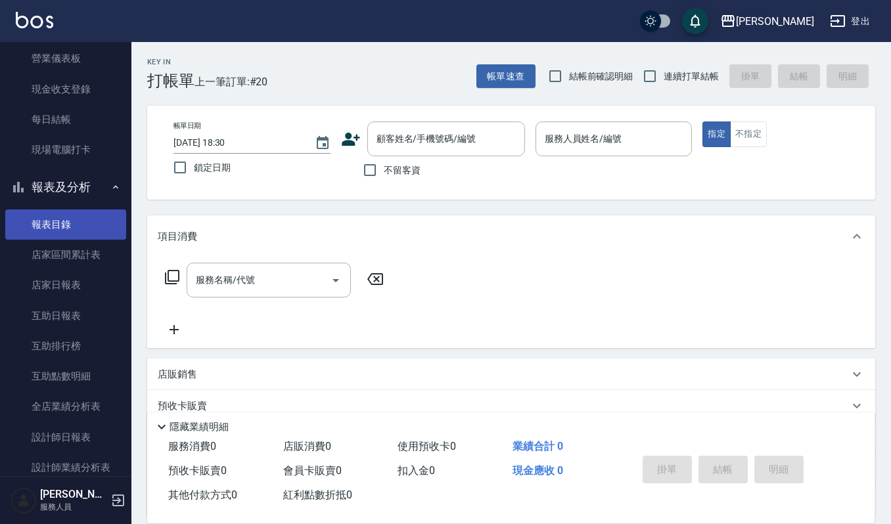
scroll to position [175, 0]
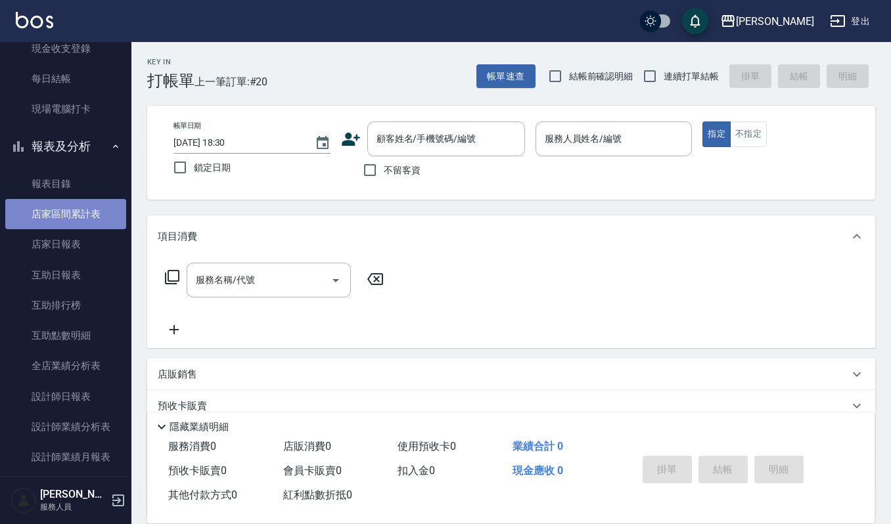
click at [89, 227] on link "店家區間累計表" at bounding box center [65, 214] width 121 height 30
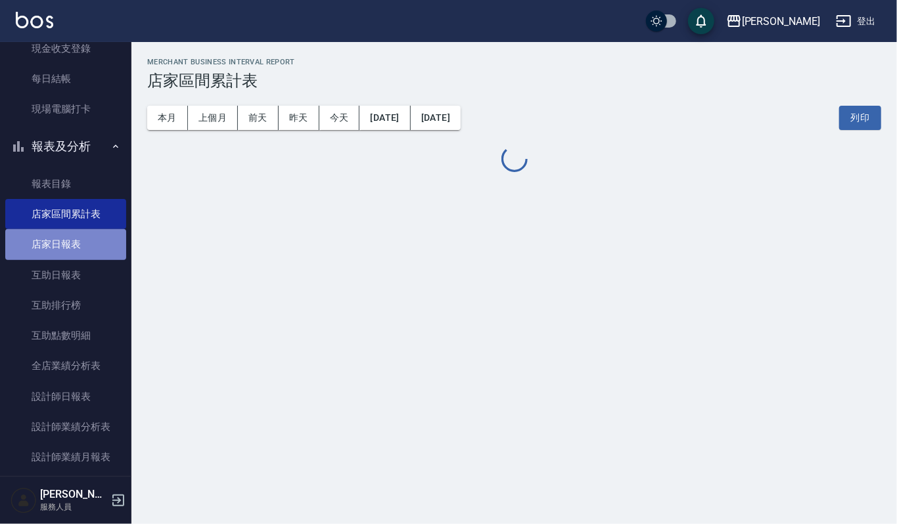
click at [88, 240] on link "店家日報表" at bounding box center [65, 244] width 121 height 30
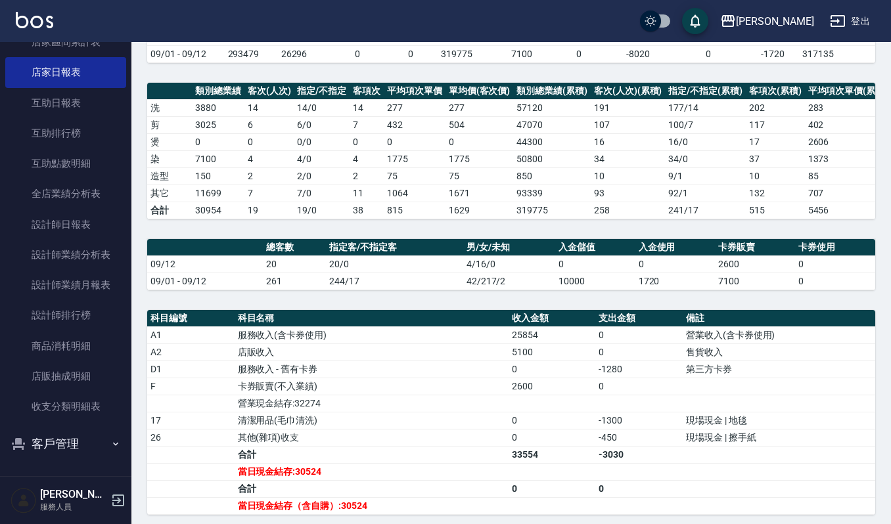
scroll to position [329, 0]
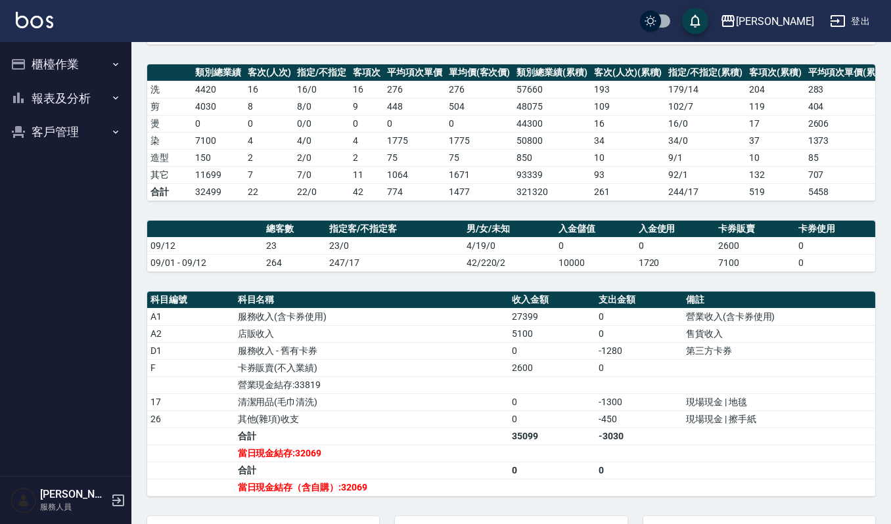
scroll to position [329, 0]
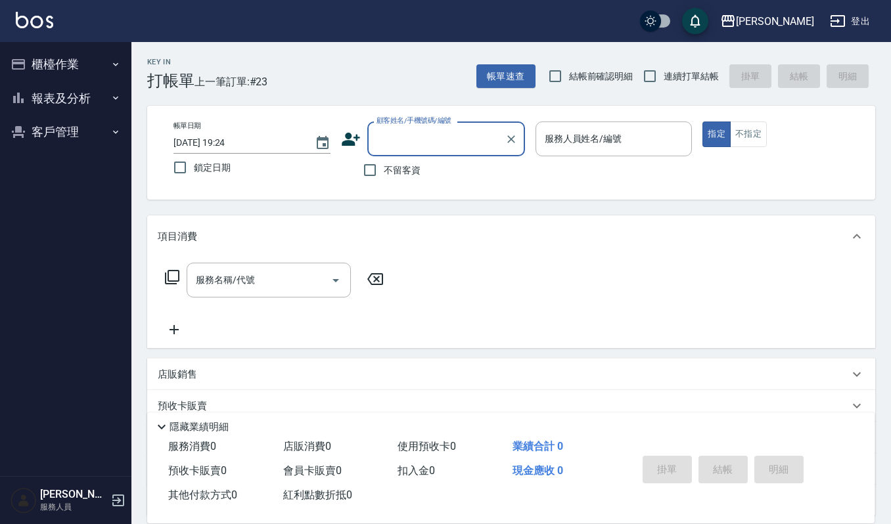
drag, startPoint x: 390, startPoint y: 152, endPoint x: 402, endPoint y: 139, distance: 18.1
click at [397, 143] on div "顧客姓名/手機號碼/編號" at bounding box center [446, 139] width 158 height 35
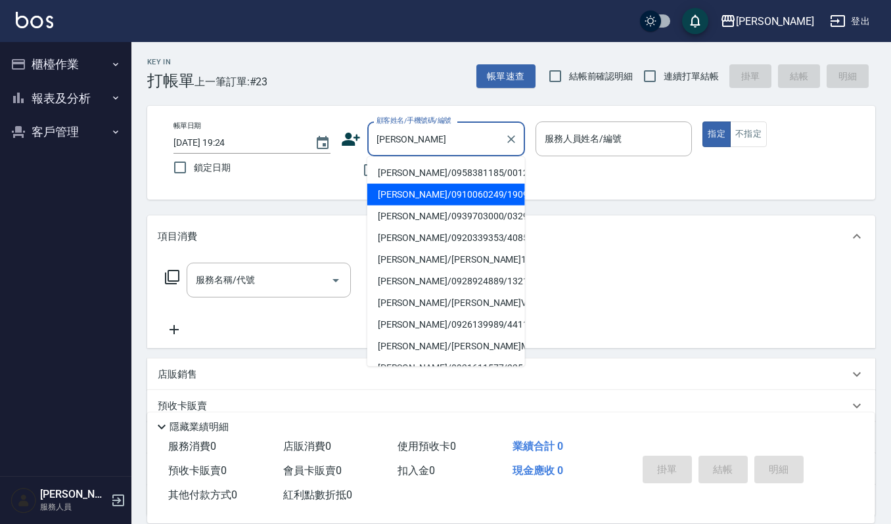
click at [467, 198] on li "[PERSON_NAME]/0910060249/1909" at bounding box center [446, 195] width 158 height 22
type input "[PERSON_NAME]/0910060249/1909"
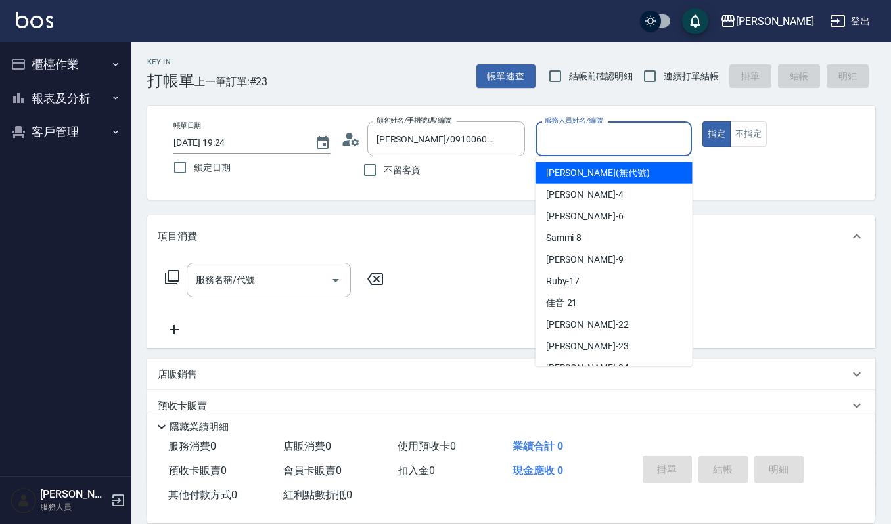
click at [582, 134] on input "服務人員姓名/編號" at bounding box center [614, 138] width 145 height 23
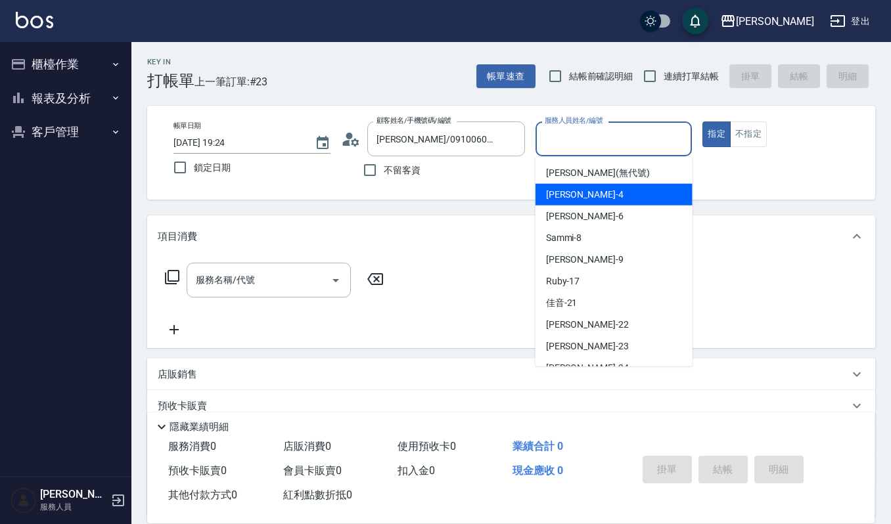
click at [605, 192] on div "吉兒 -4" at bounding box center [614, 195] width 157 height 22
type input "吉兒-4"
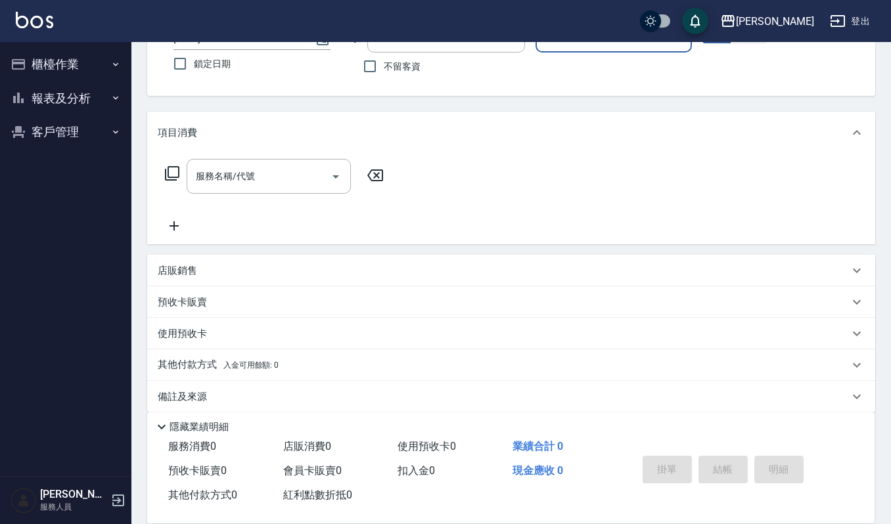
scroll to position [116, 0]
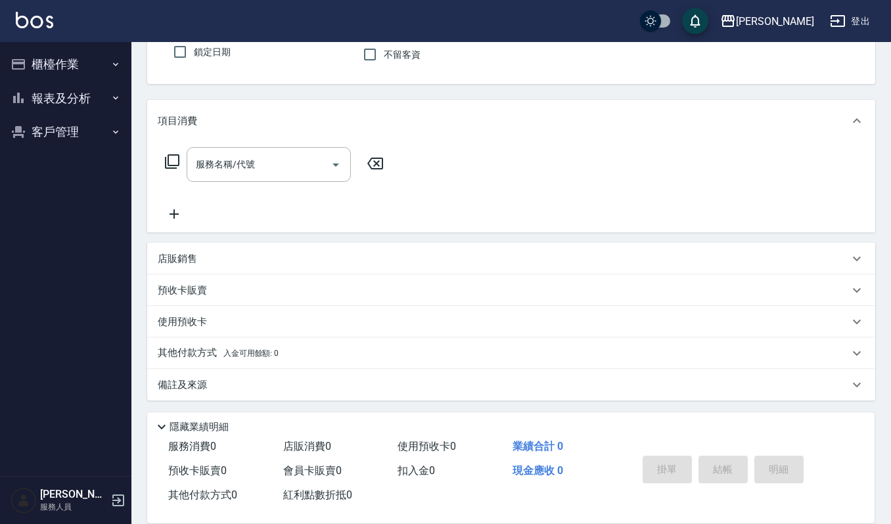
click at [275, 271] on div "店販銷售" at bounding box center [511, 259] width 728 height 32
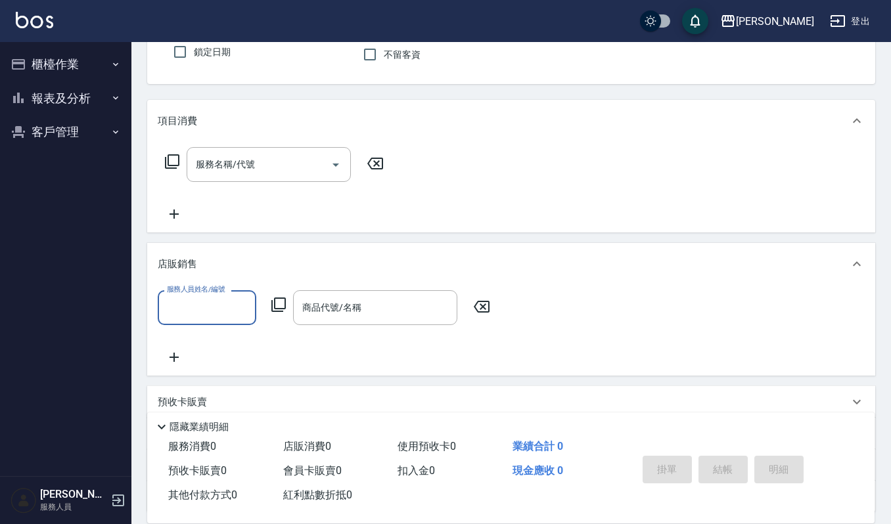
scroll to position [0, 0]
type input "吉兒-4"
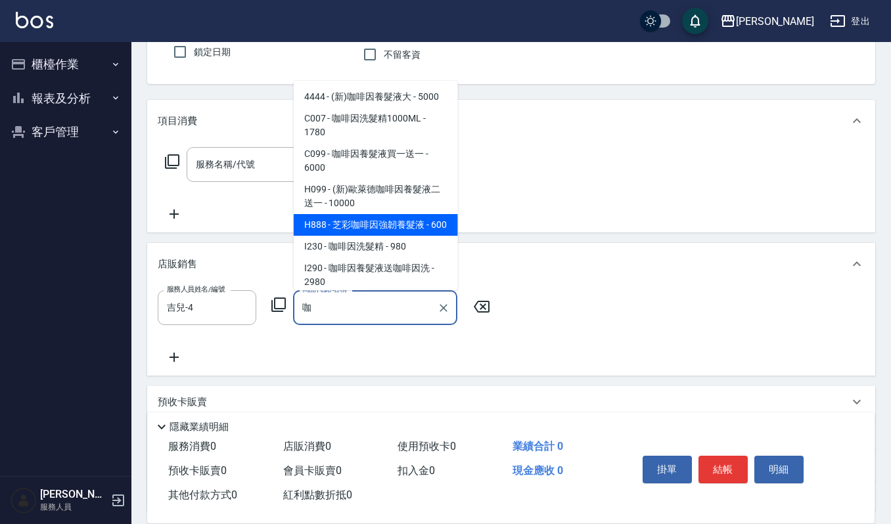
type input "芝彩咖啡因強韌養髮液"
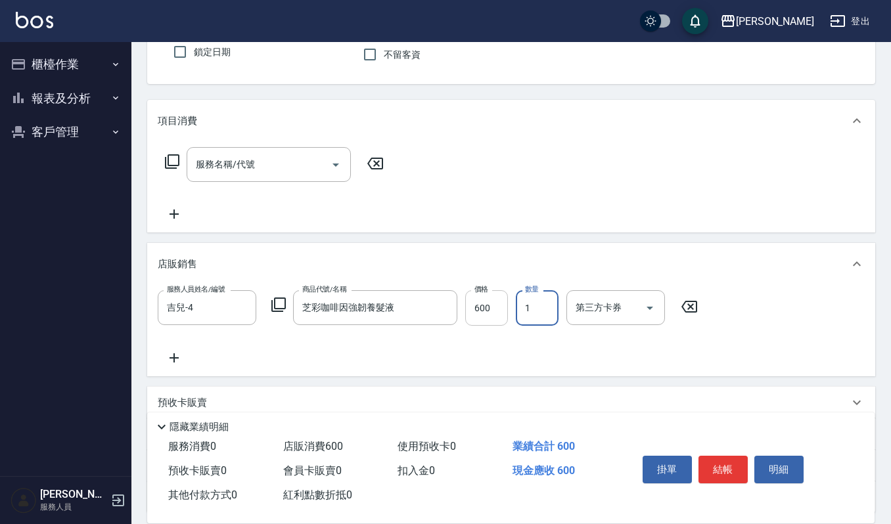
click at [494, 303] on input "600" at bounding box center [486, 307] width 43 height 35
type input "540"
click at [721, 456] on button "結帳" at bounding box center [723, 470] width 49 height 28
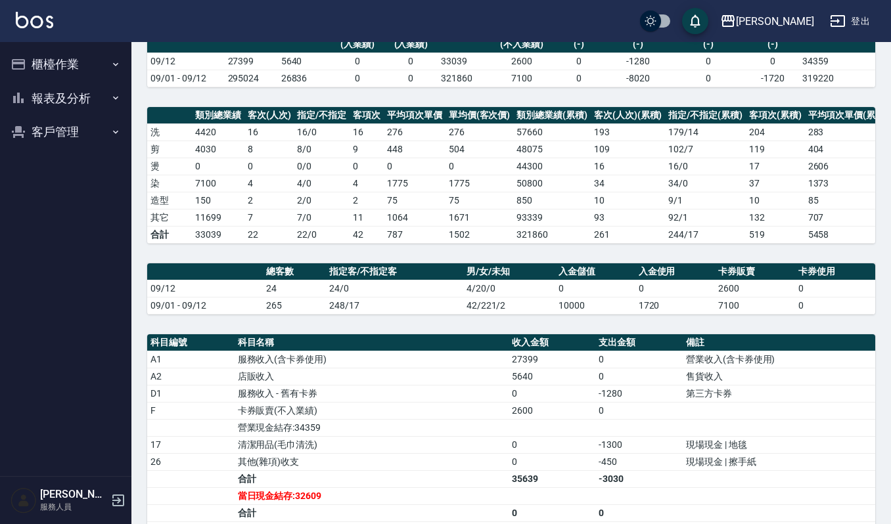
scroll to position [263, 0]
